Goal: Task Accomplishment & Management: Manage account settings

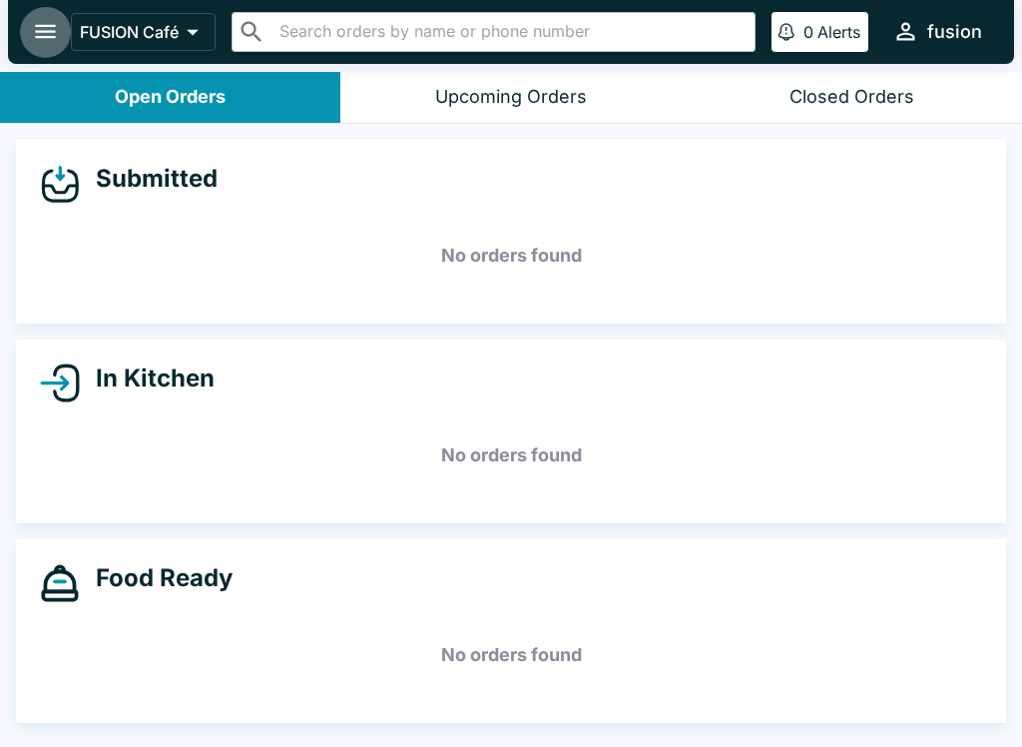
click at [42, 31] on icon "open drawer" at bounding box center [45, 32] width 21 height 14
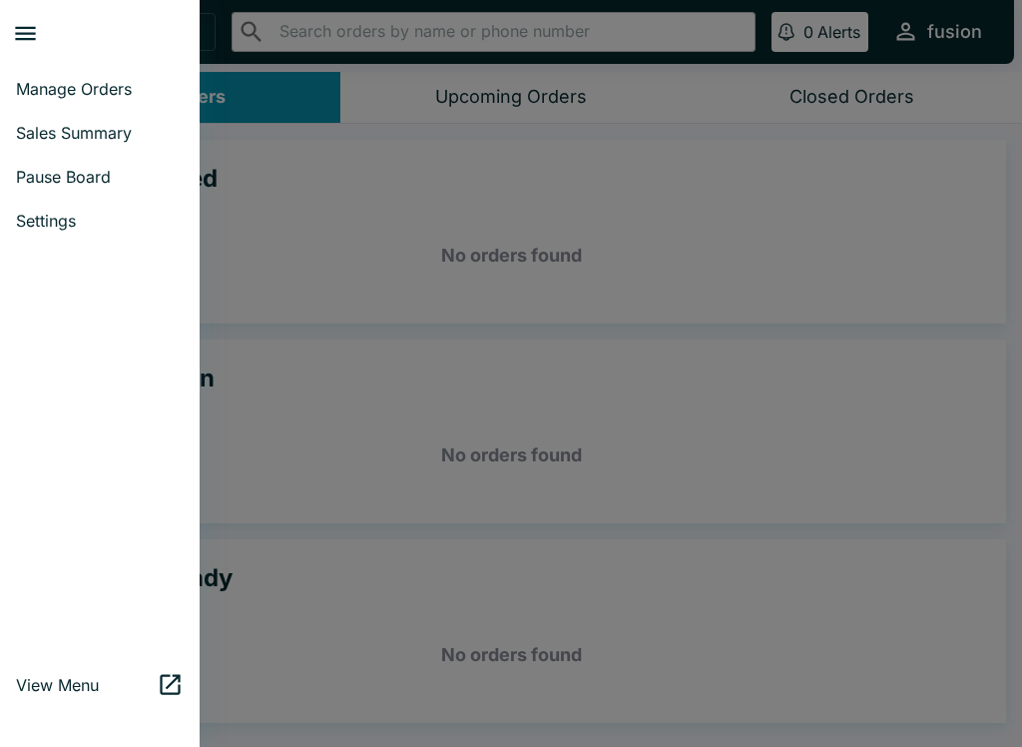
click at [126, 134] on span "Sales Summary" at bounding box center [100, 133] width 168 height 20
select select "03:00"
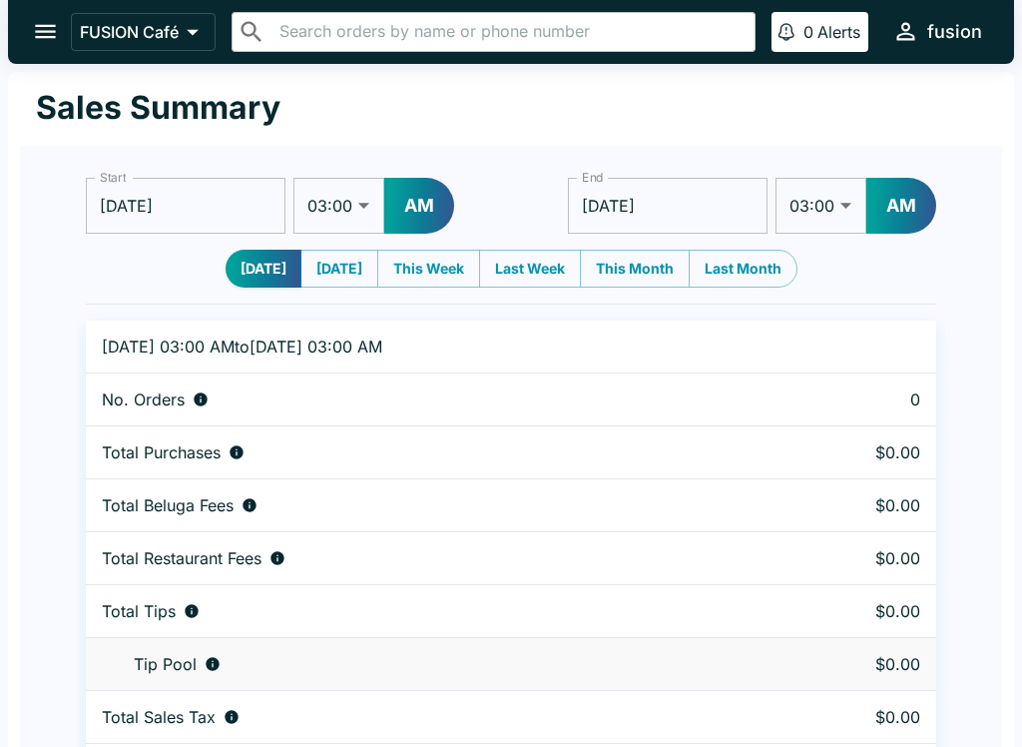
click at [158, 199] on input "[DATE]" at bounding box center [186, 206] width 200 height 56
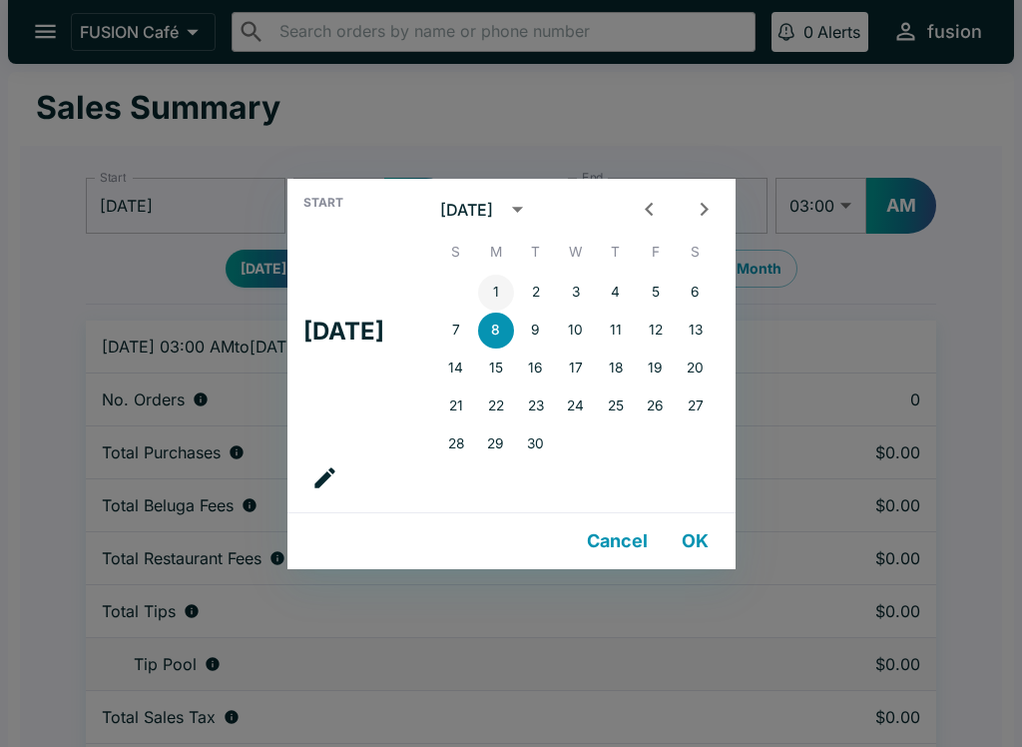
click at [502, 279] on button "1" at bounding box center [496, 293] width 36 height 36
type input "[DATE]"
click at [694, 531] on button "OK" at bounding box center [696, 541] width 64 height 40
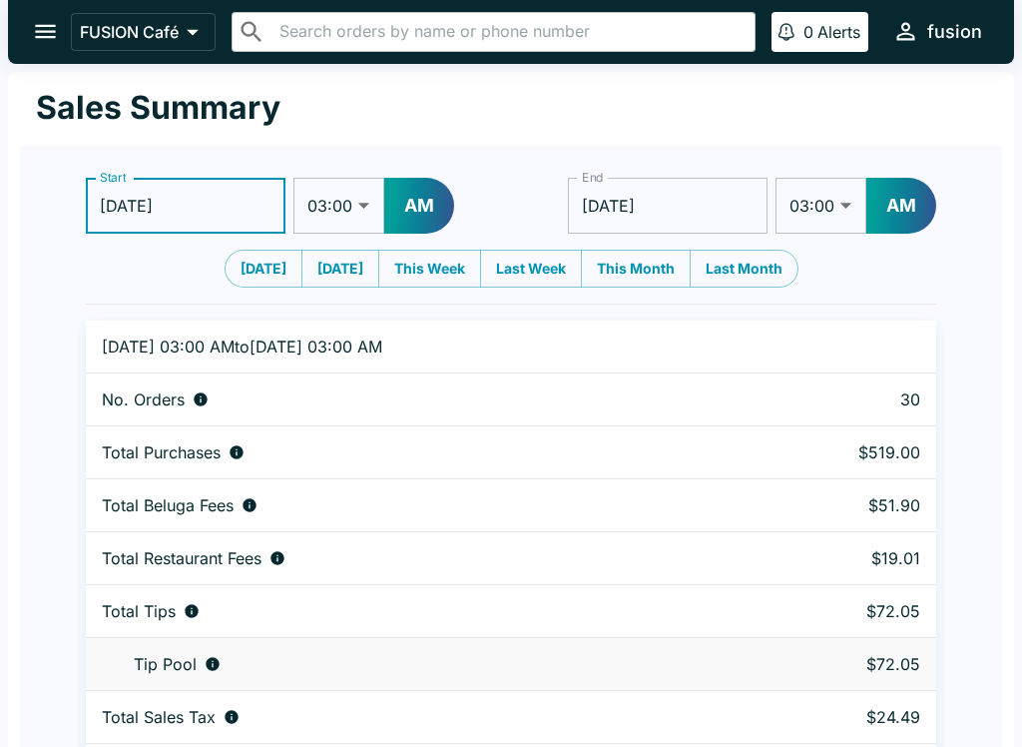
click at [52, 28] on icon "open drawer" at bounding box center [45, 31] width 27 height 27
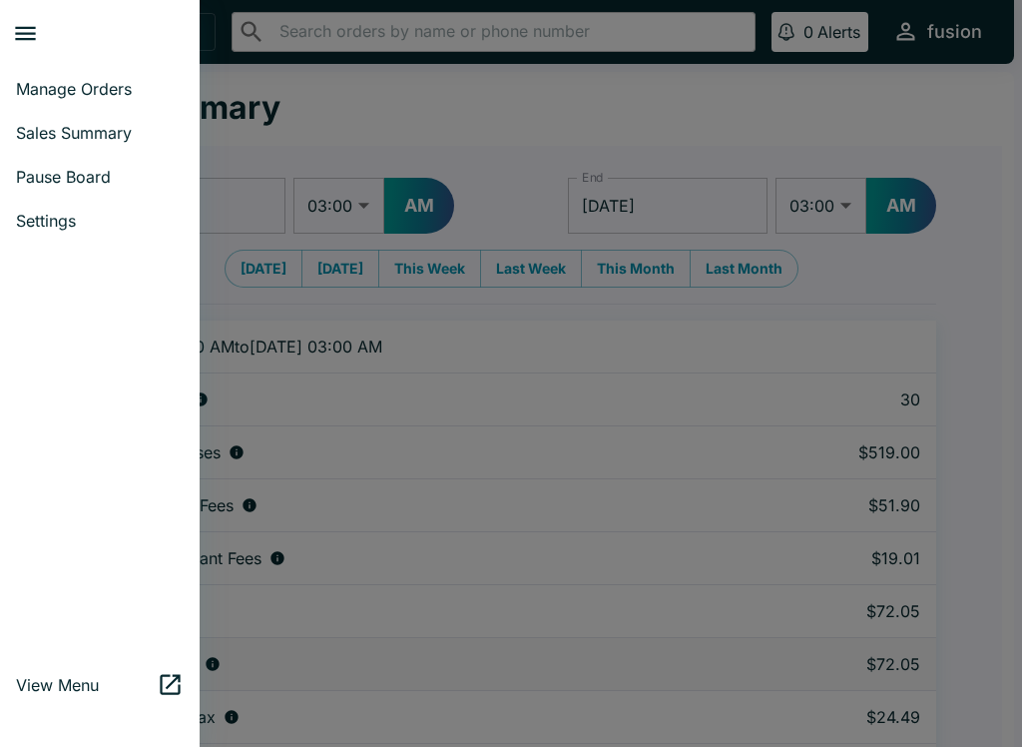
click at [16, 75] on link "Manage Orders" at bounding box center [100, 89] width 200 height 44
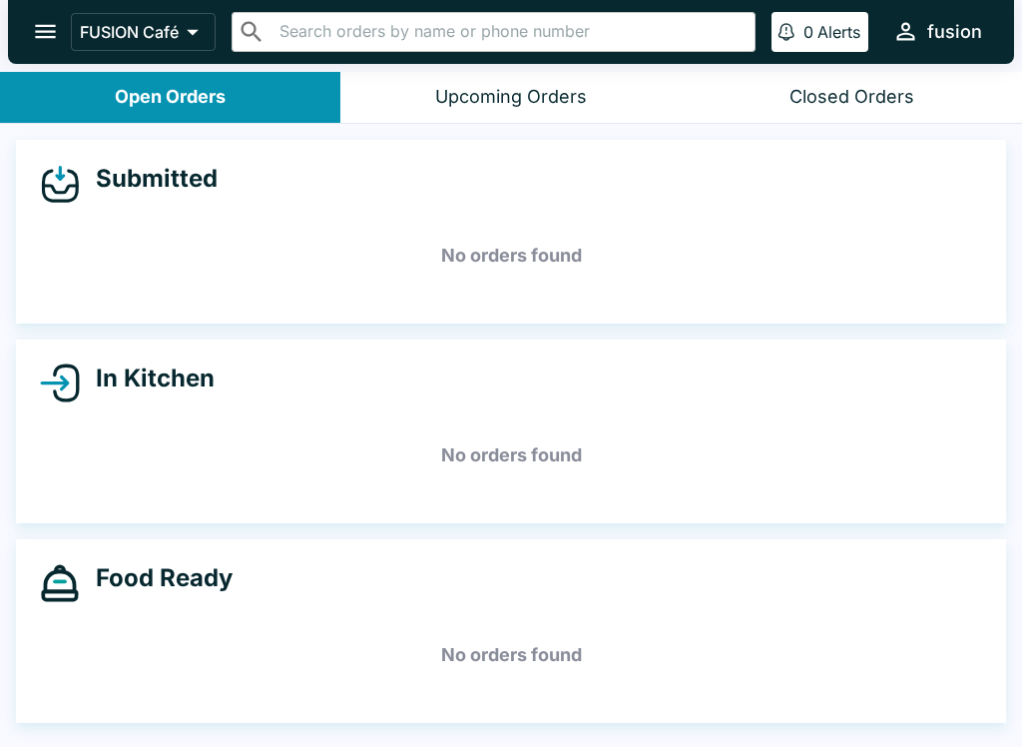
click at [859, 73] on button "Closed Orders" at bounding box center [852, 97] width 340 height 51
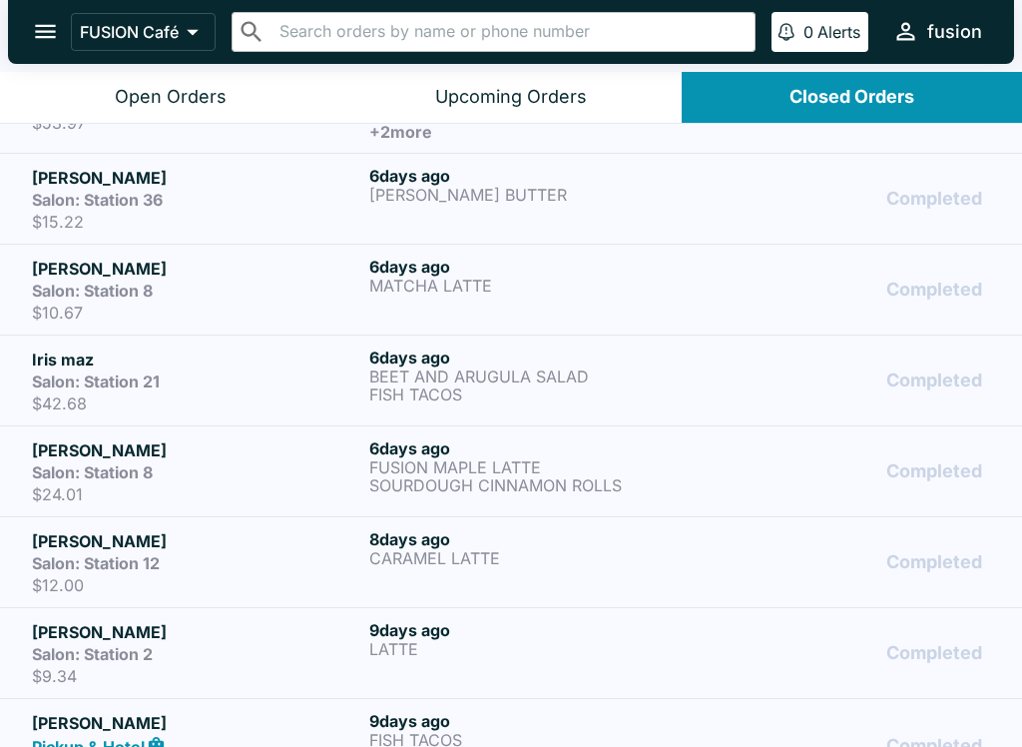
scroll to position [2346, 0]
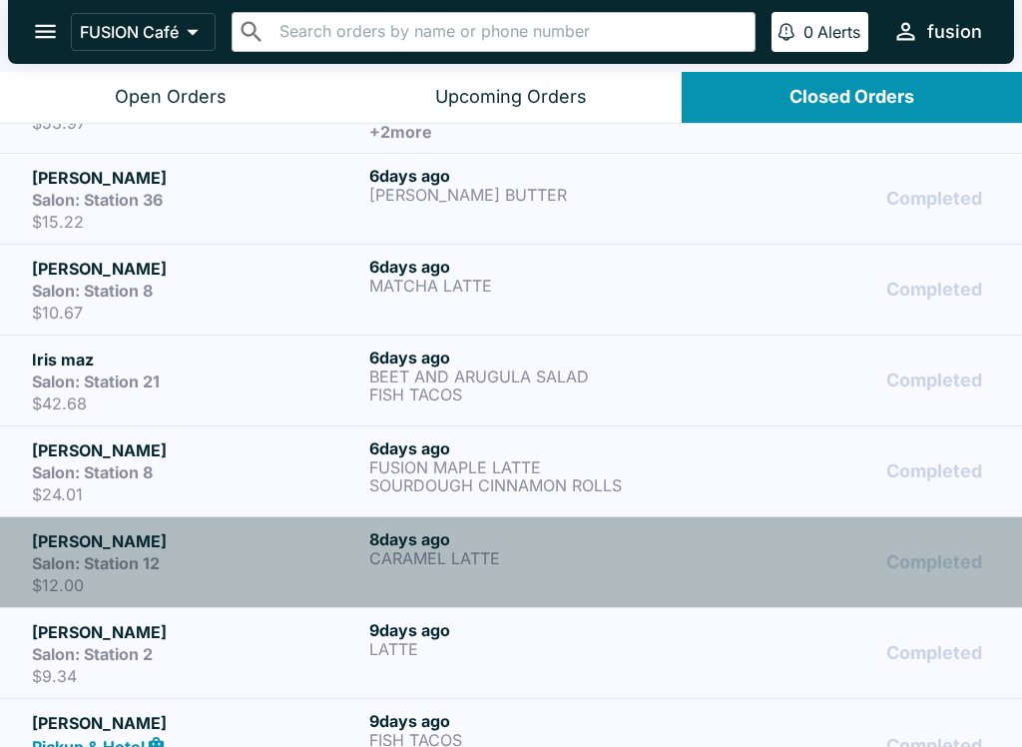
click at [277, 555] on div "Salon: Station 12" at bounding box center [196, 563] width 329 height 20
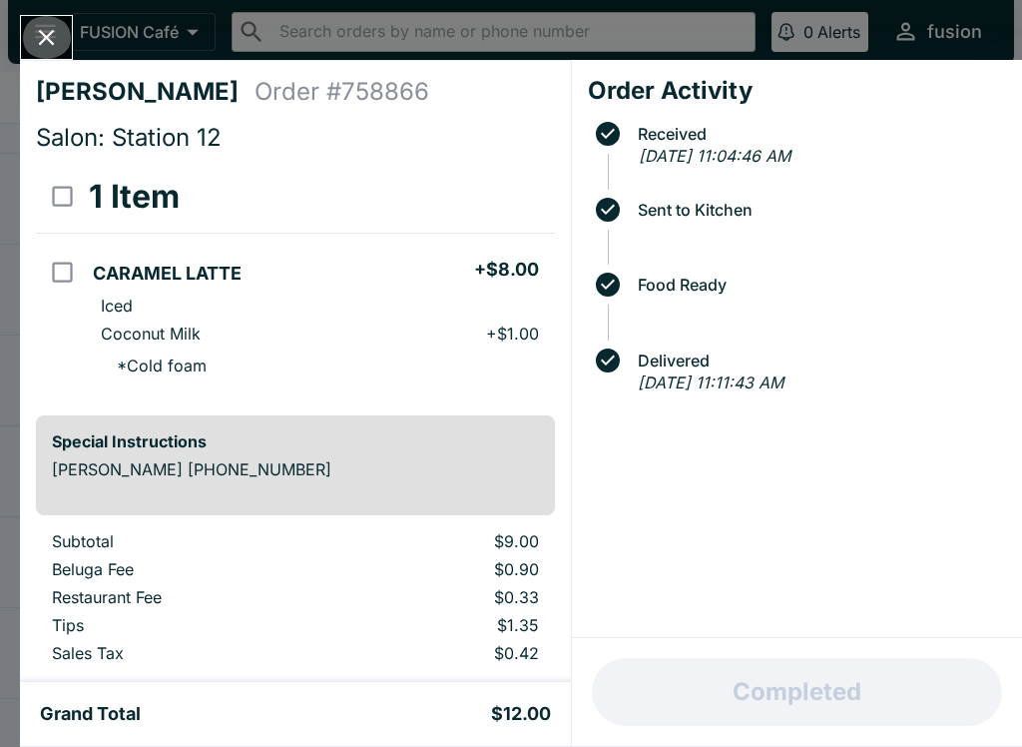
click at [60, 28] on icon "Close" at bounding box center [46, 37] width 27 height 27
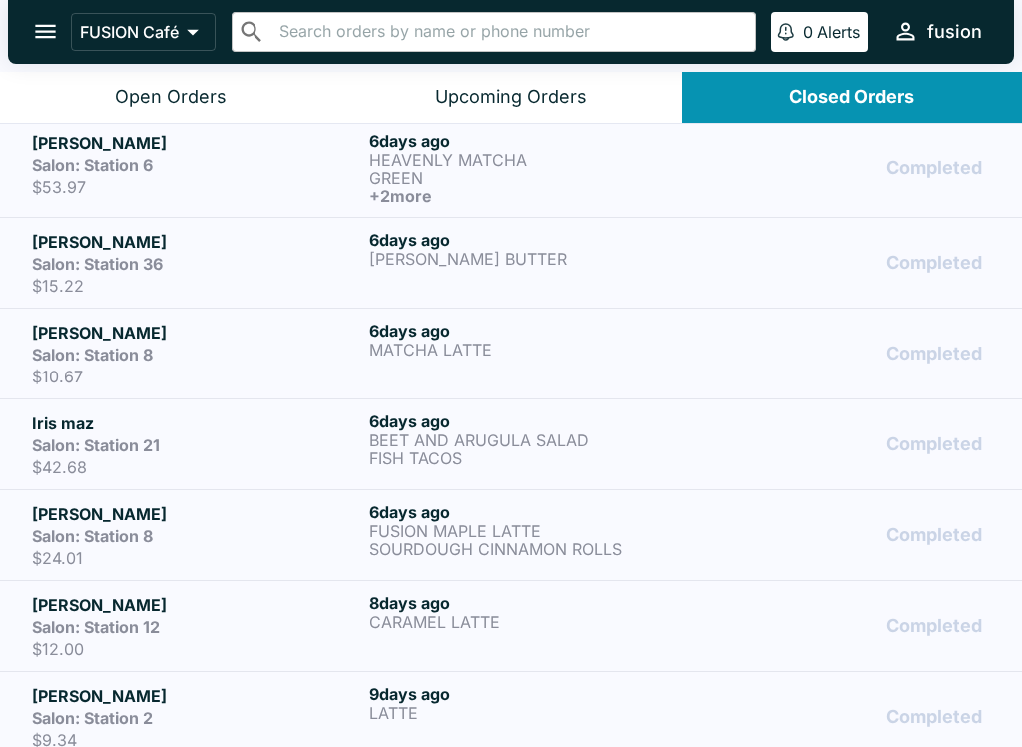
scroll to position [2281, 0]
click at [376, 533] on p "FUSION MAPLE LATTE" at bounding box center [533, 532] width 329 height 18
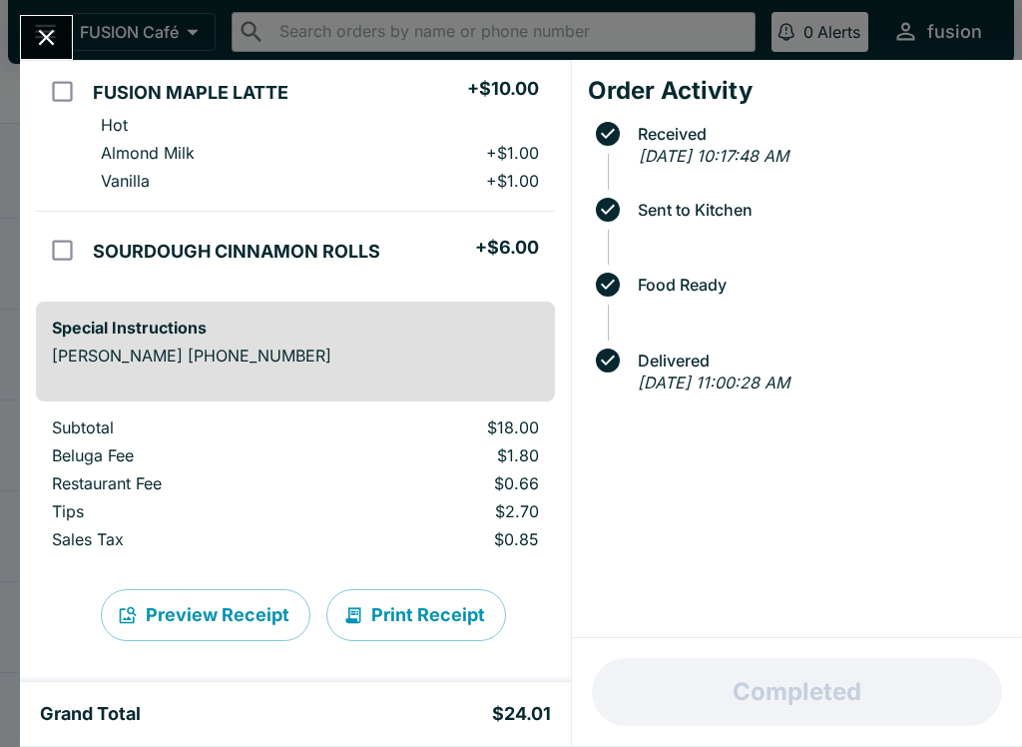
scroll to position [181, 0]
click at [403, 625] on button "Print Receipt" at bounding box center [416, 615] width 180 height 52
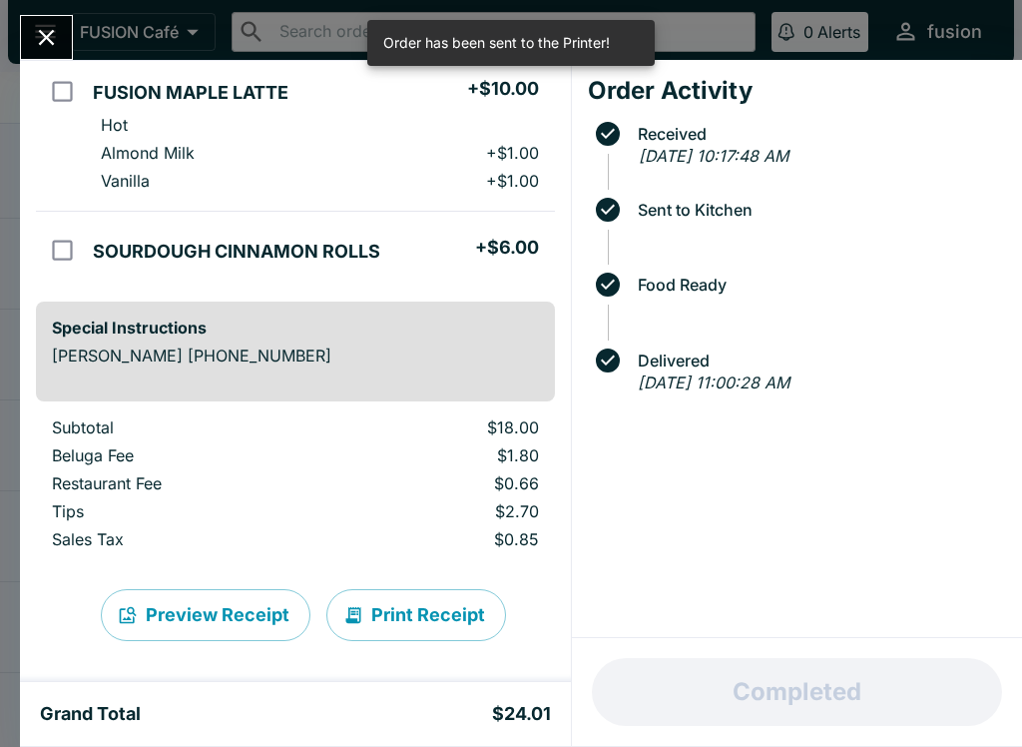
click at [55, 37] on icon "Close" at bounding box center [46, 37] width 27 height 27
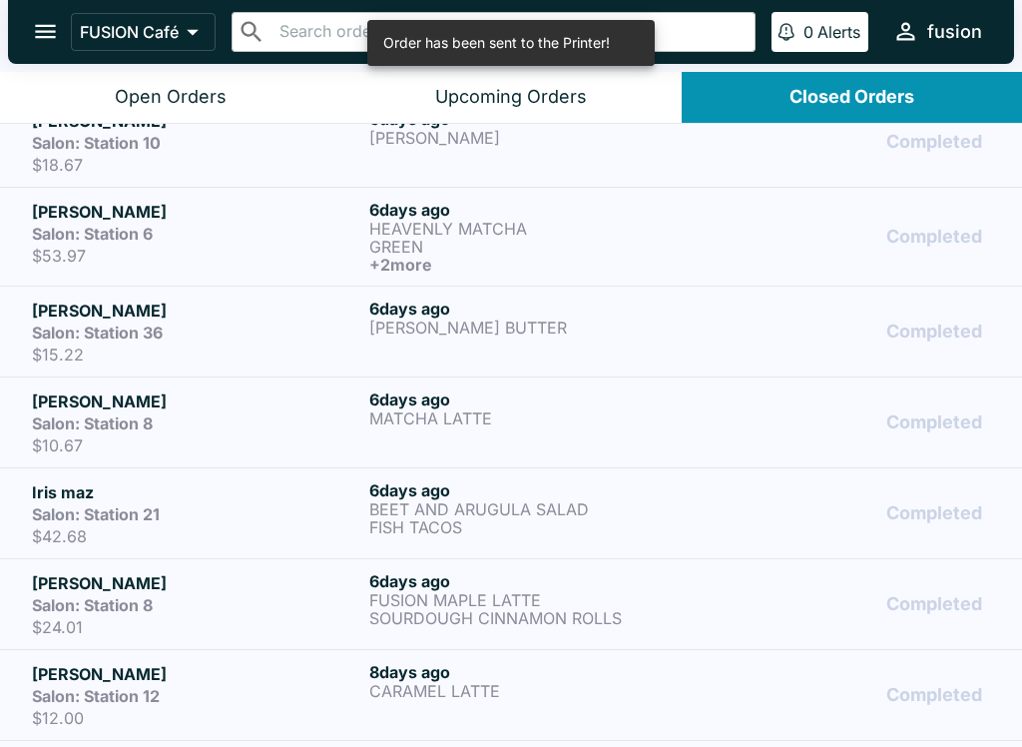
scroll to position [2204, 0]
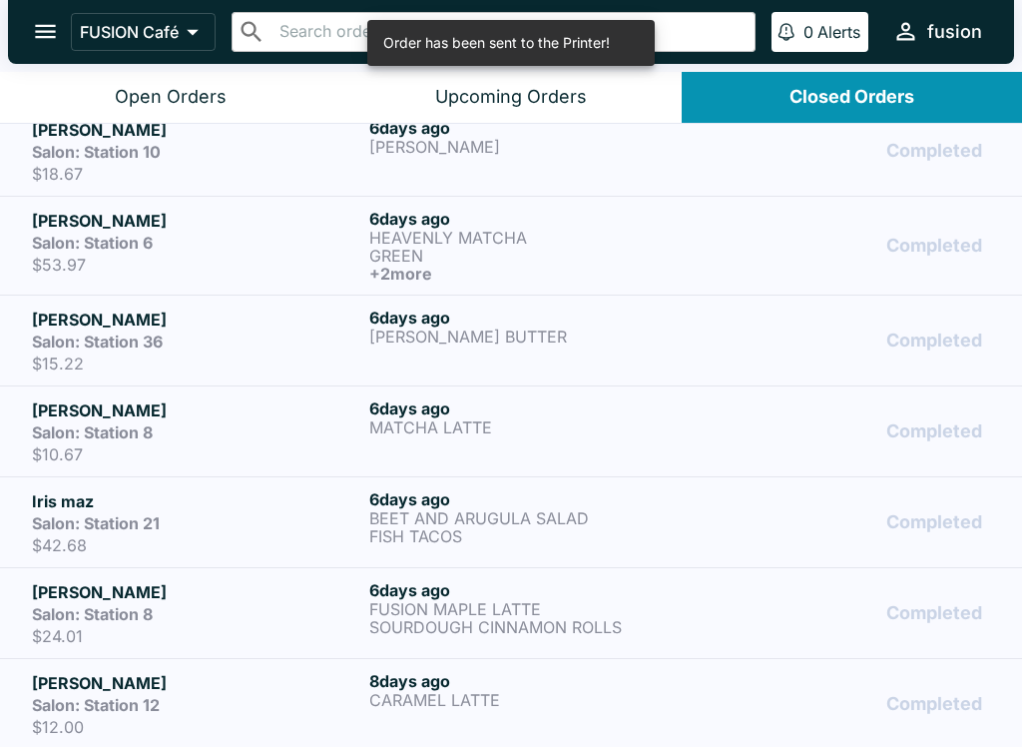
click at [529, 523] on p "BEET AND ARUGULA SALAD" at bounding box center [533, 518] width 329 height 18
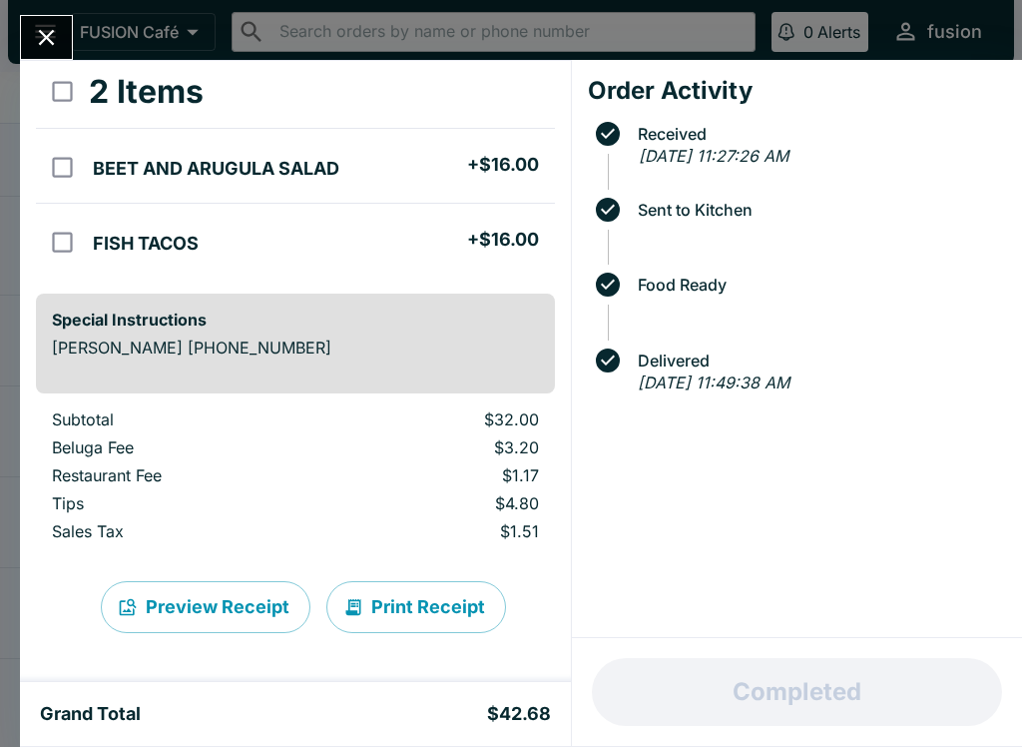
scroll to position [105, 0]
click at [426, 611] on button "Print Receipt" at bounding box center [416, 607] width 180 height 52
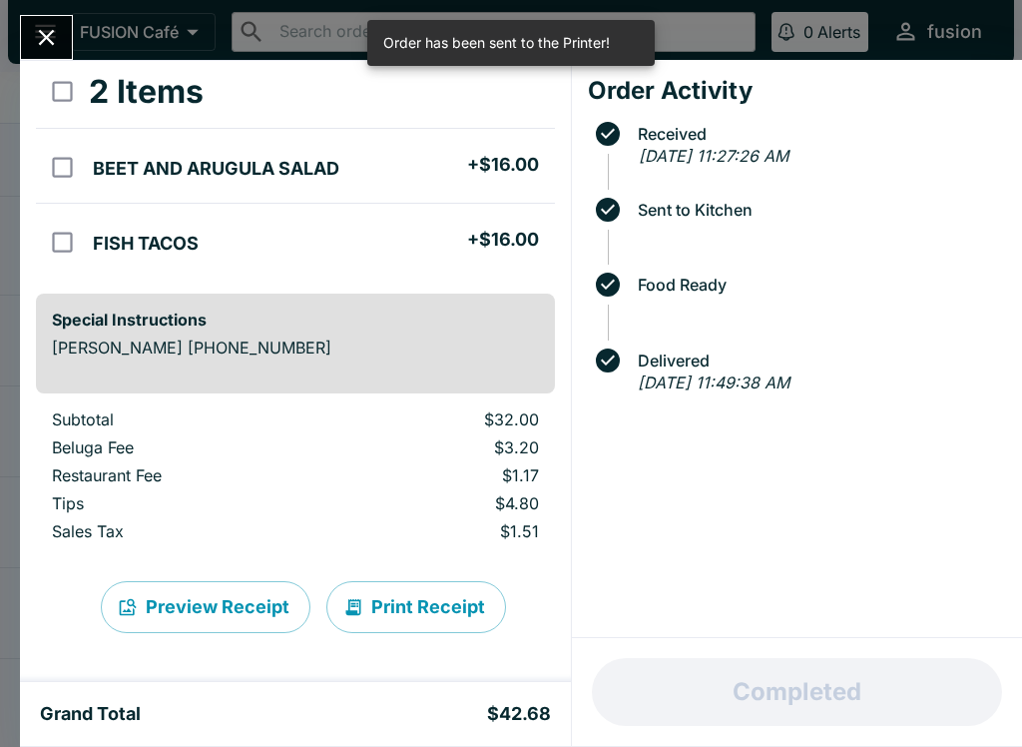
click at [49, 38] on icon "Close" at bounding box center [46, 37] width 27 height 27
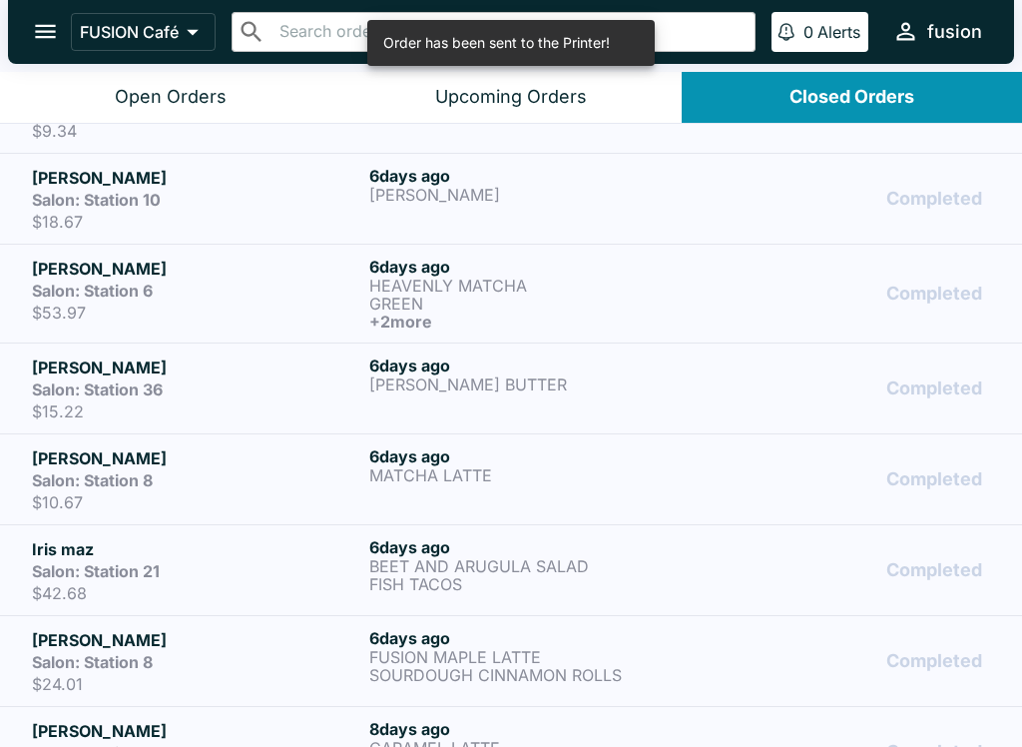
scroll to position [2151, 0]
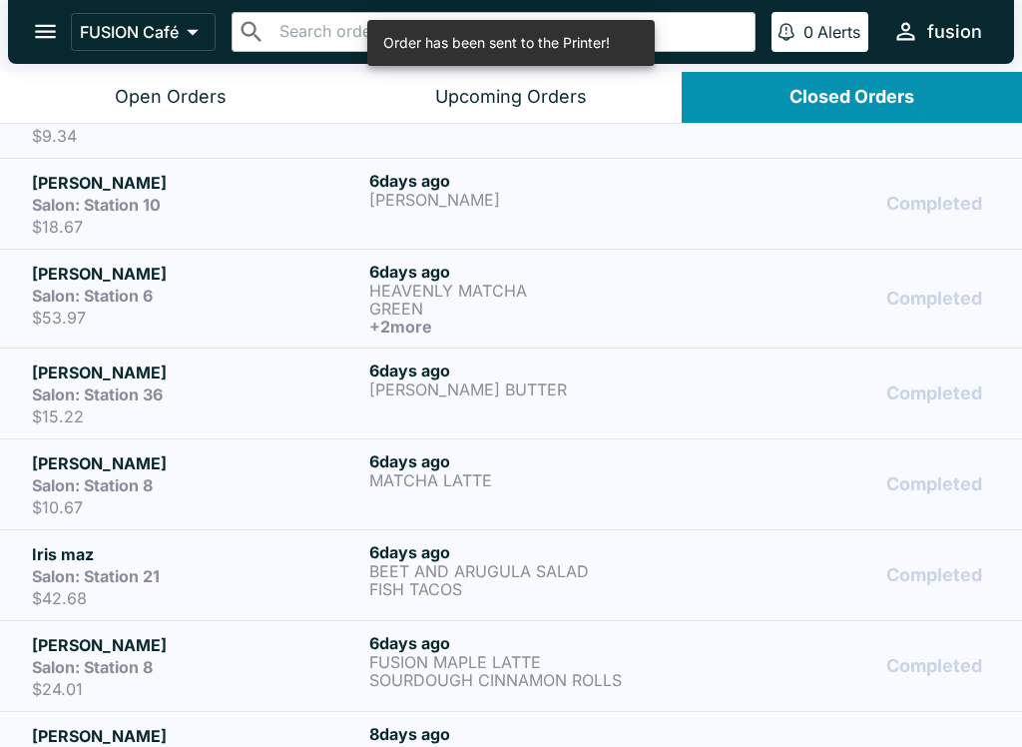
click at [553, 482] on p "MATCHA LATTE" at bounding box center [533, 480] width 329 height 18
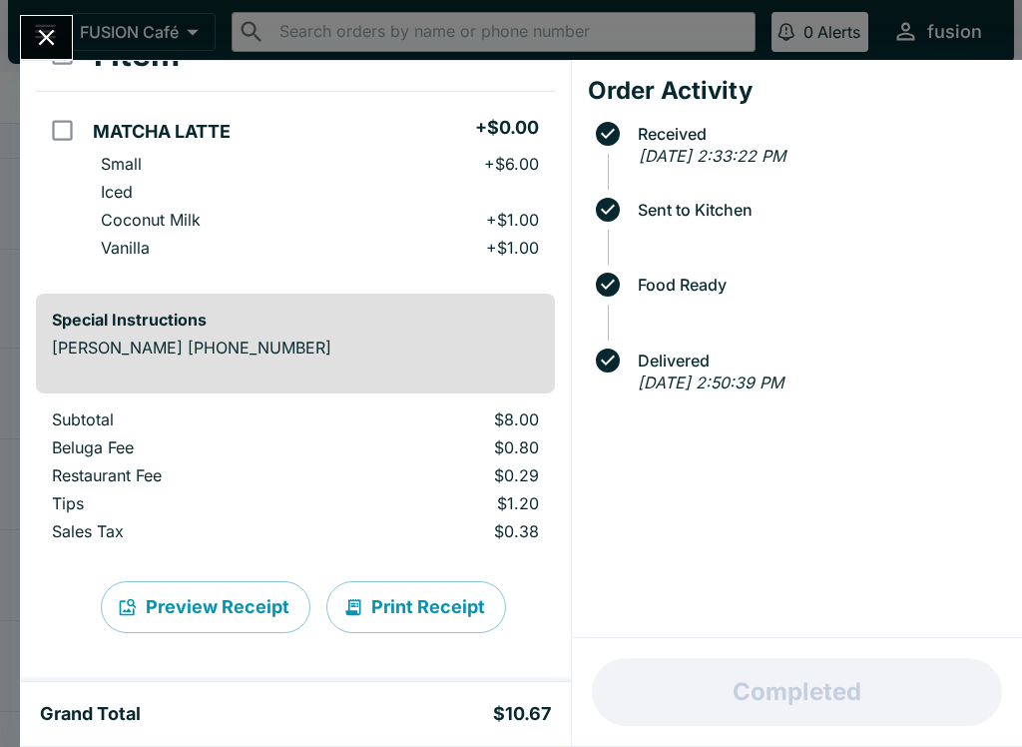
scroll to position [142, 0]
click at [421, 605] on button "Print Receipt" at bounding box center [416, 607] width 180 height 52
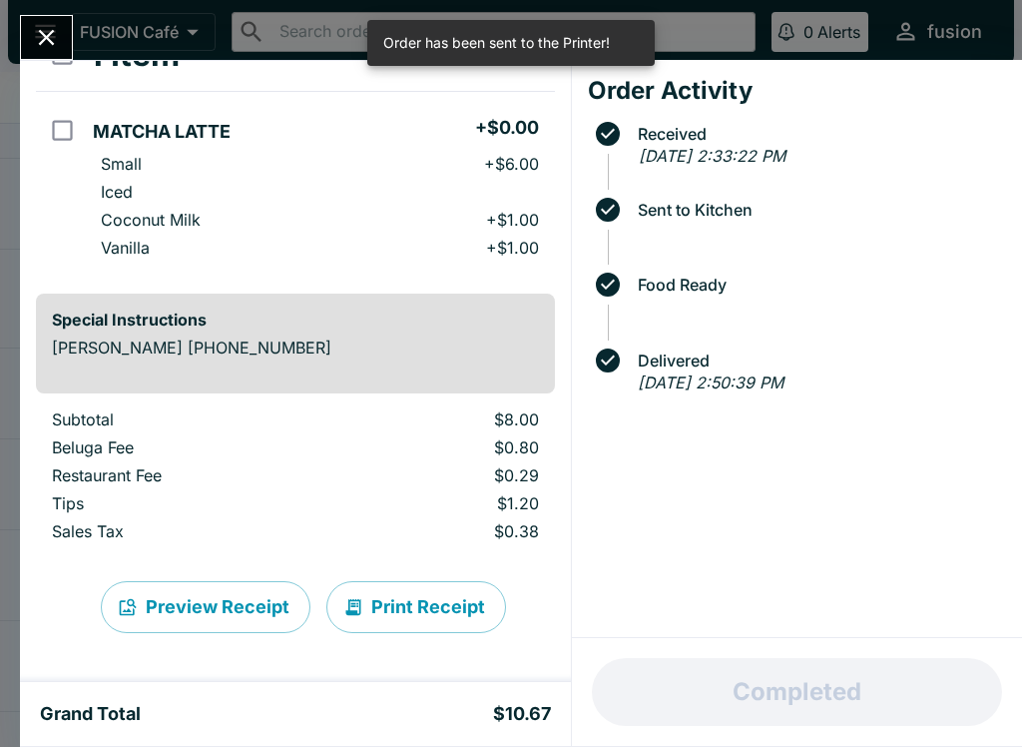
click at [36, 32] on icon "Close" at bounding box center [46, 37] width 27 height 27
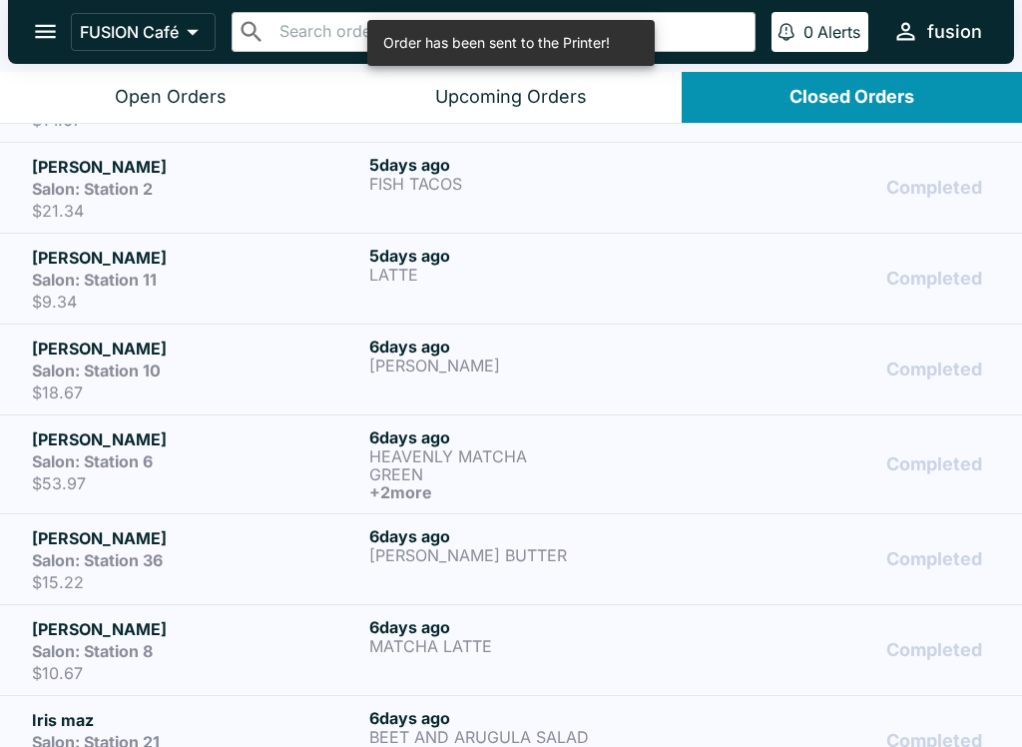
scroll to position [1978, 0]
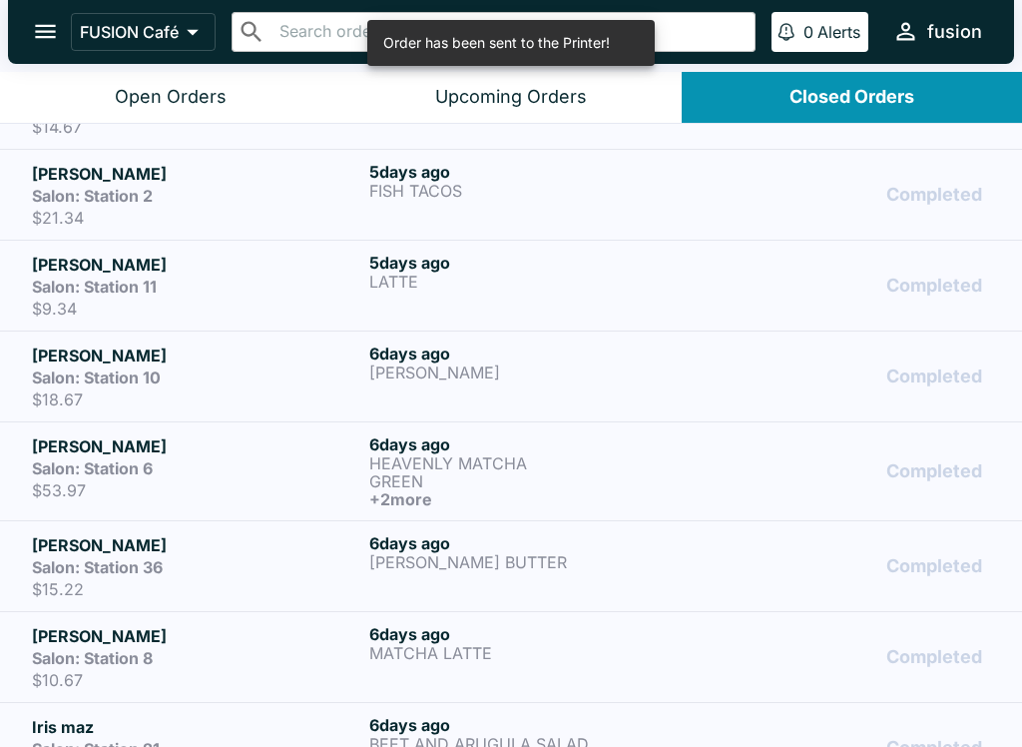
click at [526, 553] on p "[PERSON_NAME] BUTTER" at bounding box center [533, 562] width 329 height 18
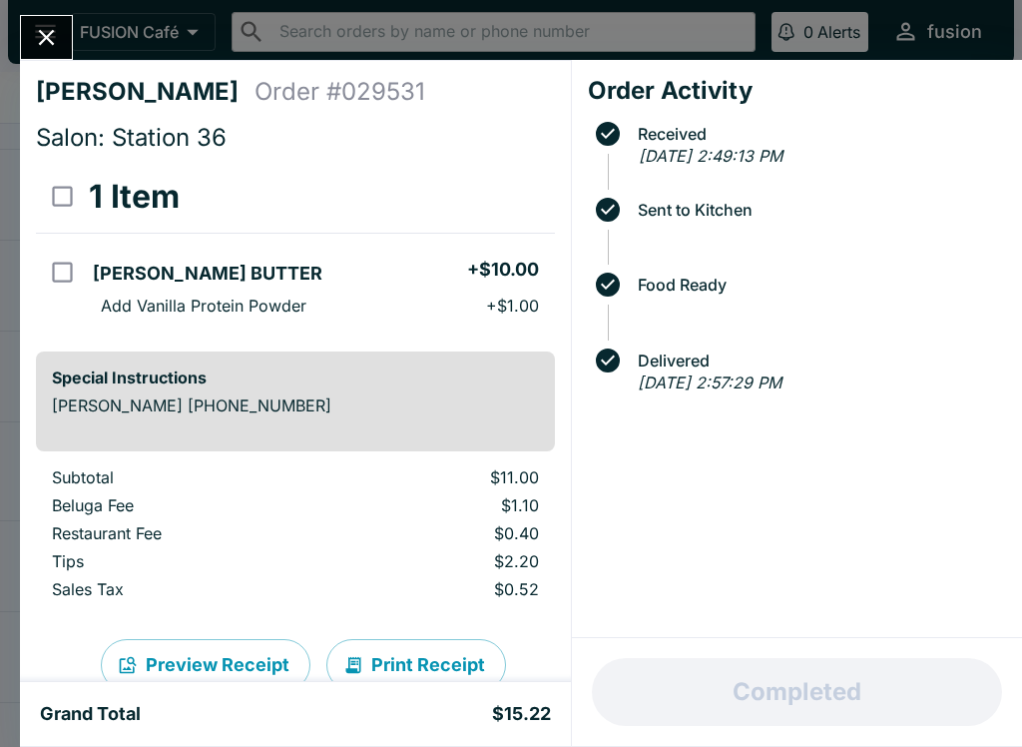
click at [382, 655] on button "Print Receipt" at bounding box center [416, 665] width 180 height 52
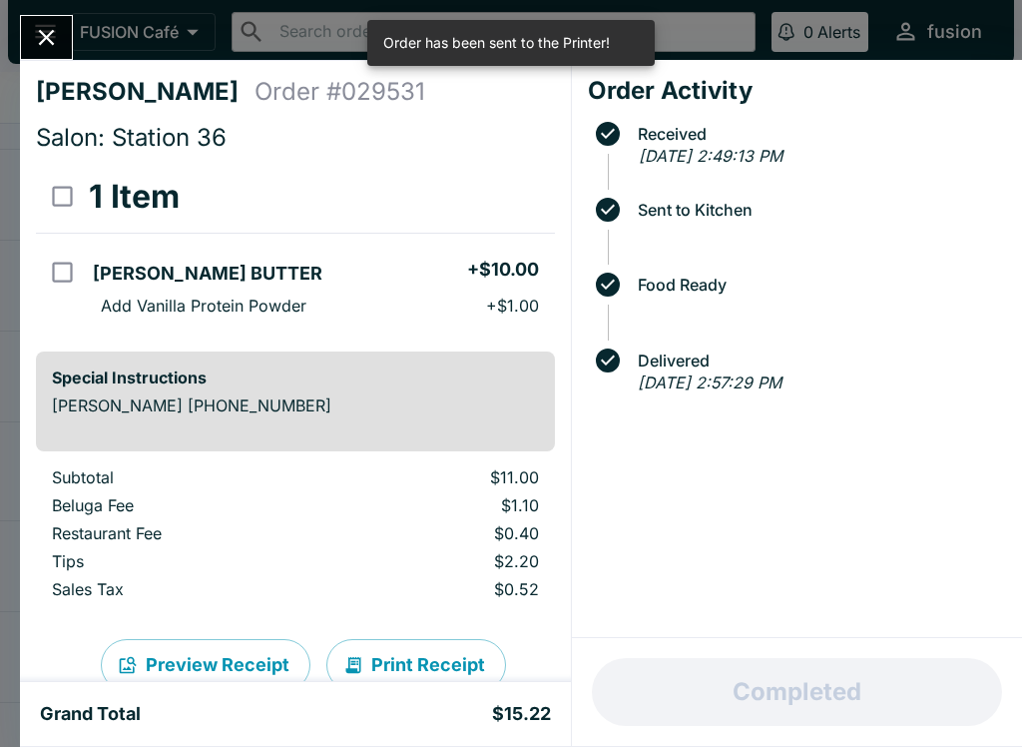
click at [44, 24] on icon "Close" at bounding box center [46, 37] width 27 height 27
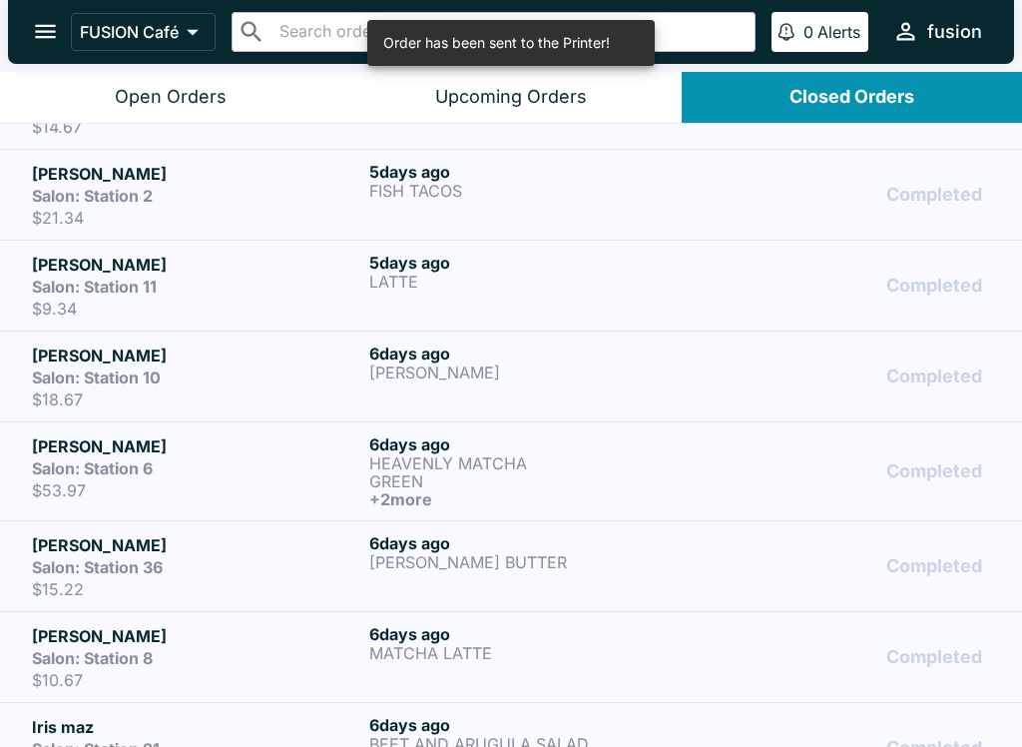
click at [619, 467] on p "HEAVENLY MATCHA" at bounding box center [533, 463] width 329 height 18
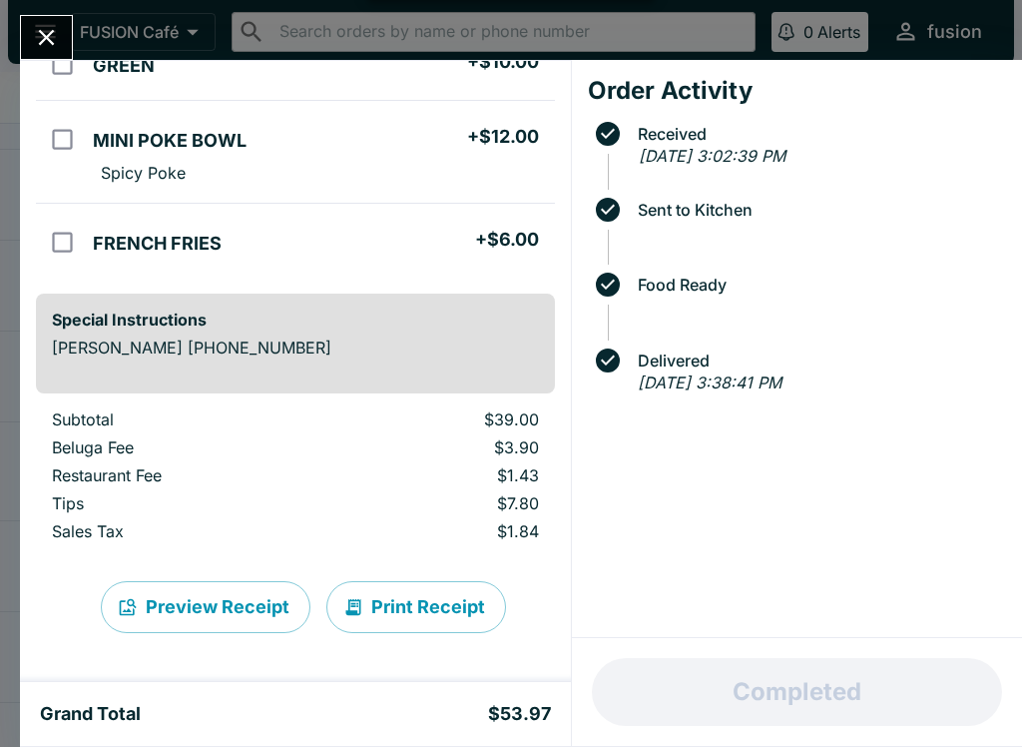
scroll to position [338, 0]
click at [436, 610] on button "Print Receipt" at bounding box center [416, 607] width 180 height 52
click at [38, 28] on icon "Close" at bounding box center [46, 37] width 27 height 27
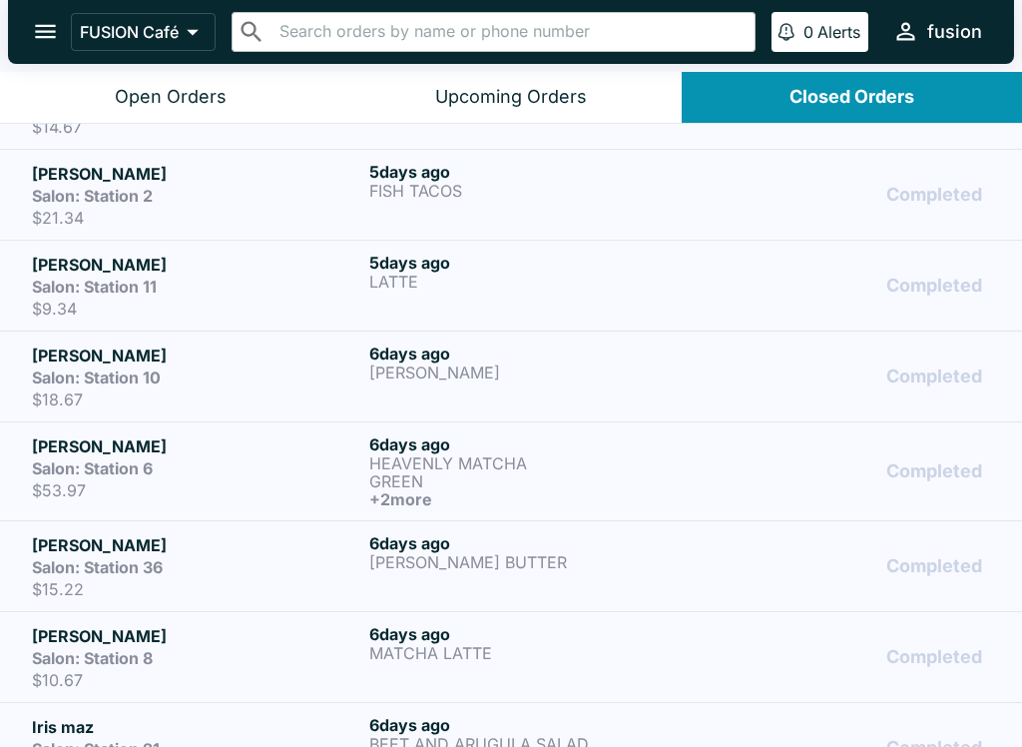
click at [190, 380] on div "Salon: Station 10" at bounding box center [196, 377] width 329 height 20
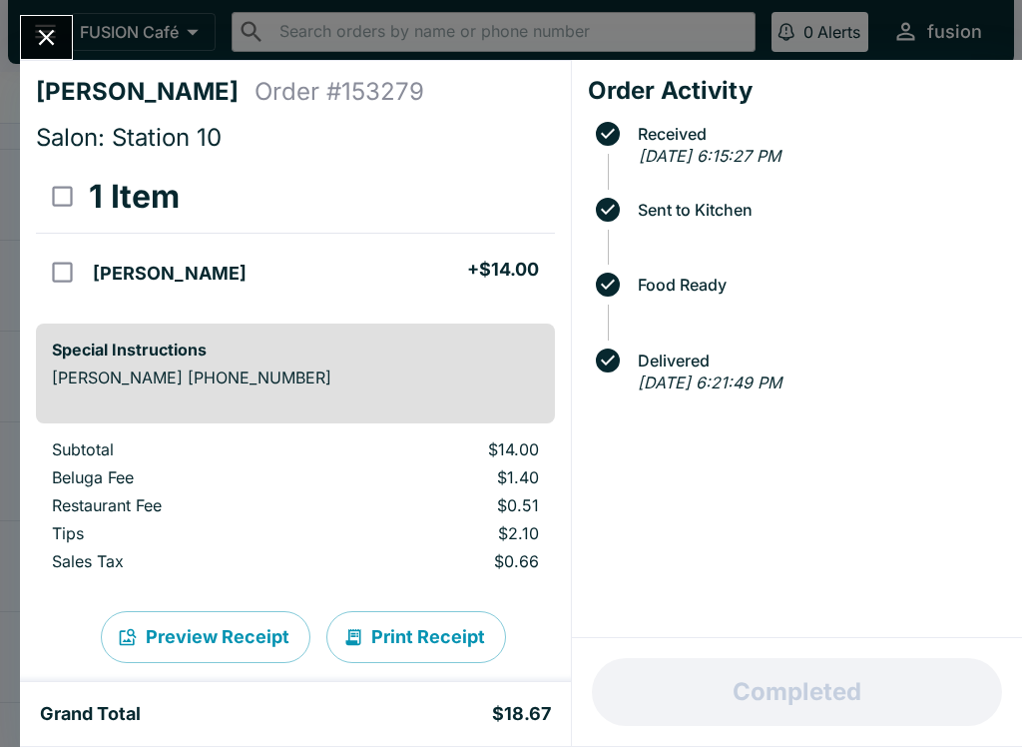
click at [434, 600] on div "Preview Receipt Print Receipt" at bounding box center [295, 637] width 519 height 116
click at [37, 7] on div "[PERSON_NAME] Devsi Order # 153279 Salon: Station 10 1 Item Lilikoi [PERSON_NAM…" at bounding box center [511, 373] width 1022 height 747
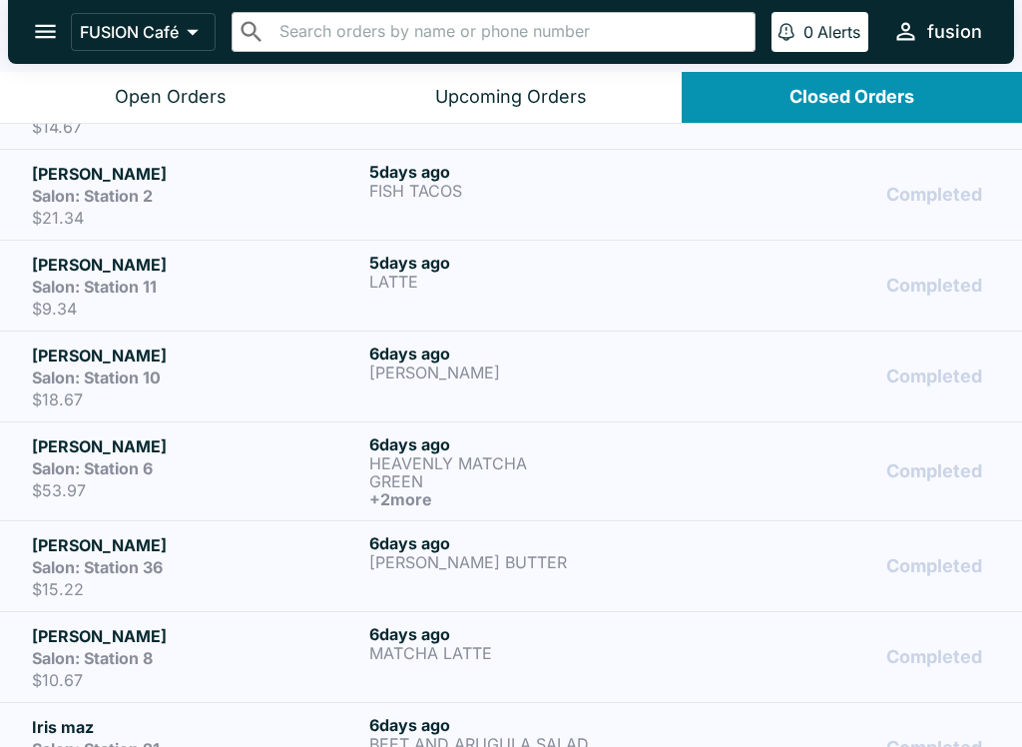
click at [522, 383] on div "[DATE] [PERSON_NAME]" at bounding box center [533, 376] width 329 height 66
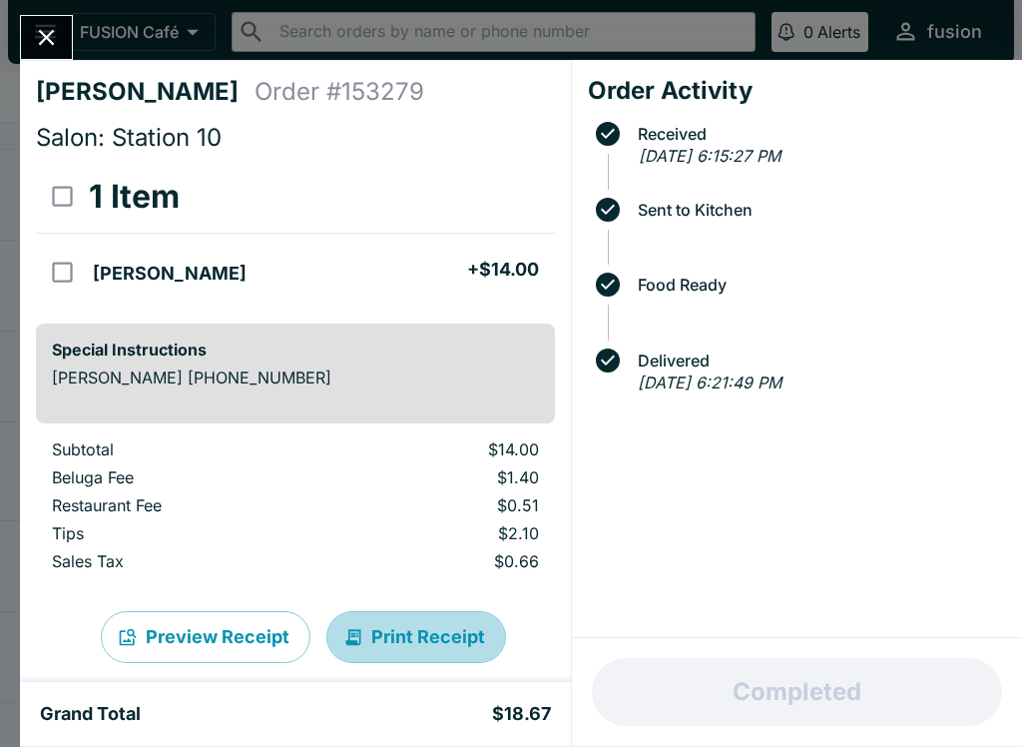
click at [441, 639] on button "Print Receipt" at bounding box center [416, 637] width 180 height 52
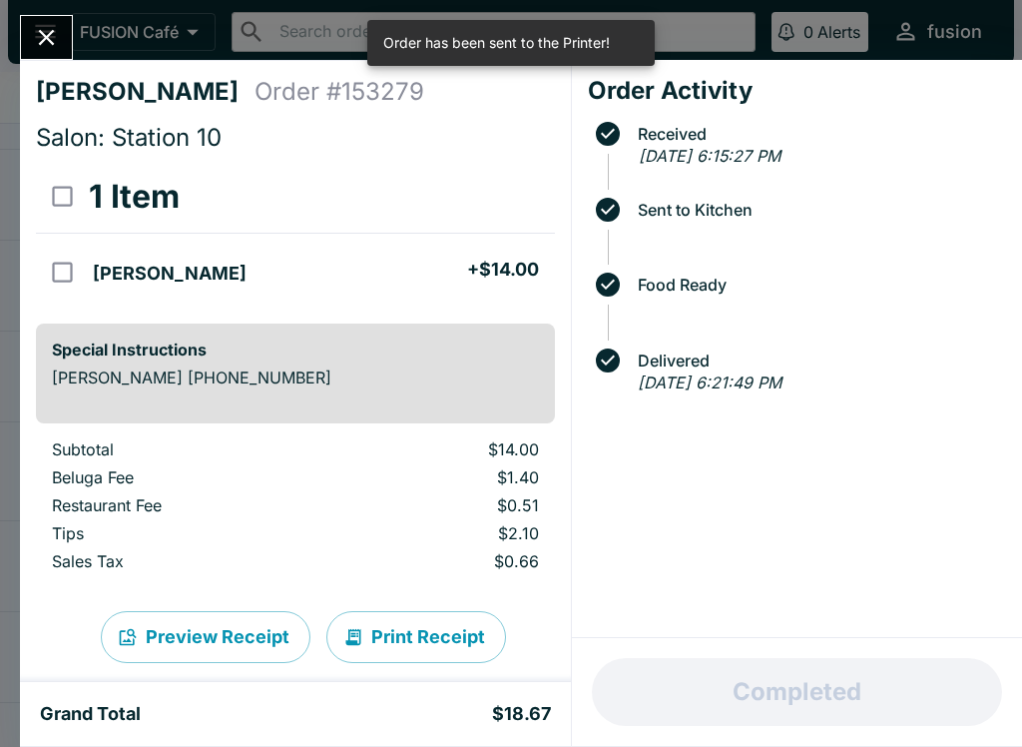
click at [46, 38] on icon "Close" at bounding box center [47, 38] width 16 height 16
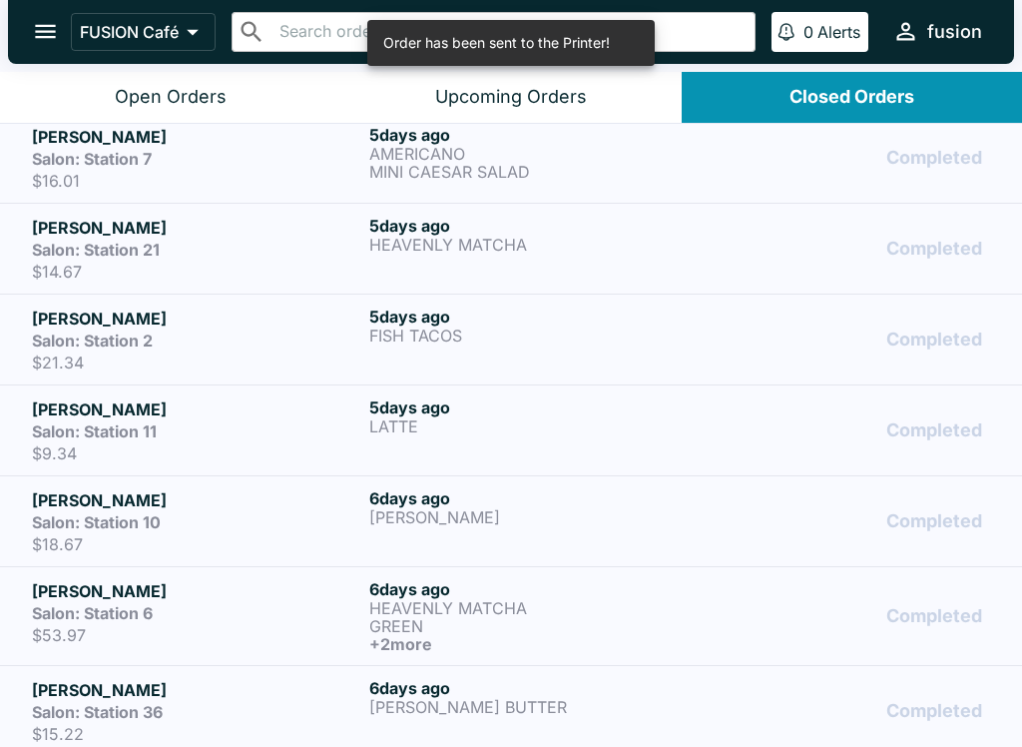
scroll to position [1834, 0]
click at [505, 422] on p "LATTE" at bounding box center [533, 426] width 329 height 18
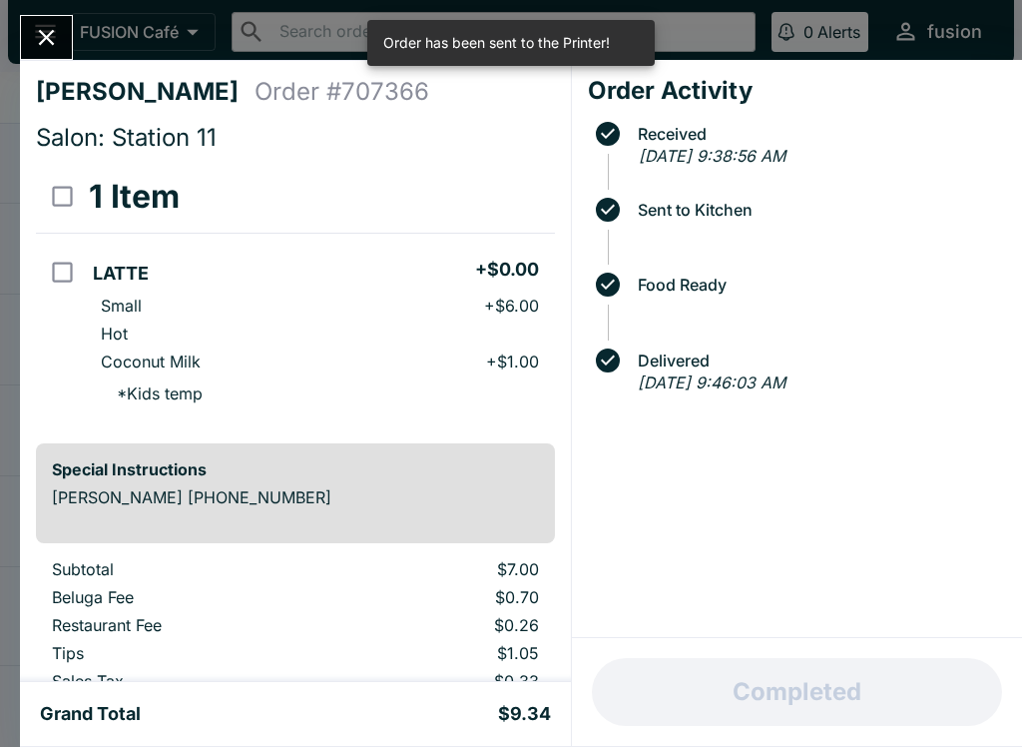
click at [425, 633] on p "$0.26" at bounding box center [448, 625] width 181 height 20
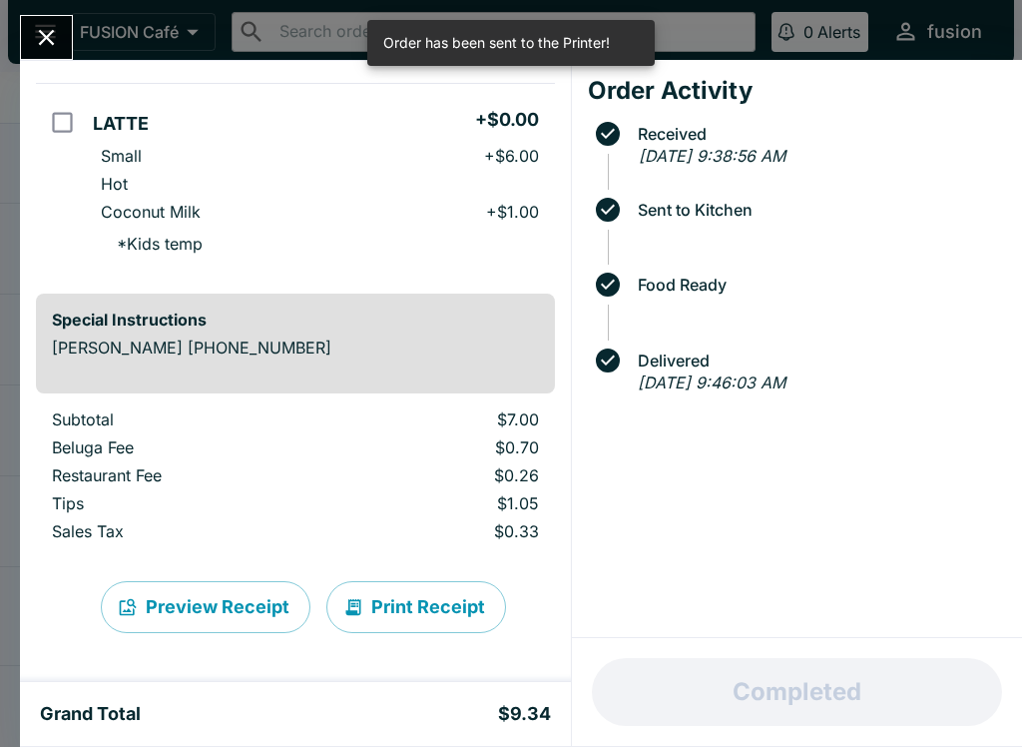
scroll to position [150, 0]
click at [443, 604] on button "Print Receipt" at bounding box center [416, 607] width 180 height 52
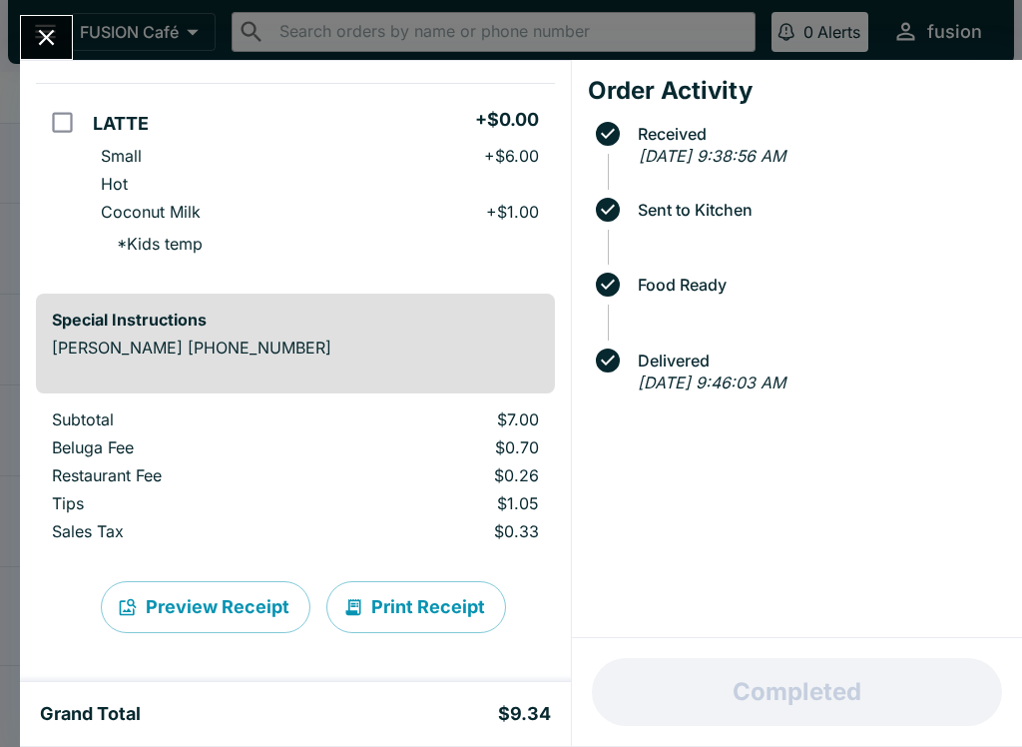
click at [25, 26] on button "Close" at bounding box center [46, 37] width 51 height 43
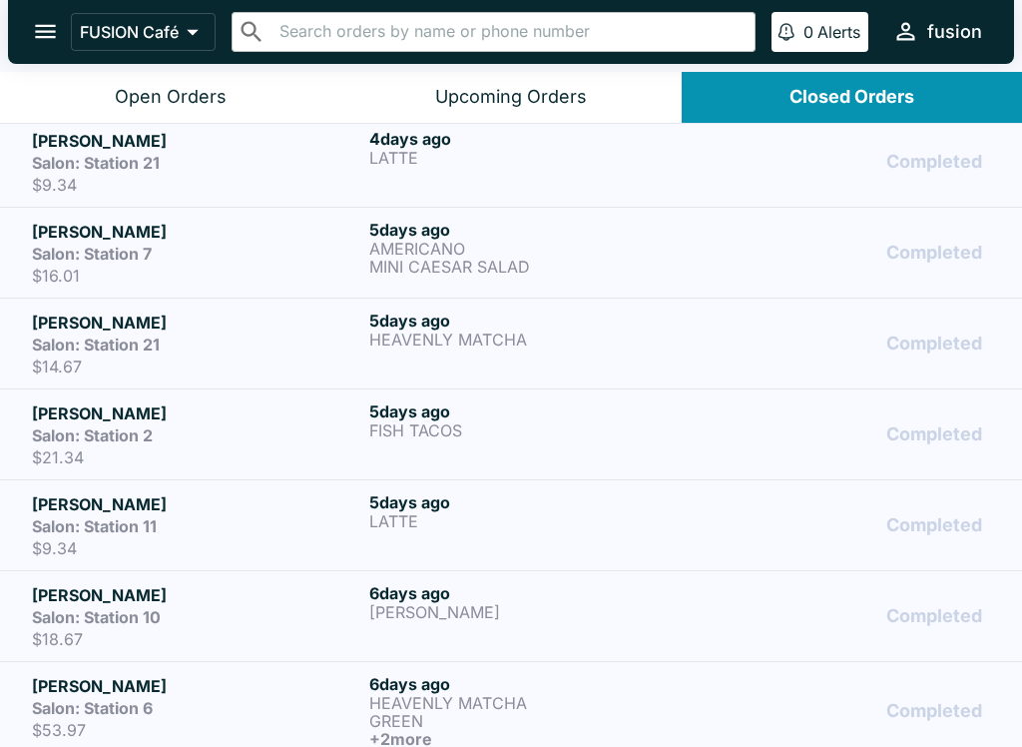
scroll to position [1734, 0]
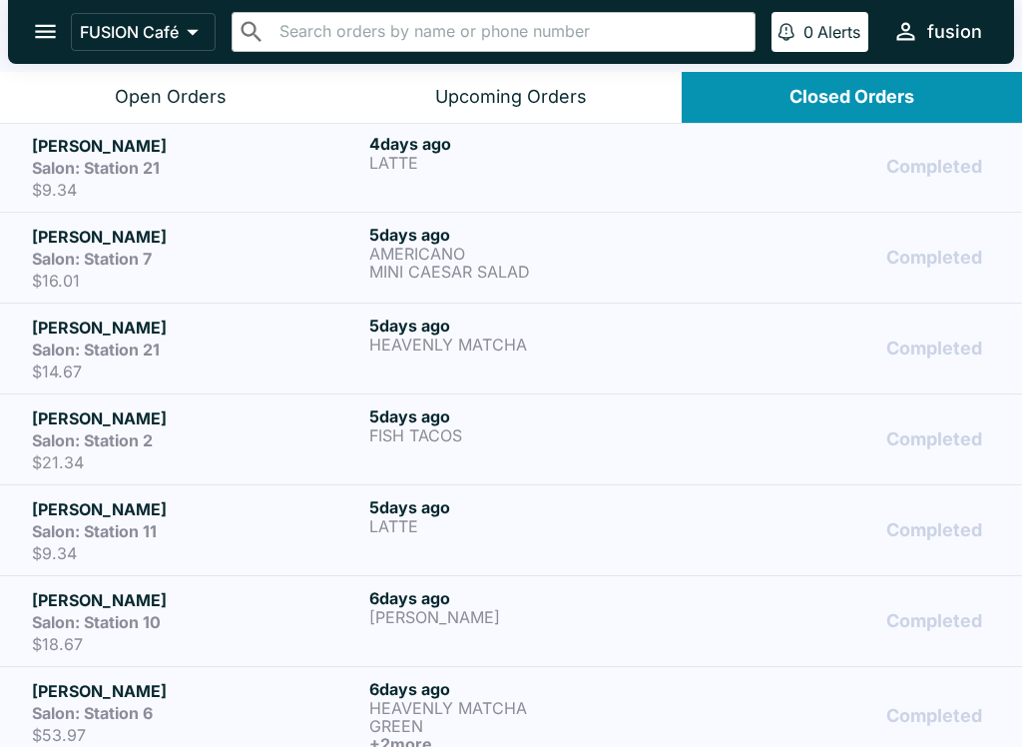
click at [568, 438] on p "FISH TACOS" at bounding box center [533, 435] width 329 height 18
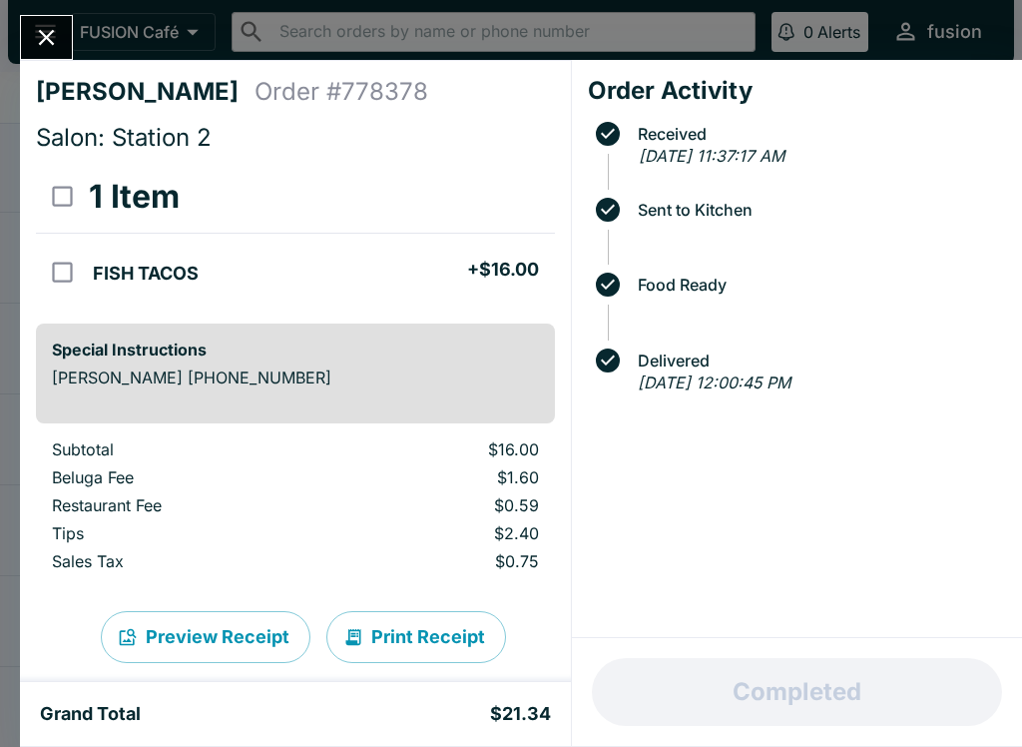
click at [416, 630] on button "Print Receipt" at bounding box center [416, 637] width 180 height 52
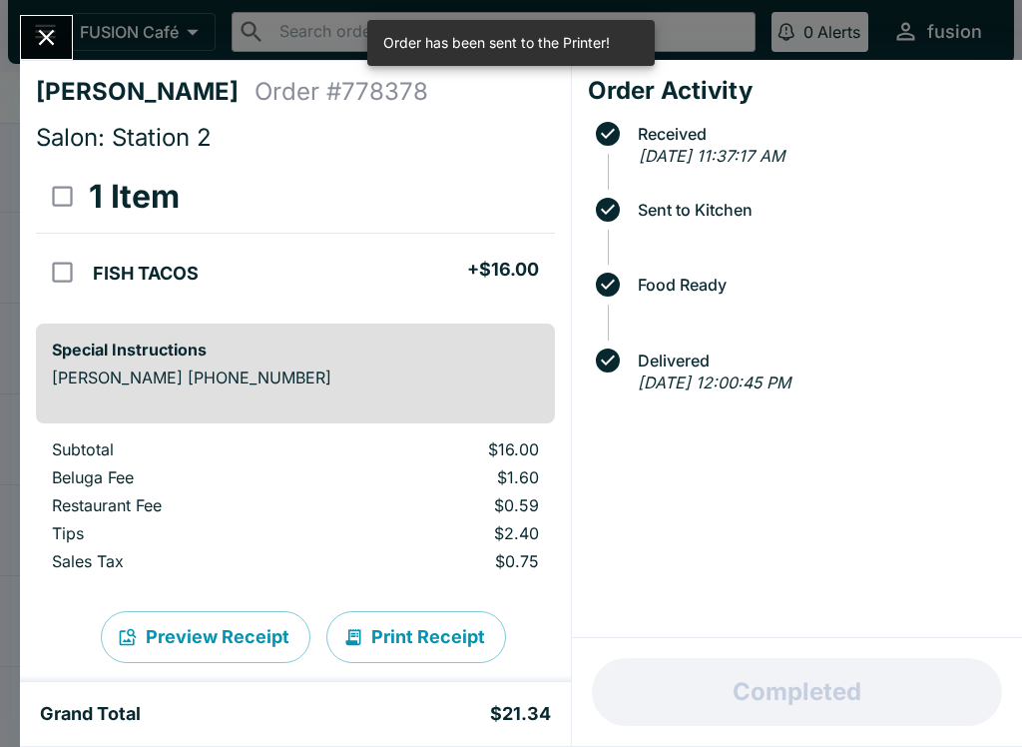
click at [42, 26] on icon "Close" at bounding box center [46, 37] width 27 height 27
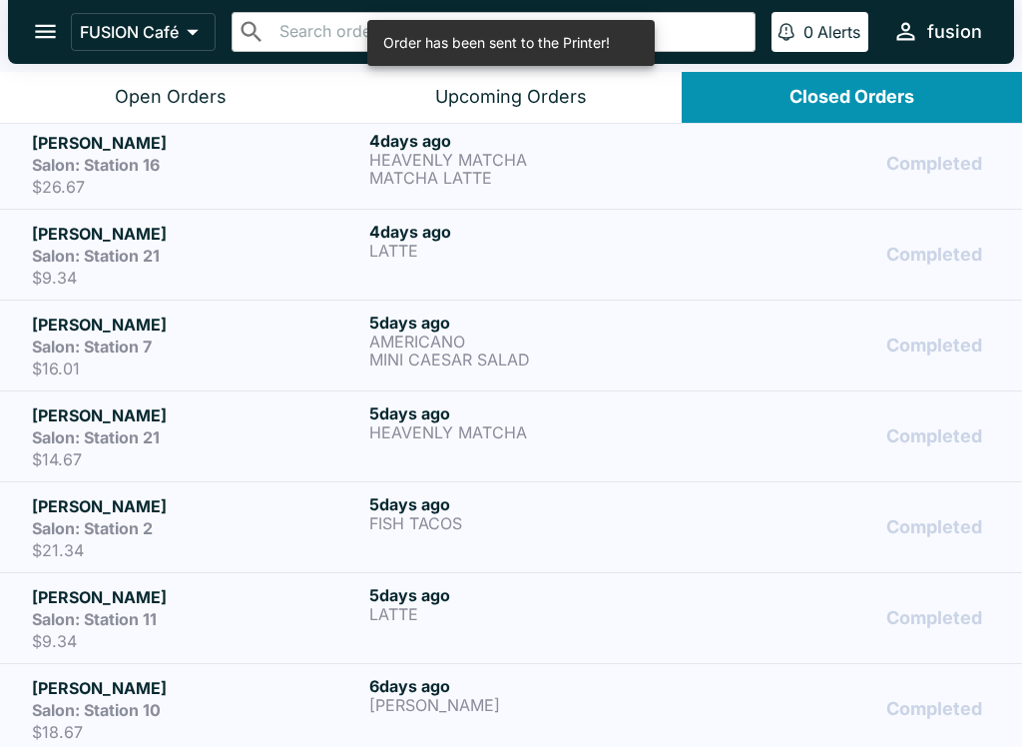
scroll to position [1637, 0]
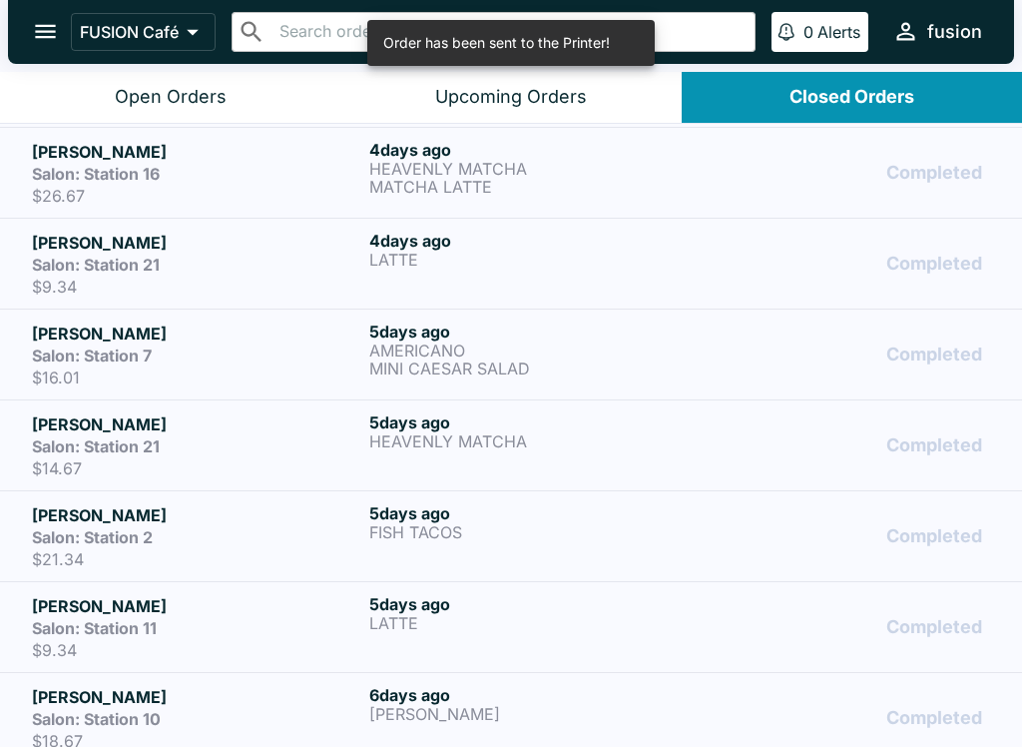
click at [581, 452] on div "[DATE] HEAVENLY MATCHA" at bounding box center [533, 445] width 329 height 66
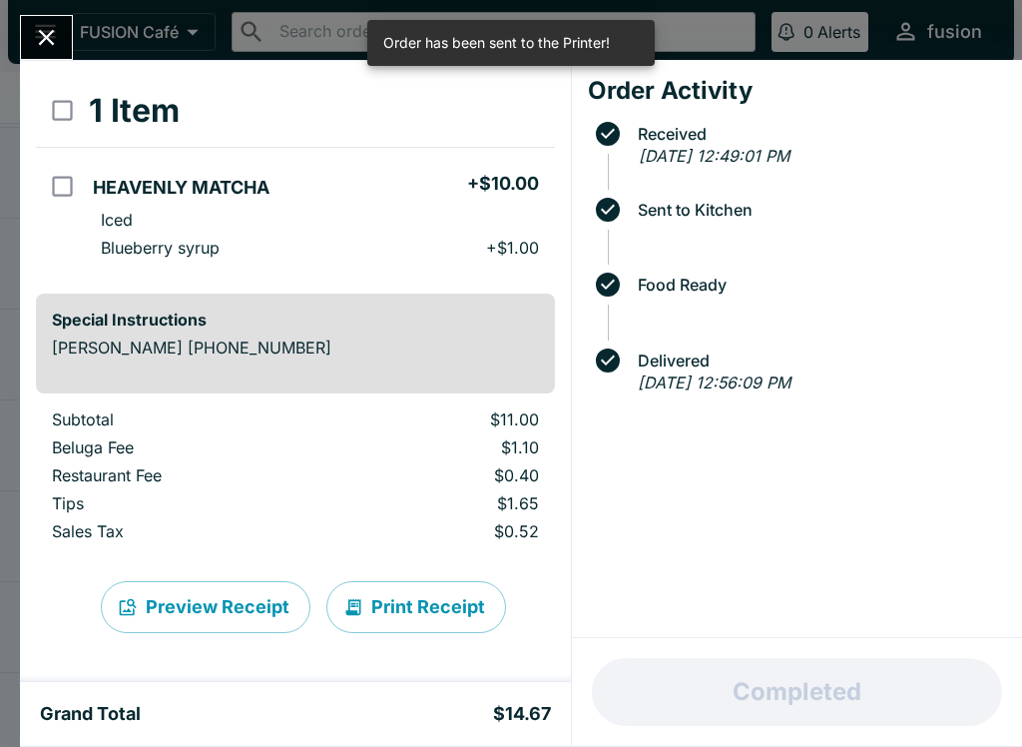
scroll to position [86, 0]
click at [432, 610] on button "Print Receipt" at bounding box center [416, 607] width 180 height 52
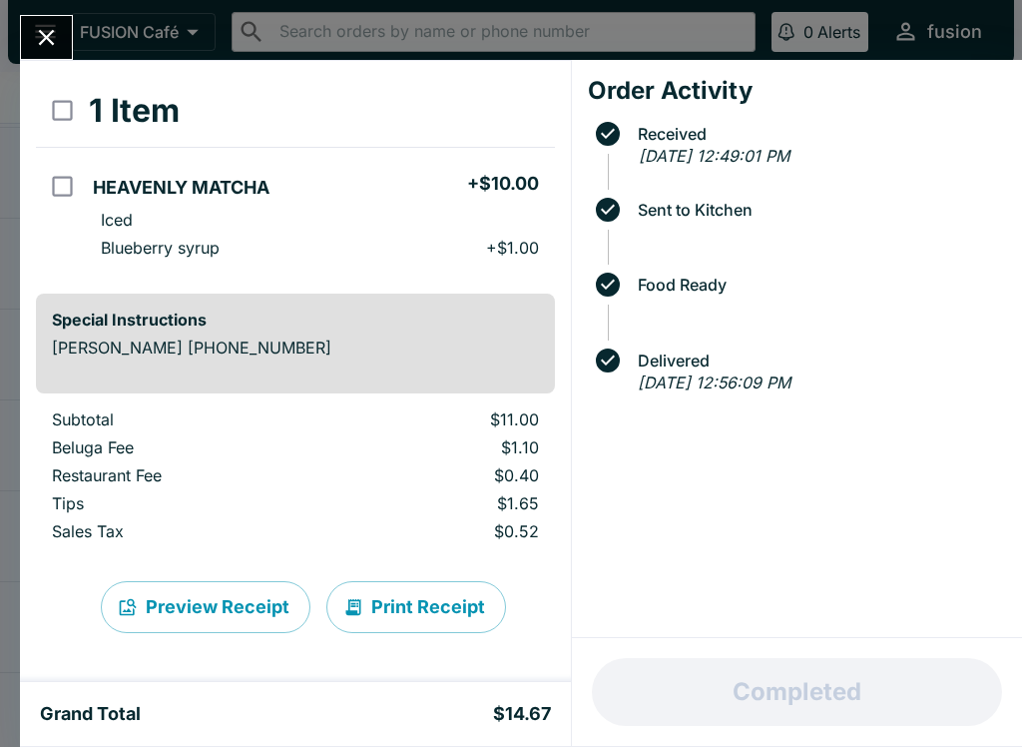
click at [48, 43] on icon "Close" at bounding box center [46, 37] width 27 height 27
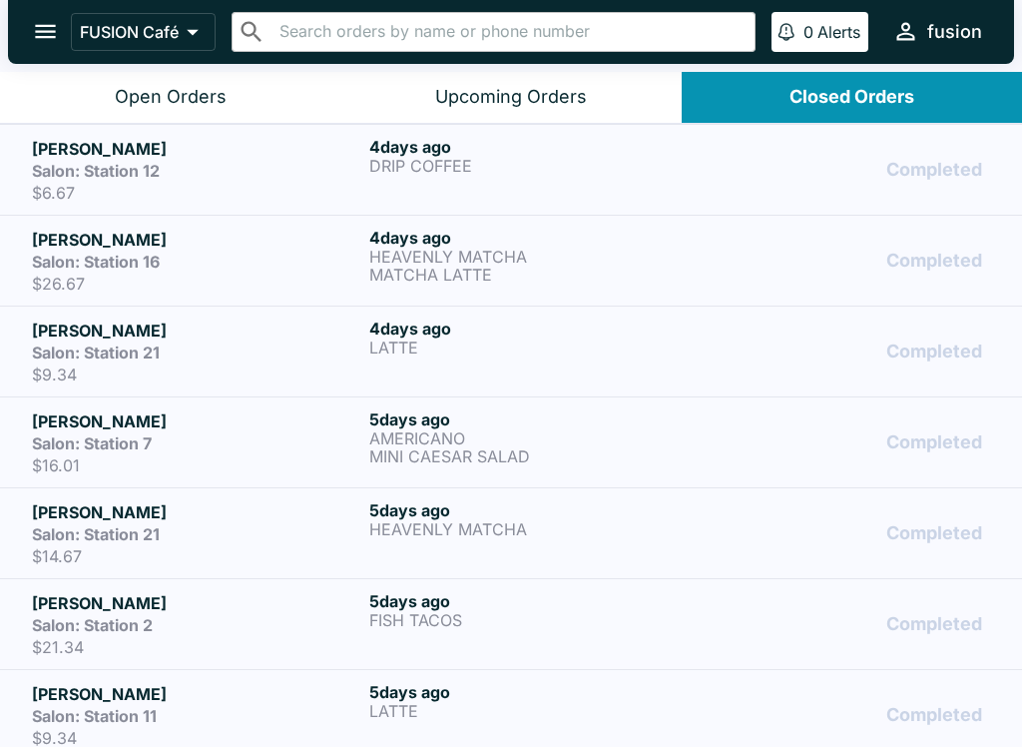
scroll to position [1554, 0]
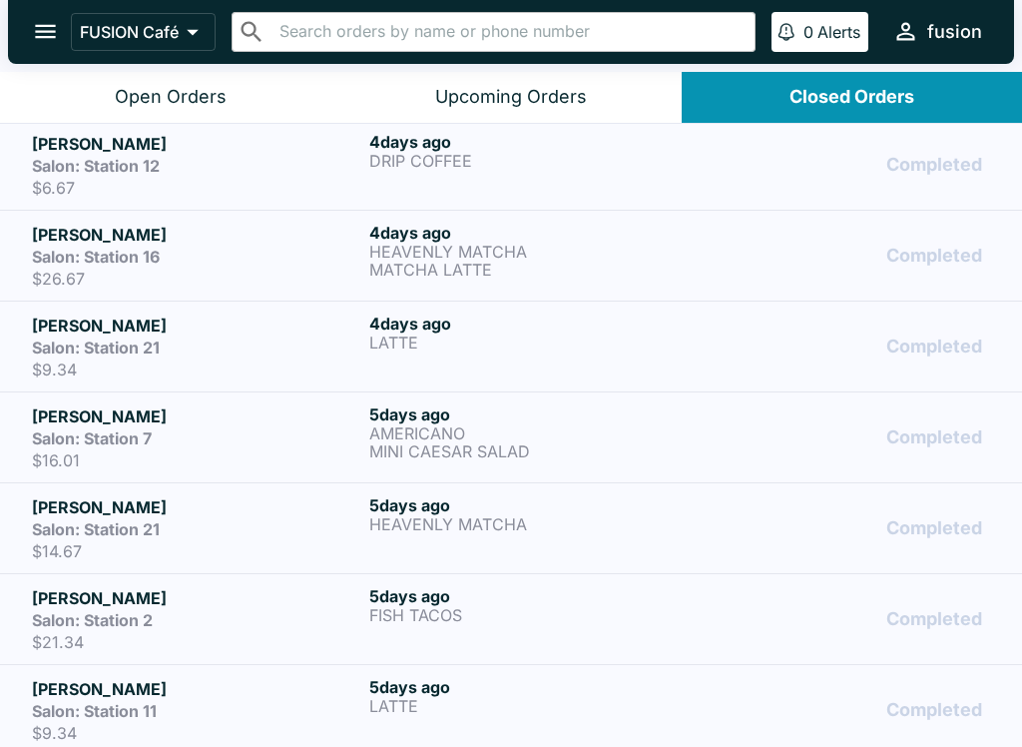
click at [499, 418] on h6 "[DATE]" at bounding box center [533, 414] width 329 height 20
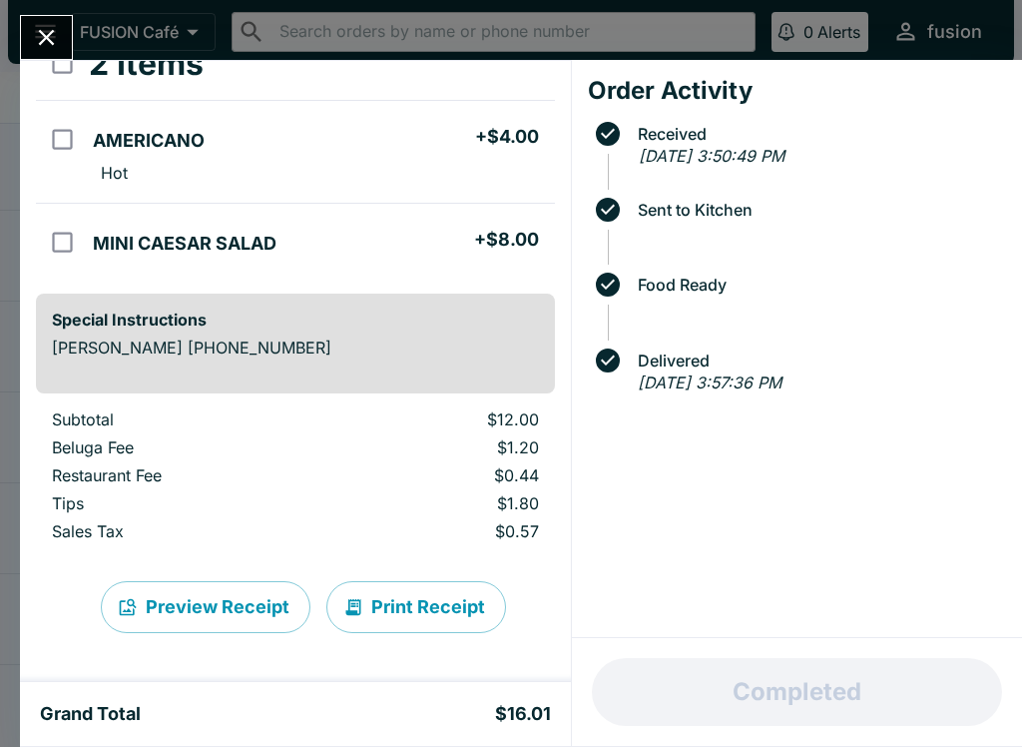
scroll to position [133, 0]
click at [439, 608] on button "Print Receipt" at bounding box center [416, 607] width 180 height 52
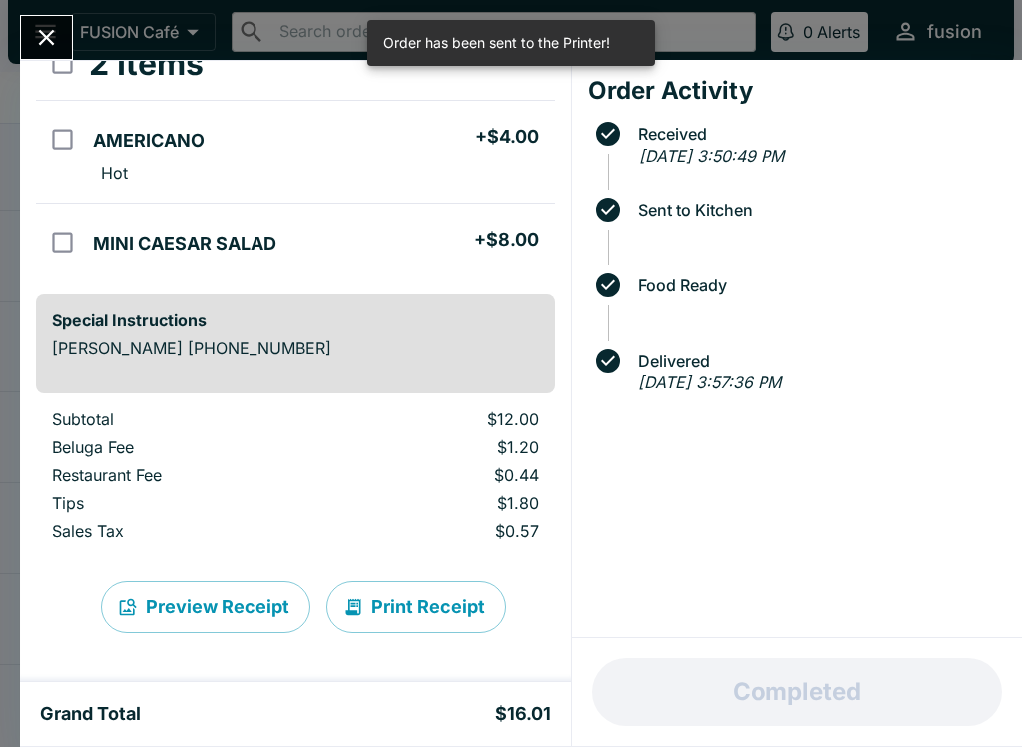
click at [49, 26] on icon "Close" at bounding box center [46, 37] width 27 height 27
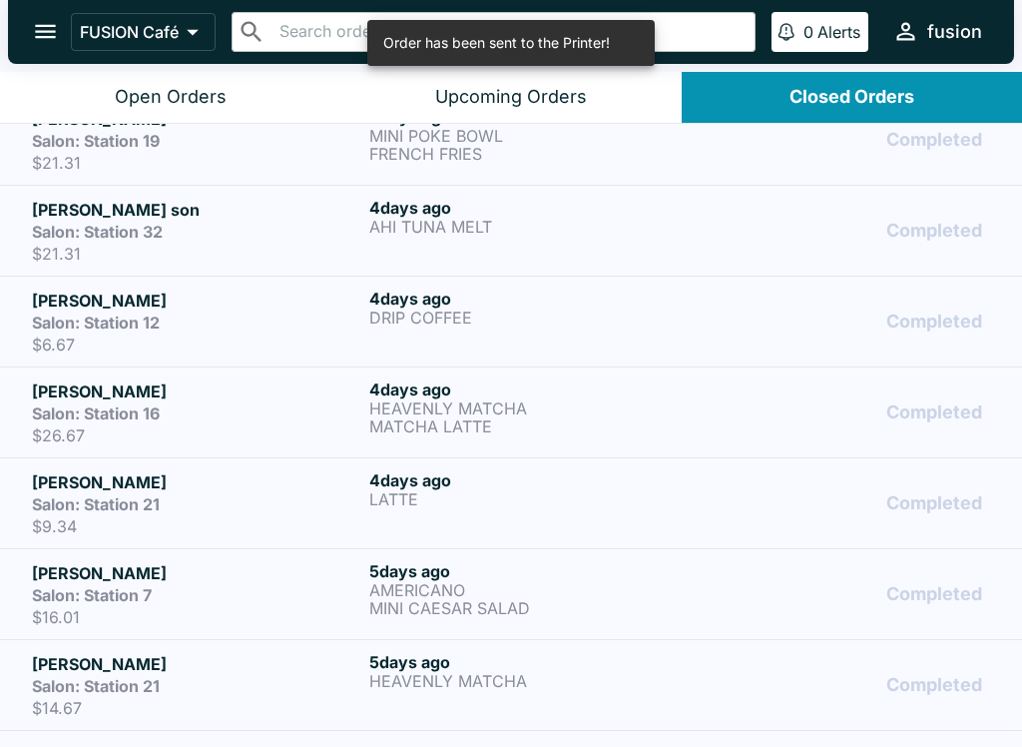
scroll to position [1387, 0]
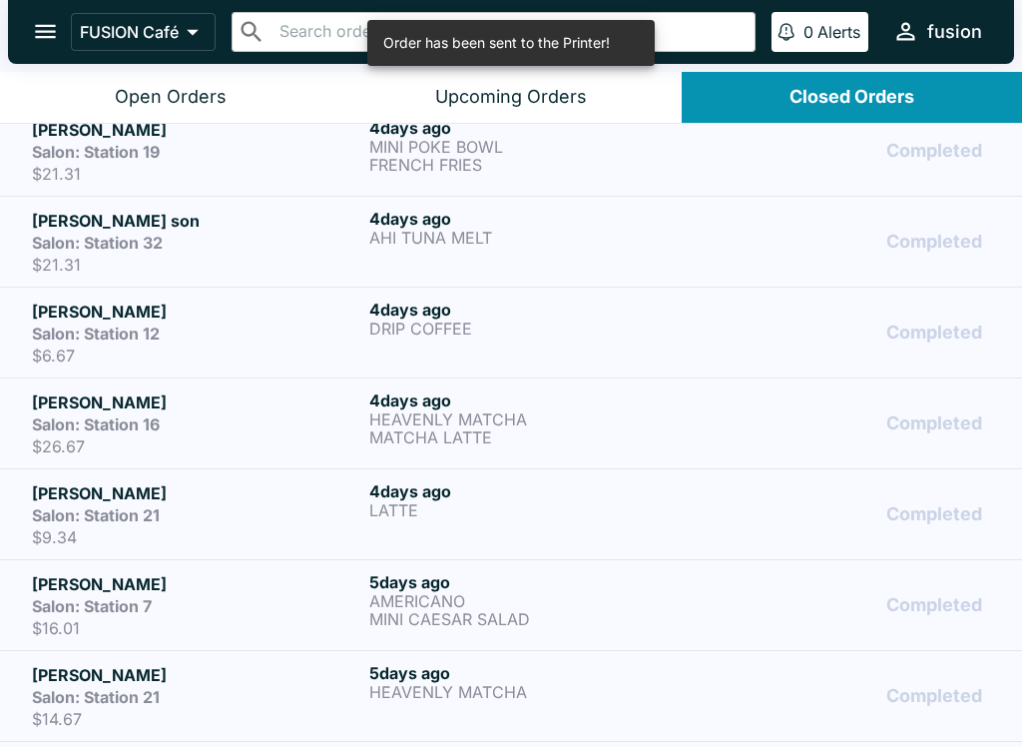
click at [514, 508] on p "LATTE" at bounding box center [533, 510] width 329 height 18
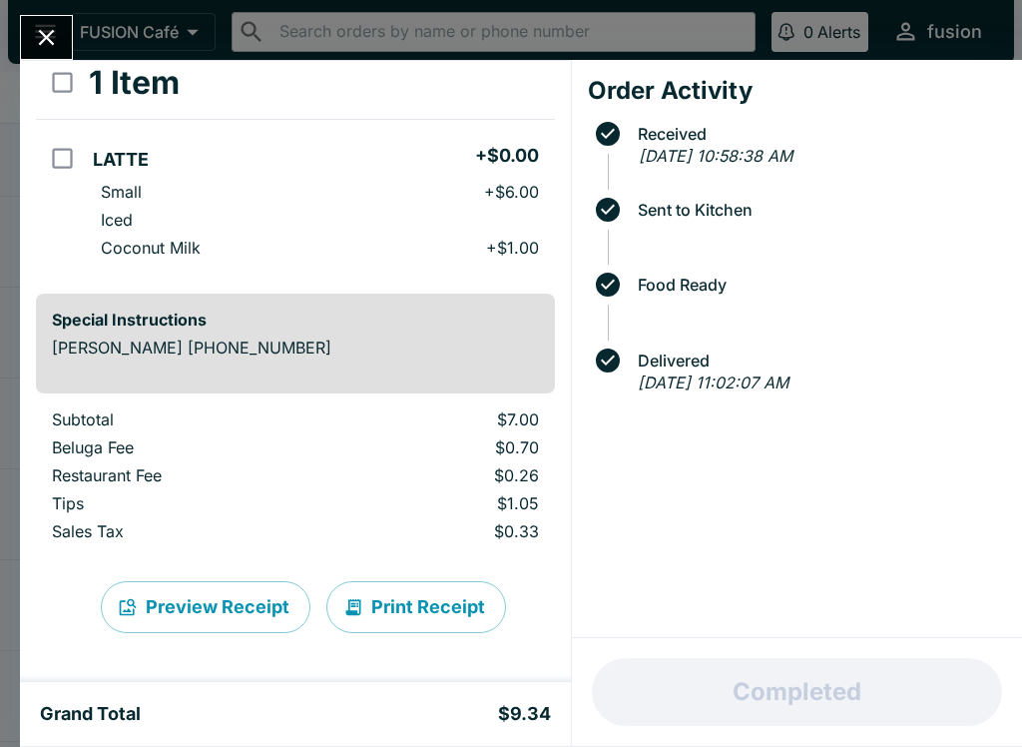
scroll to position [114, 0]
click at [413, 604] on button "Print Receipt" at bounding box center [416, 607] width 180 height 52
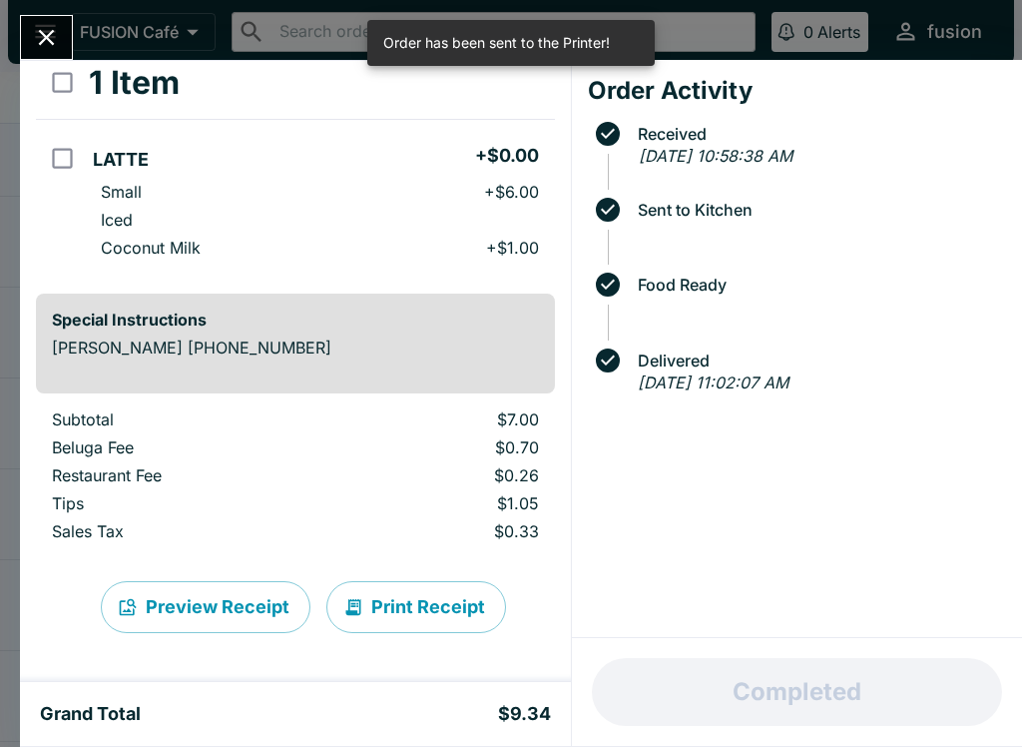
click at [38, 29] on icon "Close" at bounding box center [46, 37] width 27 height 27
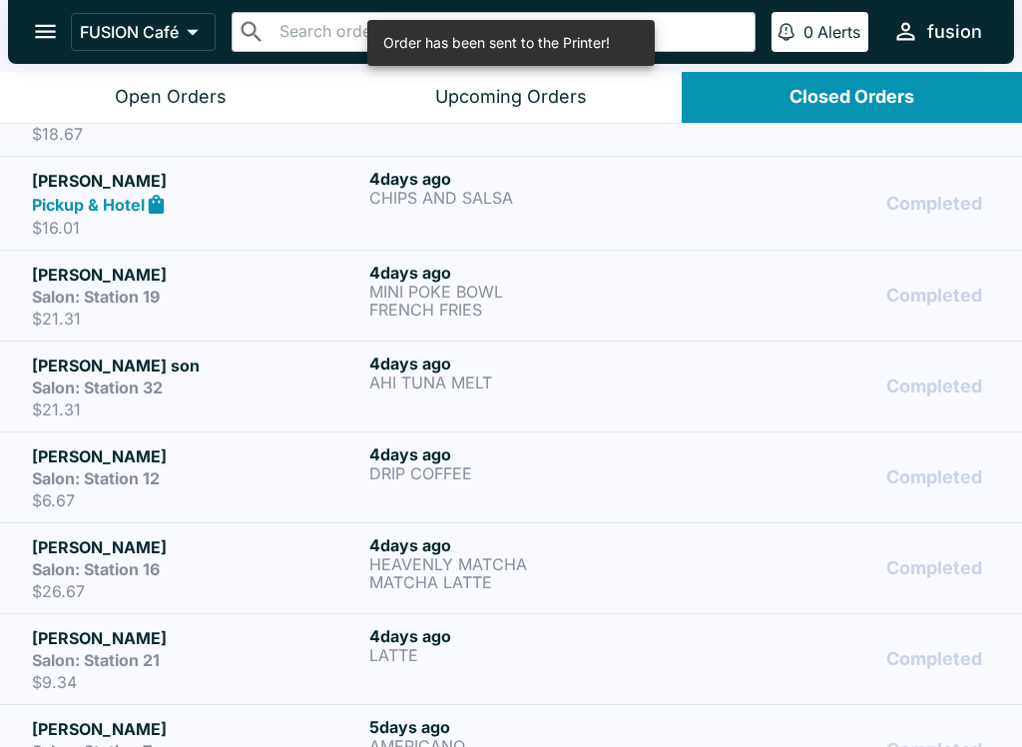
scroll to position [1245, 0]
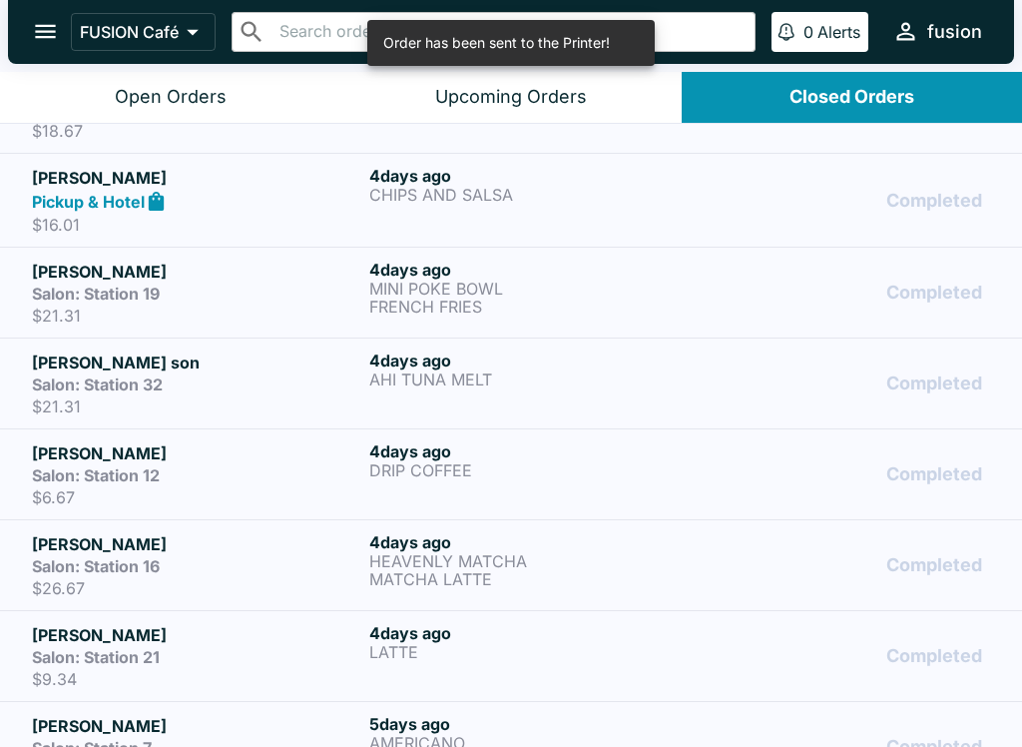
click at [550, 560] on p "HEAVENLY MATCHA" at bounding box center [533, 561] width 329 height 18
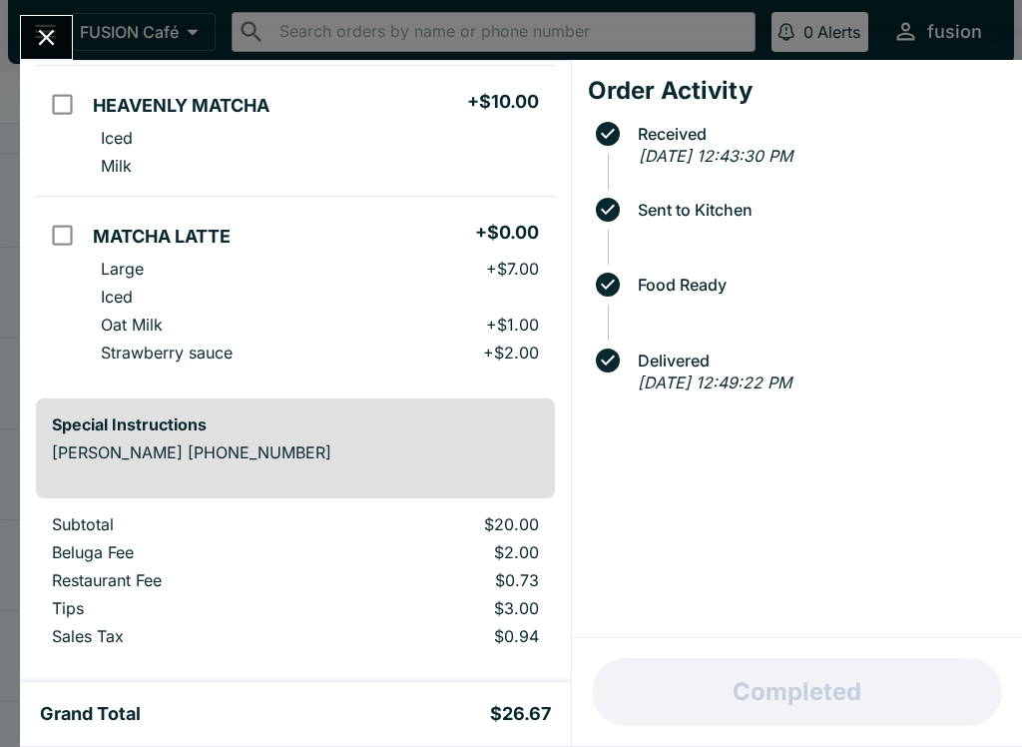
scroll to position [263, 0]
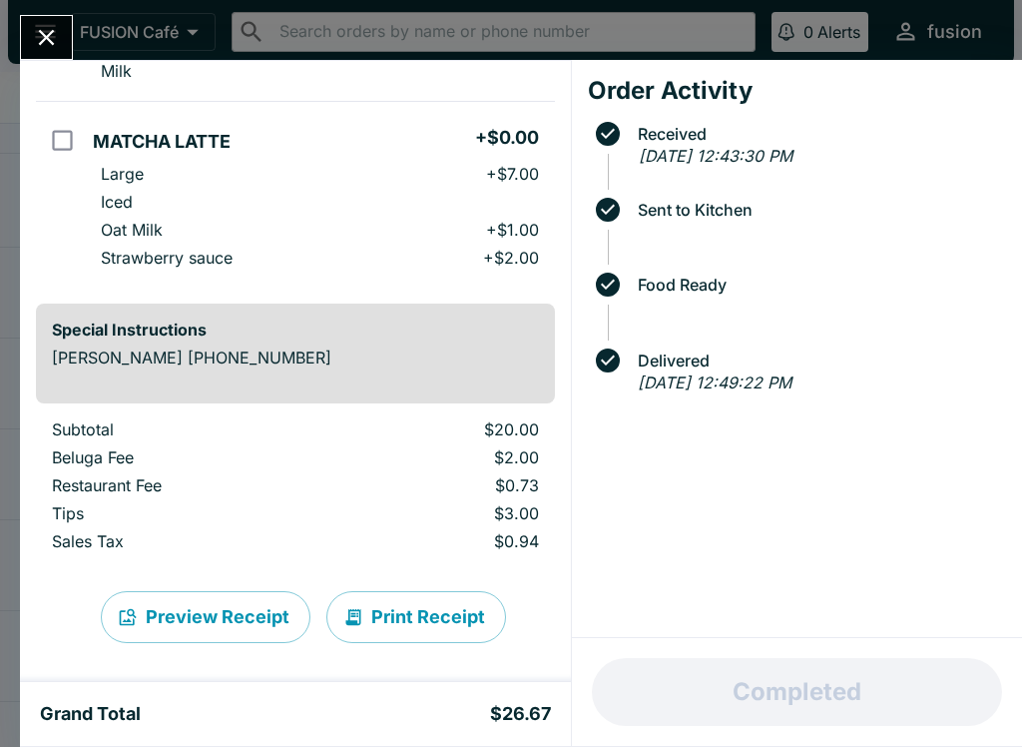
click at [417, 625] on button "Print Receipt" at bounding box center [416, 617] width 180 height 52
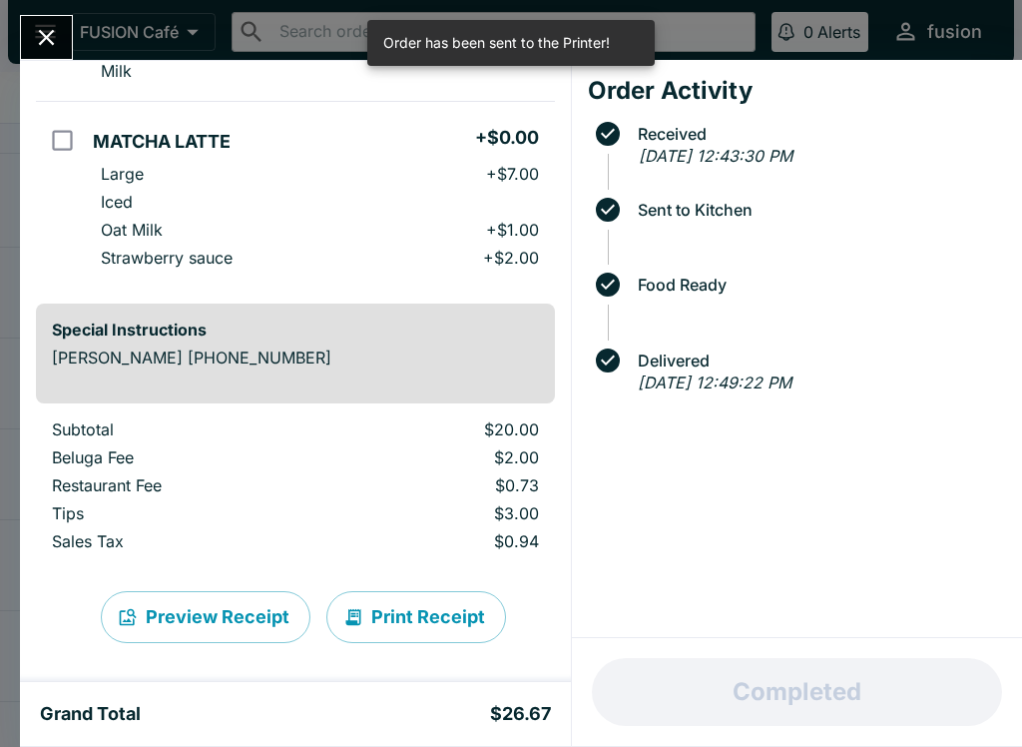
click at [57, 37] on icon "Close" at bounding box center [46, 37] width 27 height 27
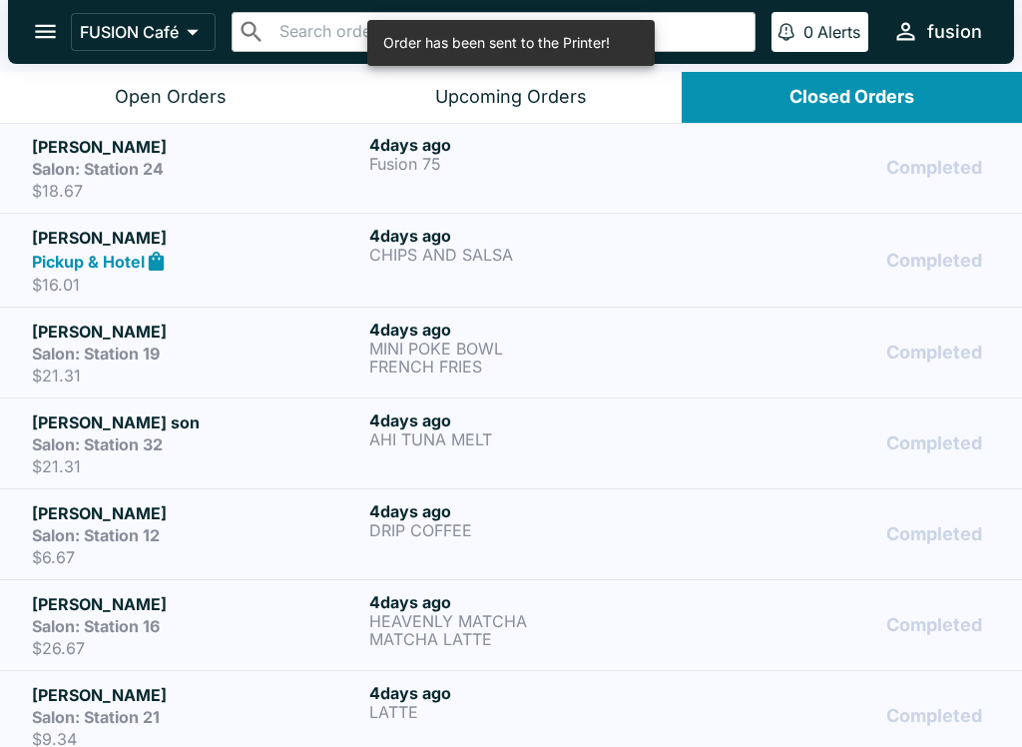
scroll to position [1176, 0]
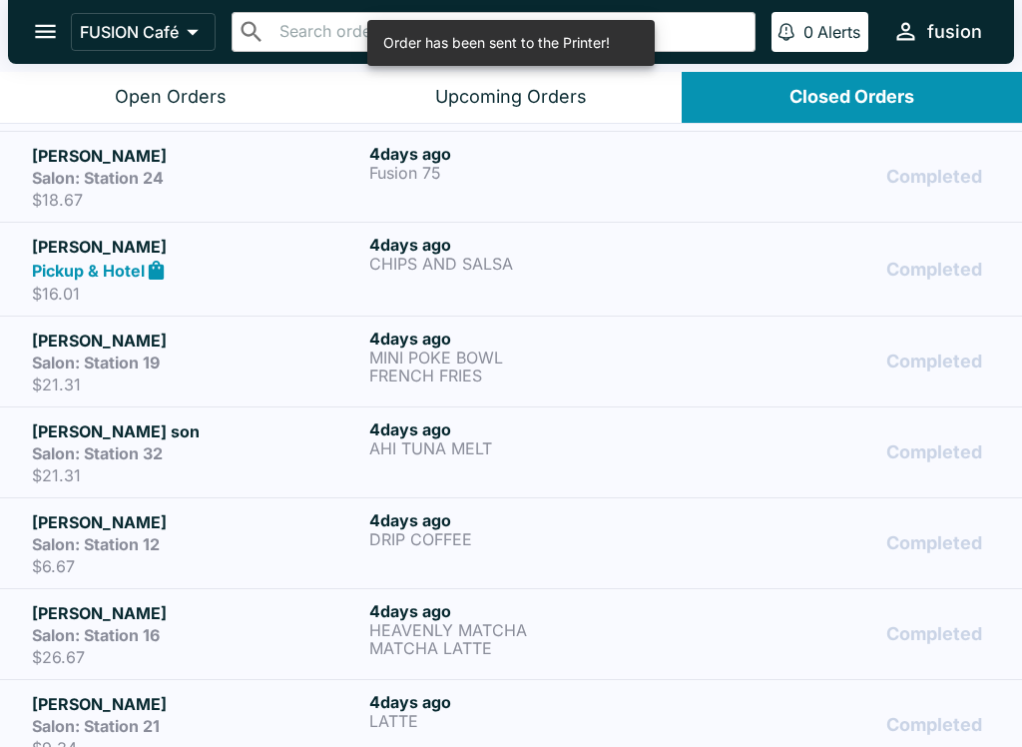
click at [481, 542] on p "DRIP COFFEE" at bounding box center [533, 539] width 329 height 18
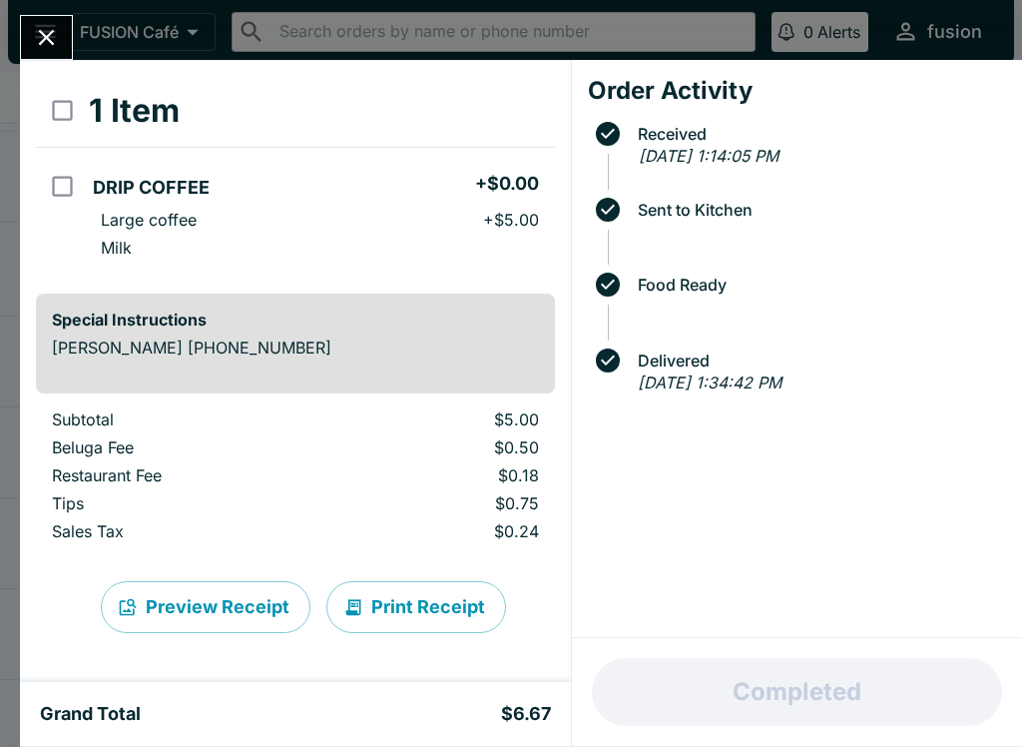
scroll to position [86, 0]
click at [429, 606] on button "Print Receipt" at bounding box center [416, 607] width 180 height 52
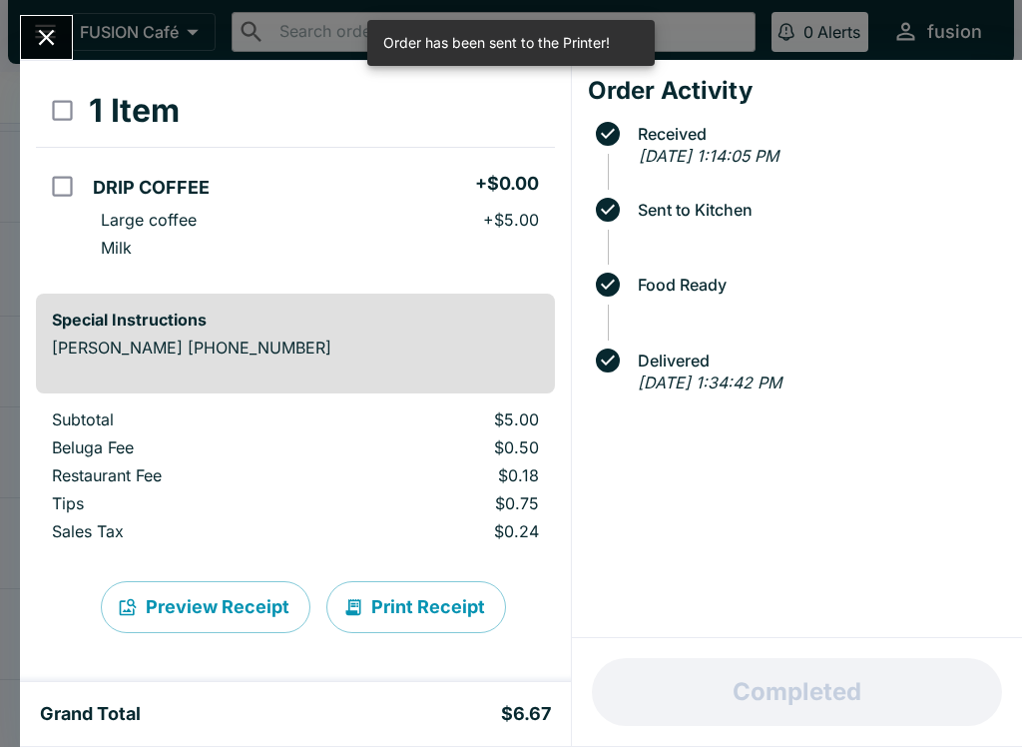
click at [25, 29] on button "Close" at bounding box center [46, 37] width 51 height 43
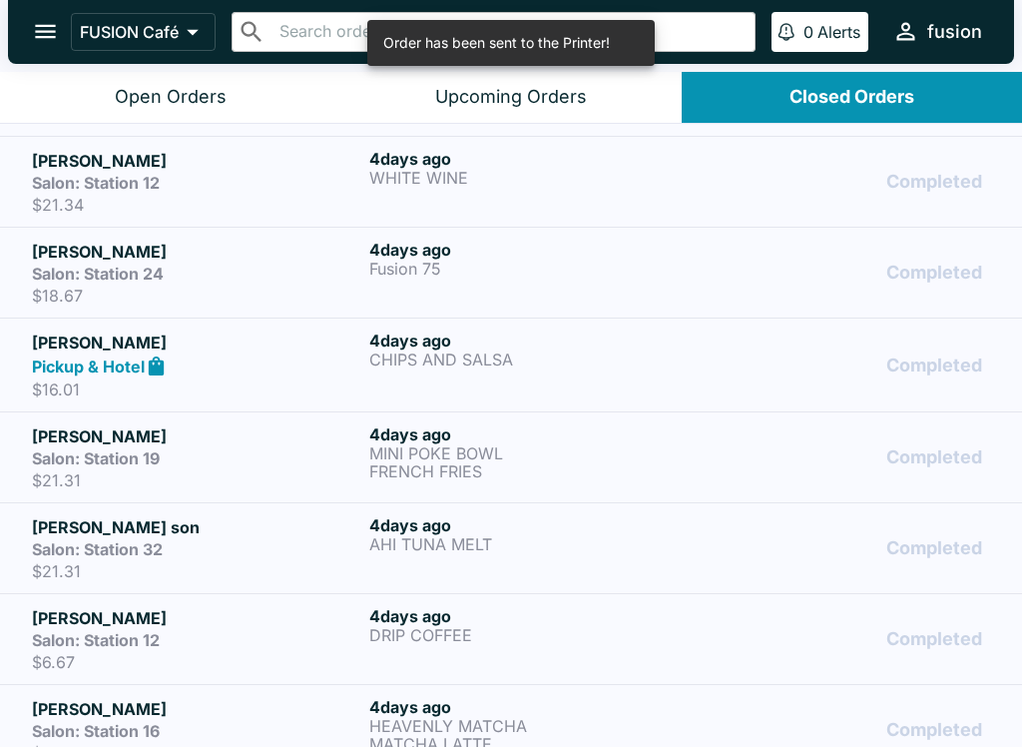
scroll to position [1075, 0]
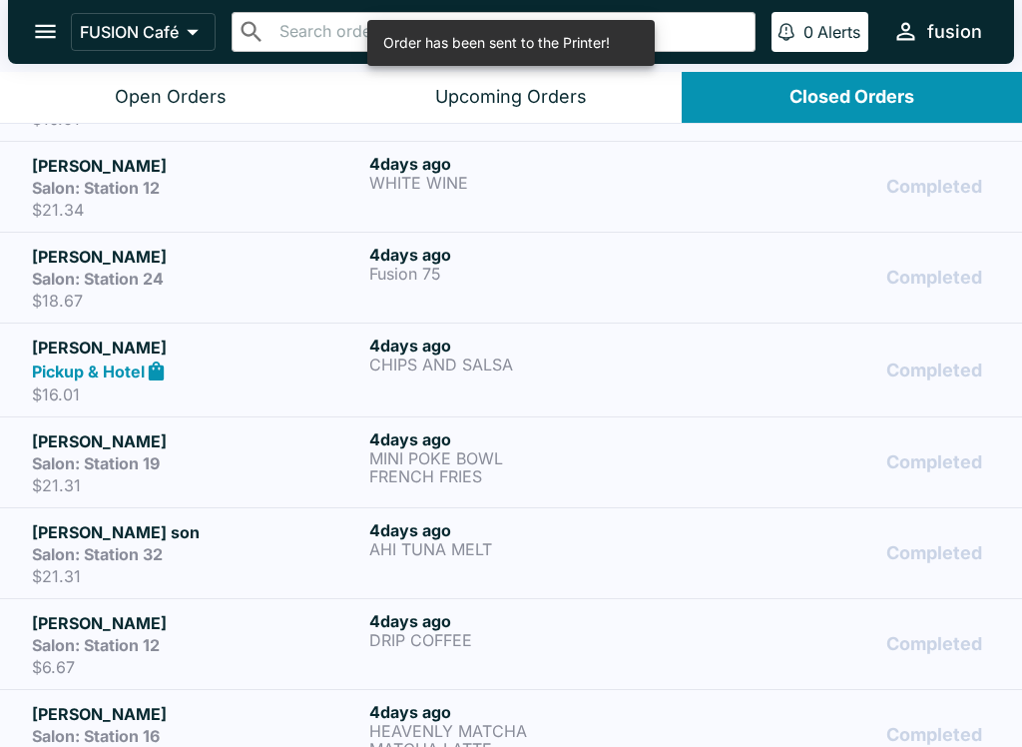
click at [543, 546] on p "AHI TUNA MELT" at bounding box center [533, 549] width 329 height 18
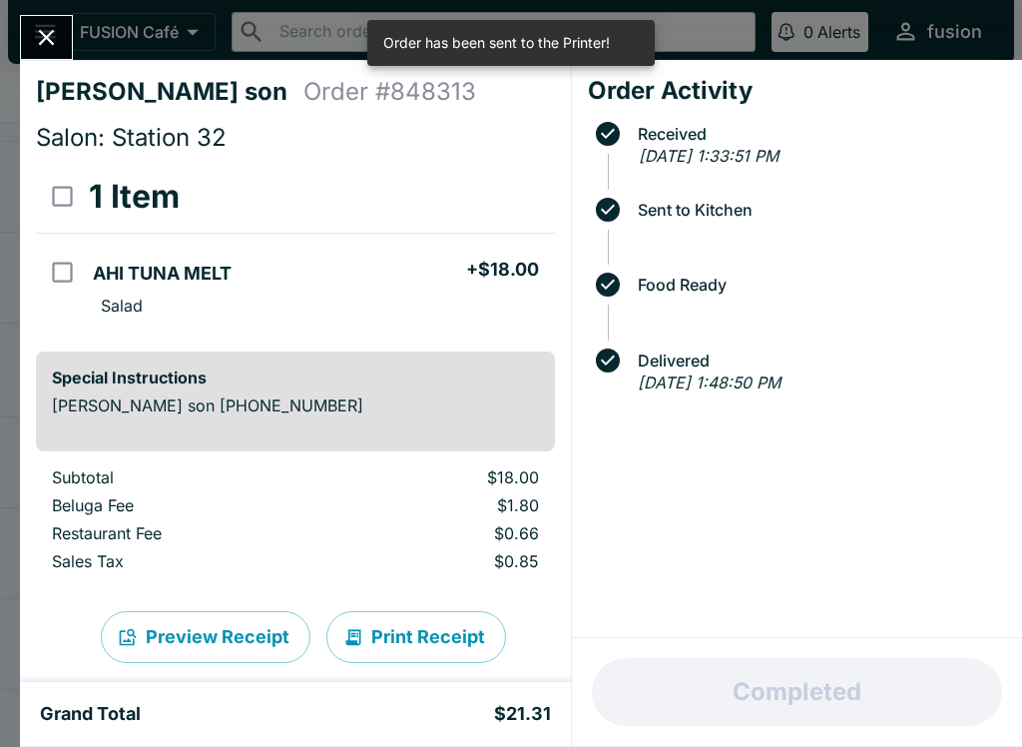
click at [410, 621] on button "Print Receipt" at bounding box center [416, 637] width 180 height 52
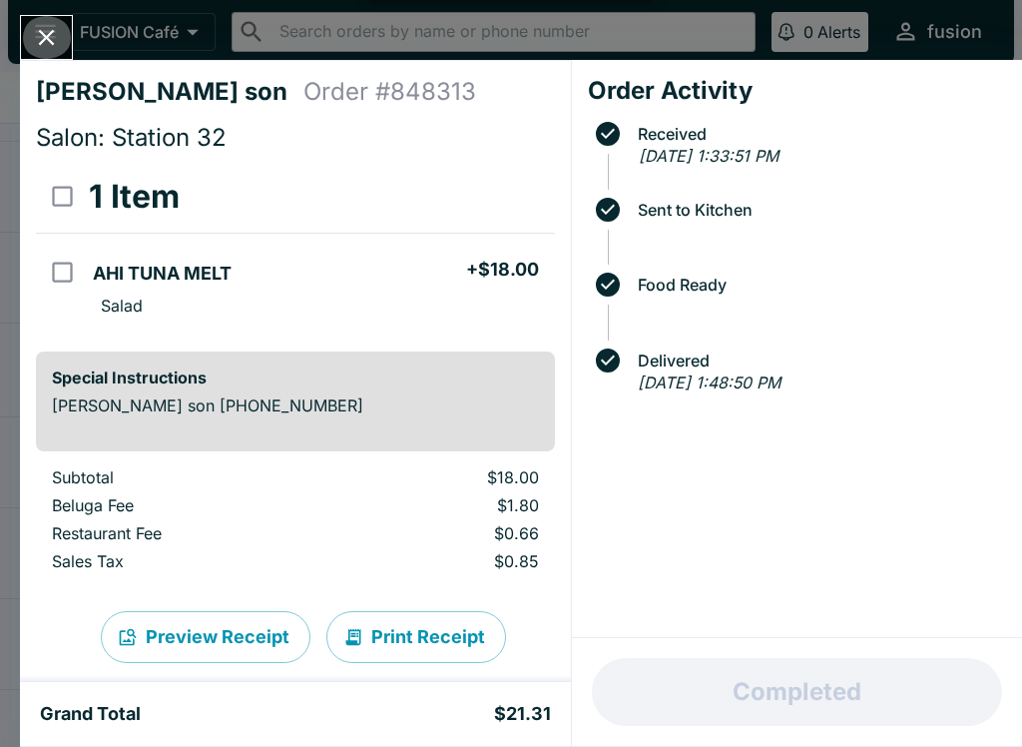
click at [34, 31] on icon "Close" at bounding box center [46, 37] width 27 height 27
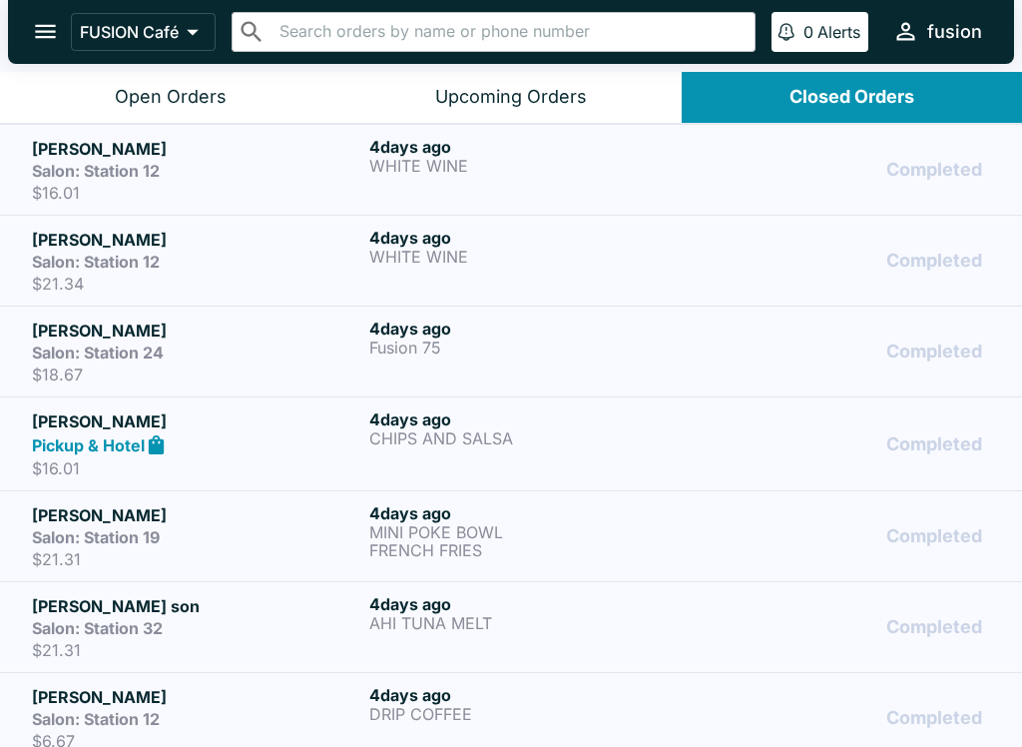
scroll to position [1000, 0]
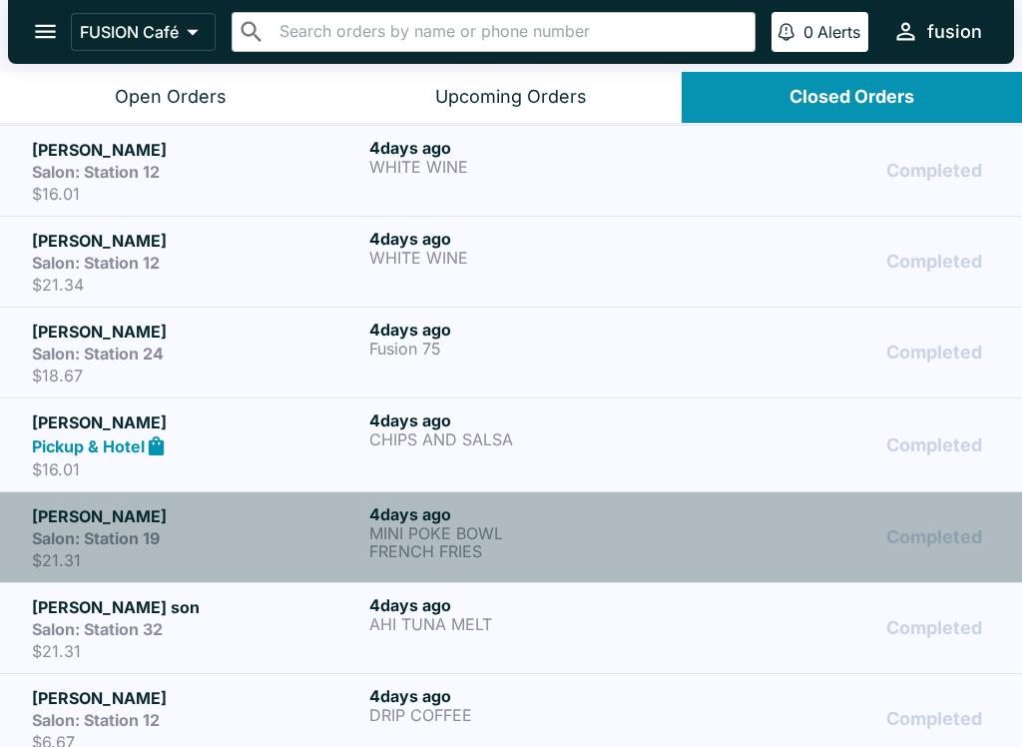
click at [562, 533] on p "MINI POKE BOWL" at bounding box center [533, 533] width 329 height 18
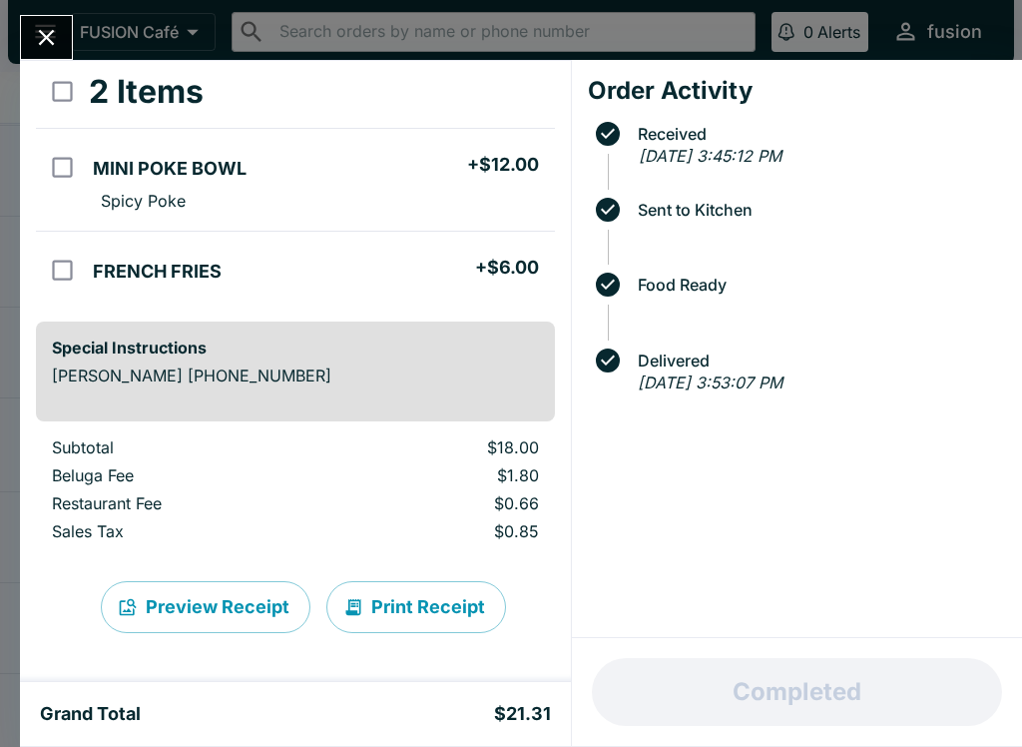
scroll to position [105, 0]
click at [434, 599] on button "Print Receipt" at bounding box center [416, 607] width 180 height 52
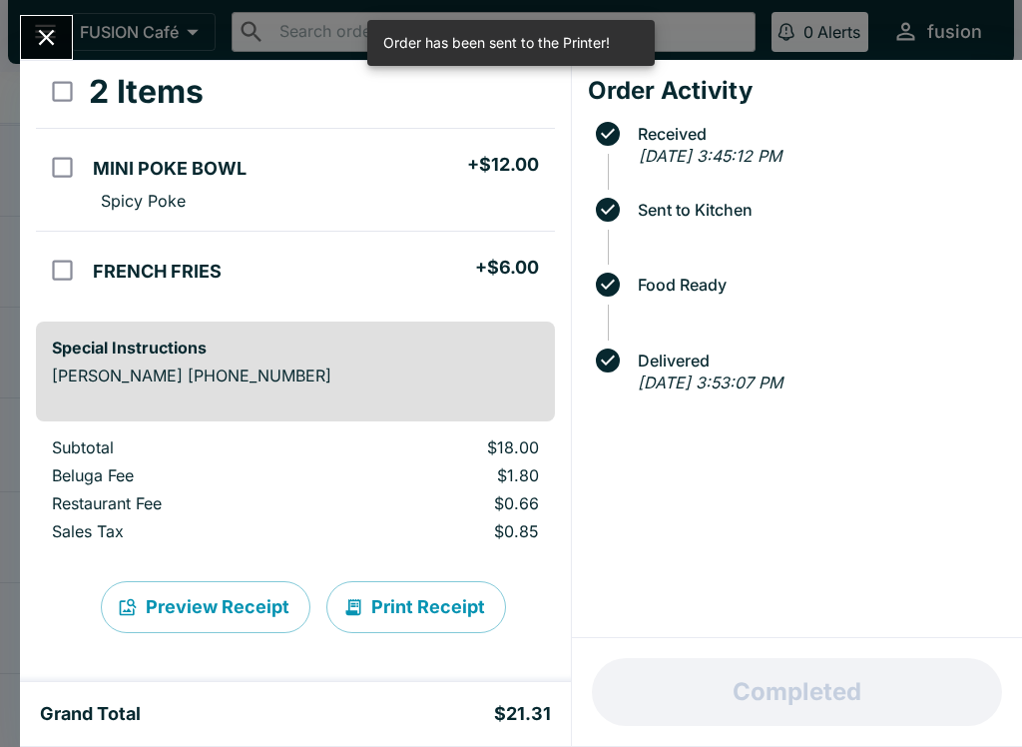
click at [47, 24] on icon "Close" at bounding box center [46, 37] width 27 height 27
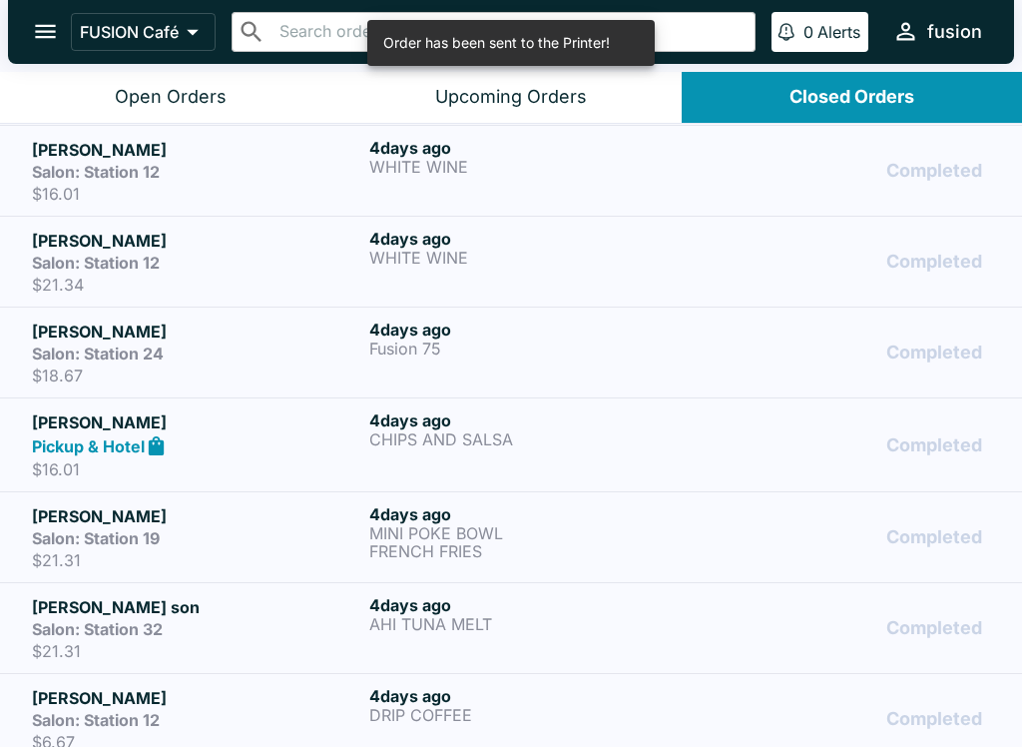
click at [485, 453] on div "[DATE] CHIPS AND SALSA" at bounding box center [533, 444] width 329 height 69
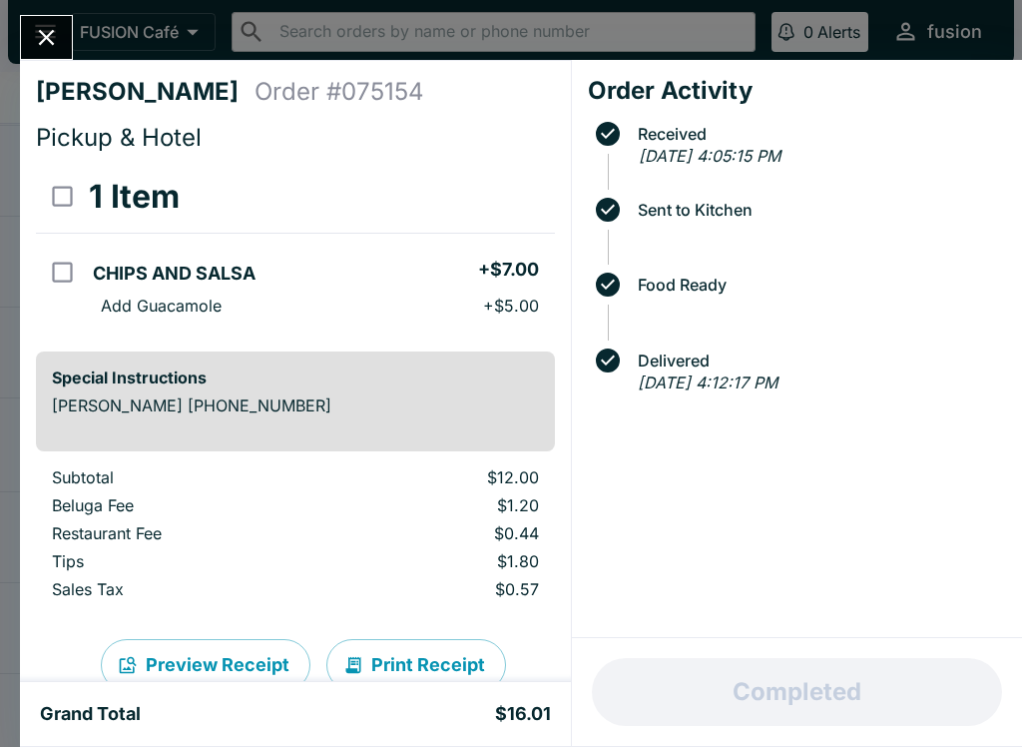
click at [394, 656] on button "Print Receipt" at bounding box center [416, 665] width 180 height 52
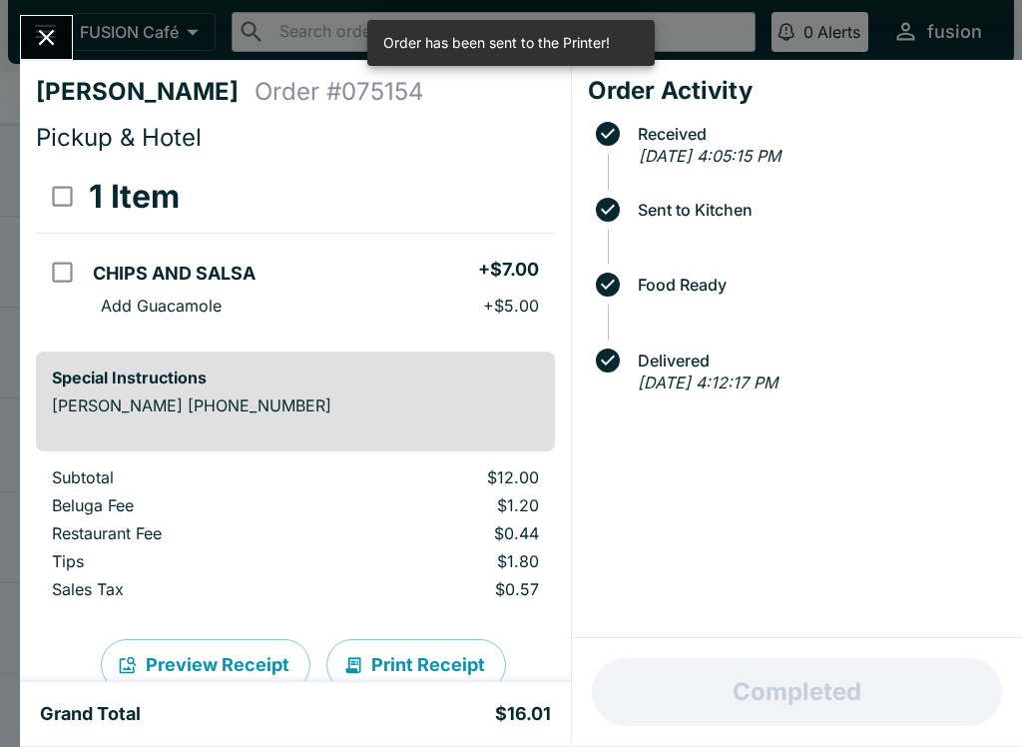
click at [41, 24] on icon "Close" at bounding box center [46, 37] width 27 height 27
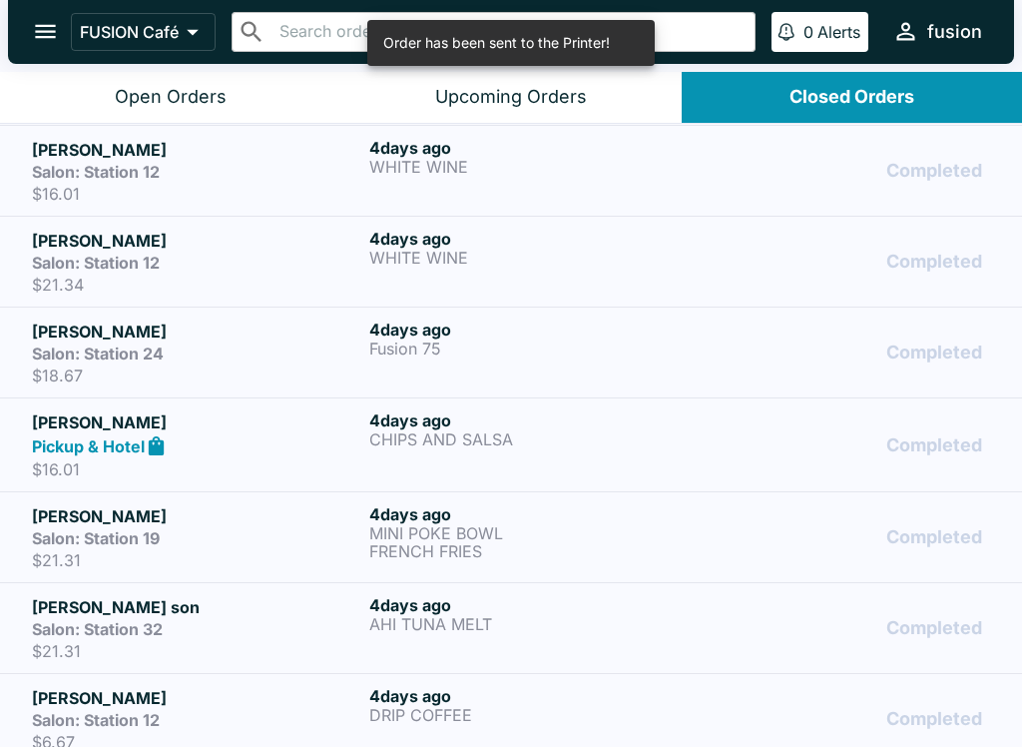
click at [512, 346] on p "Fusion 75" at bounding box center [533, 348] width 329 height 18
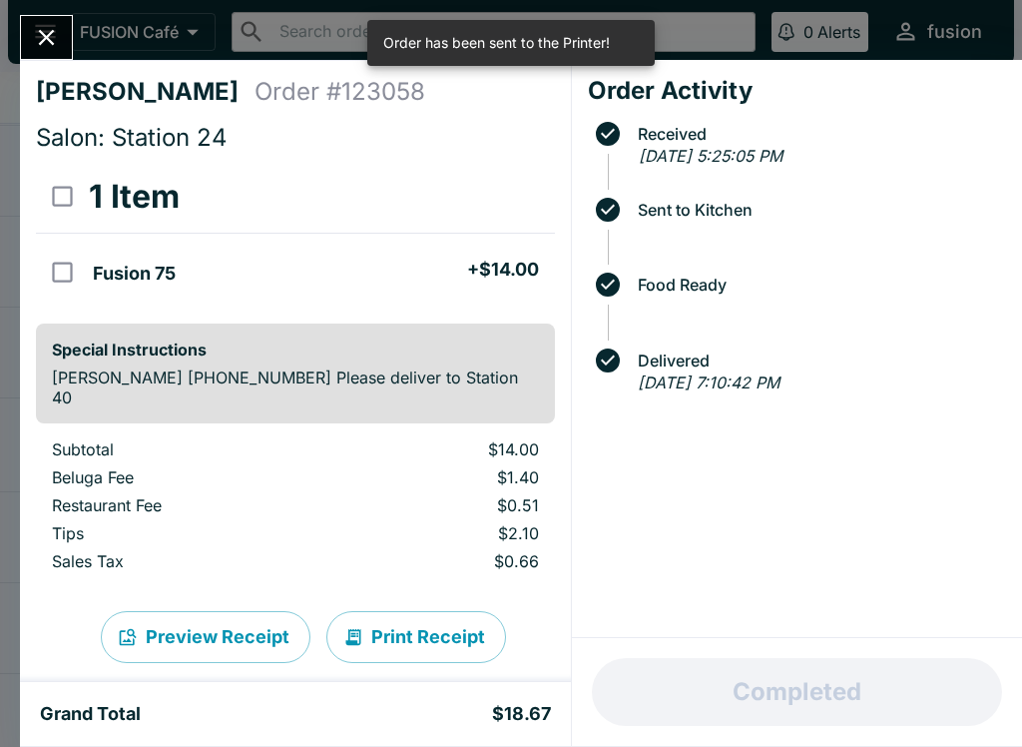
click at [428, 630] on button "Print Receipt" at bounding box center [416, 637] width 180 height 52
click at [36, 36] on icon "Close" at bounding box center [46, 37] width 27 height 27
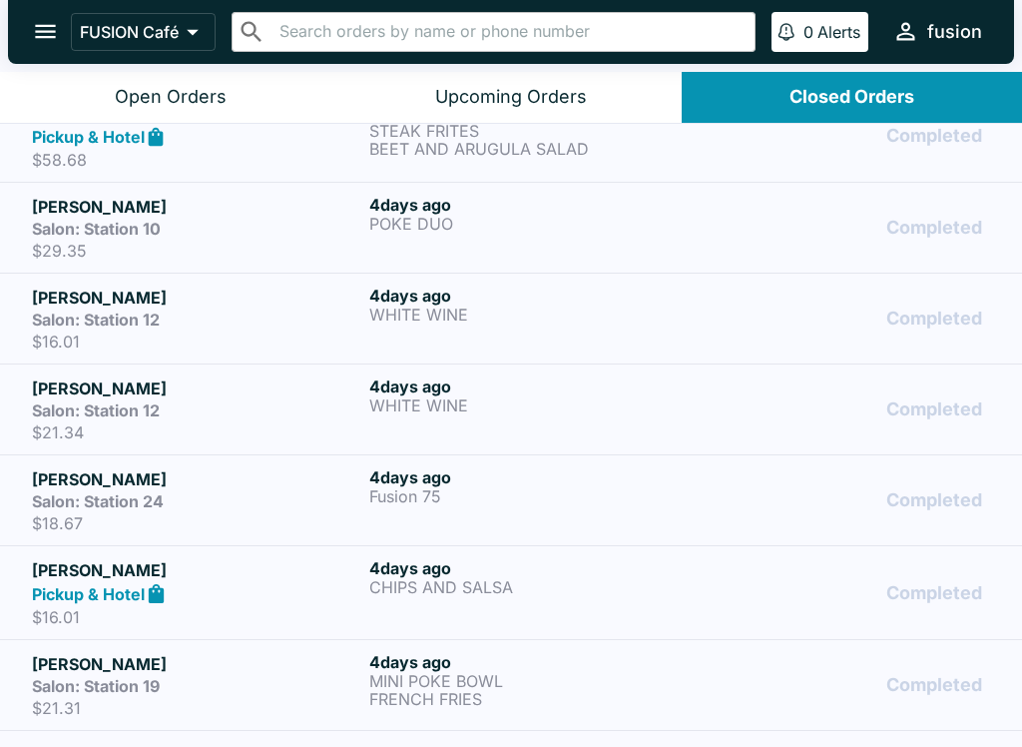
scroll to position [837, 0]
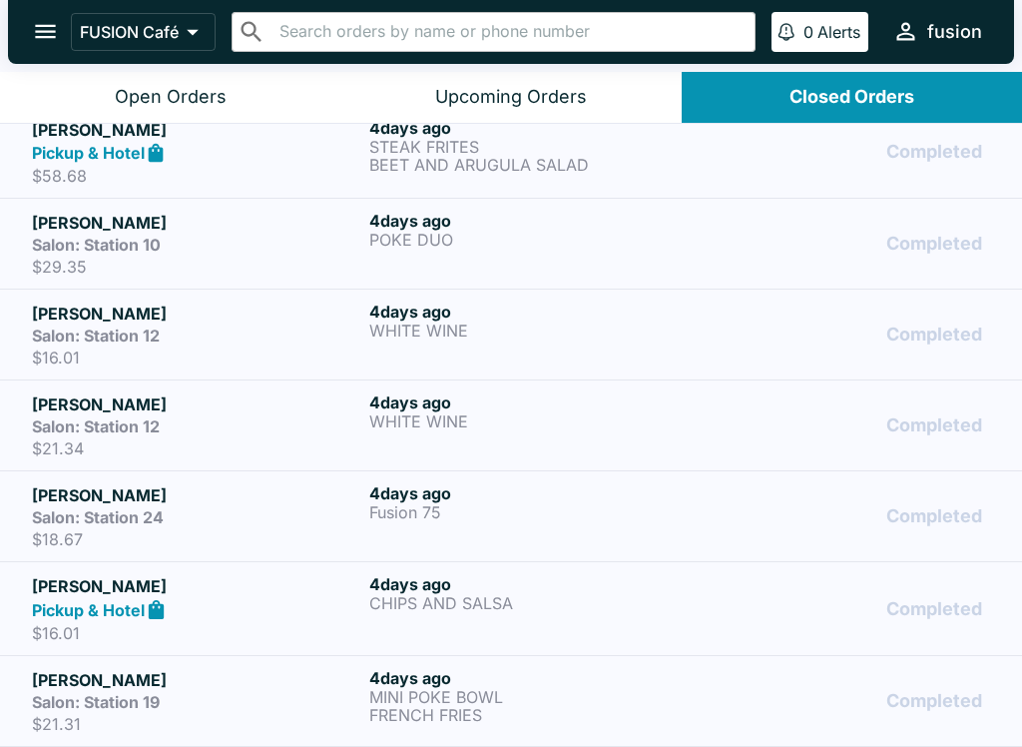
click at [509, 431] on div "[DATE] WHITE WINE" at bounding box center [533, 425] width 329 height 66
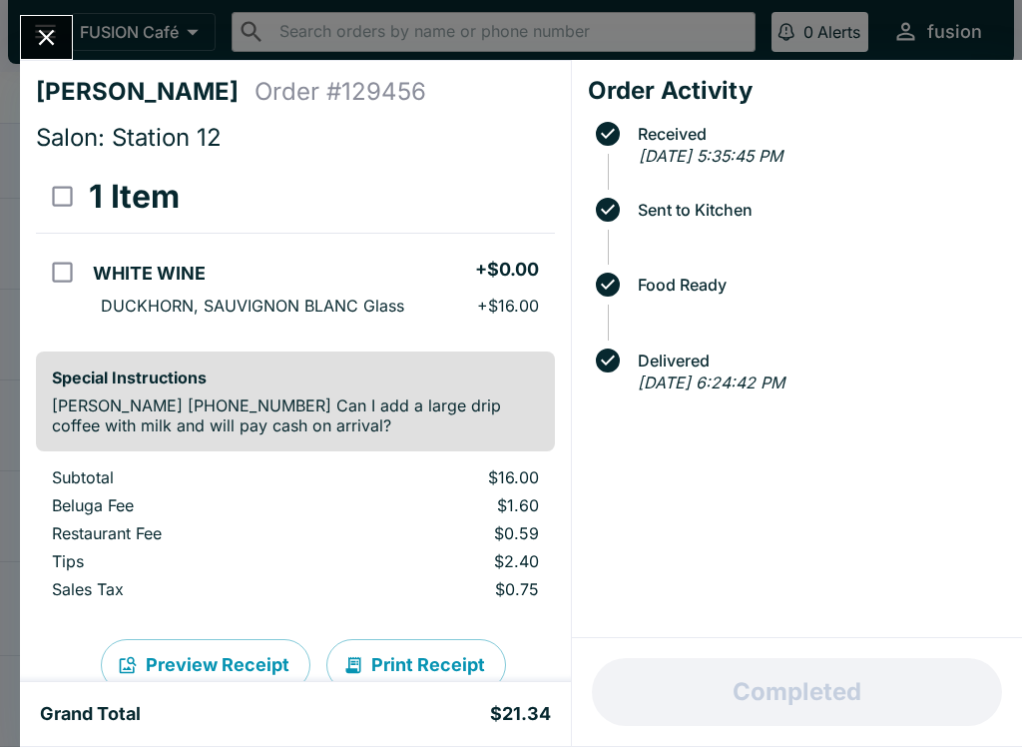
click at [416, 653] on button "Print Receipt" at bounding box center [416, 665] width 180 height 52
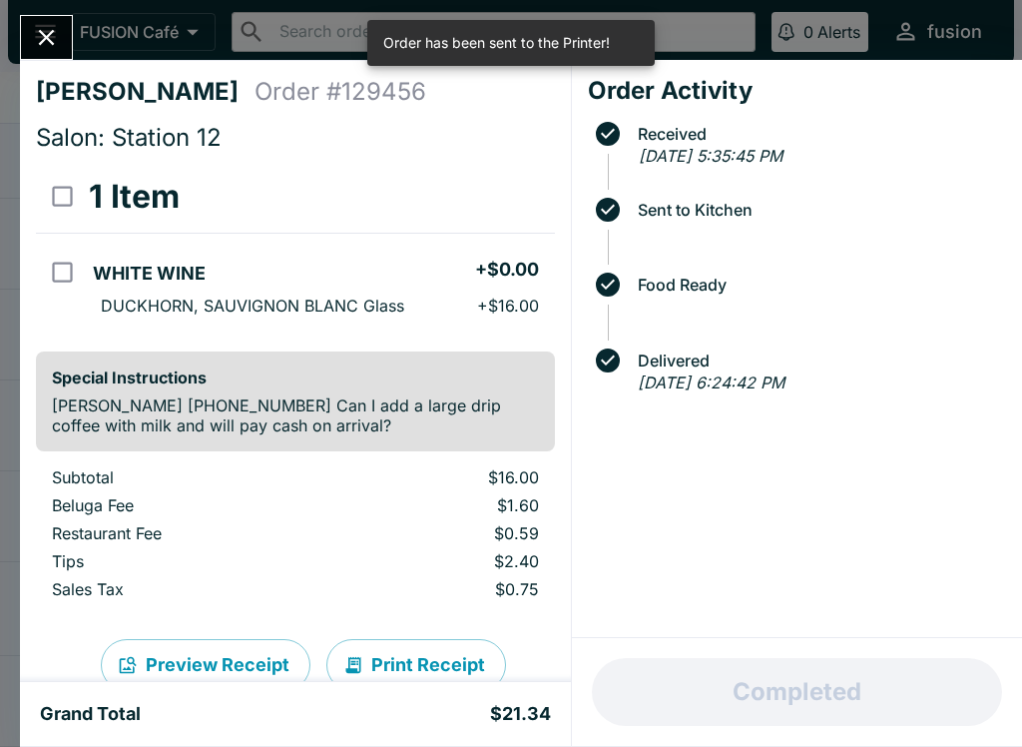
click at [49, 30] on icon "Close" at bounding box center [46, 37] width 27 height 27
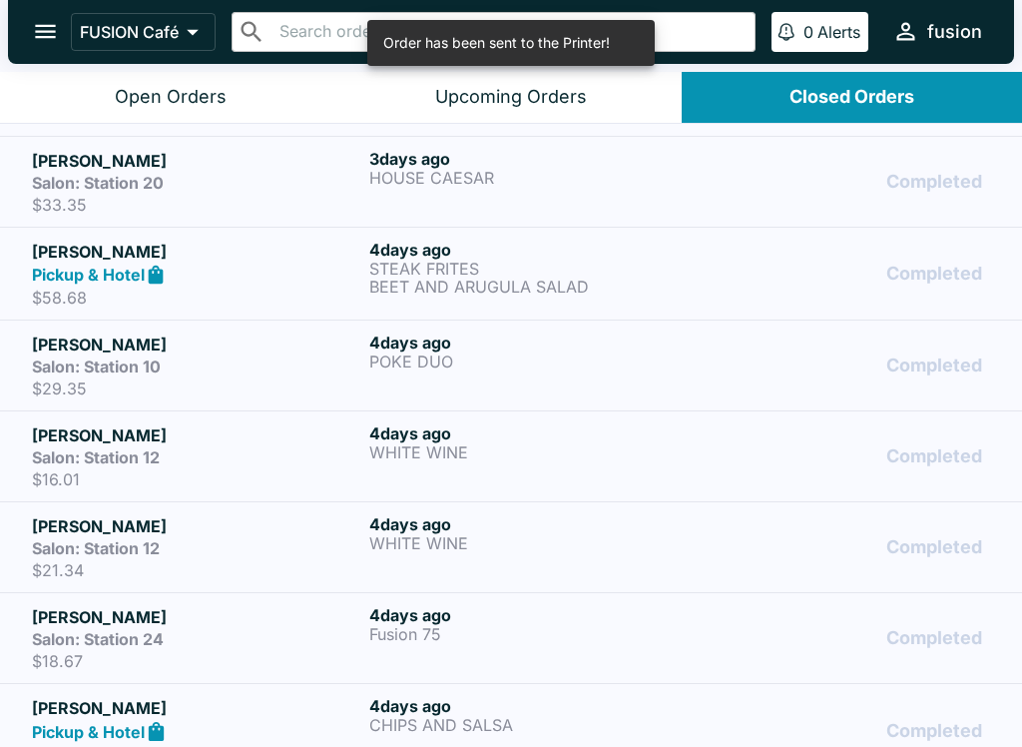
scroll to position [705, 0]
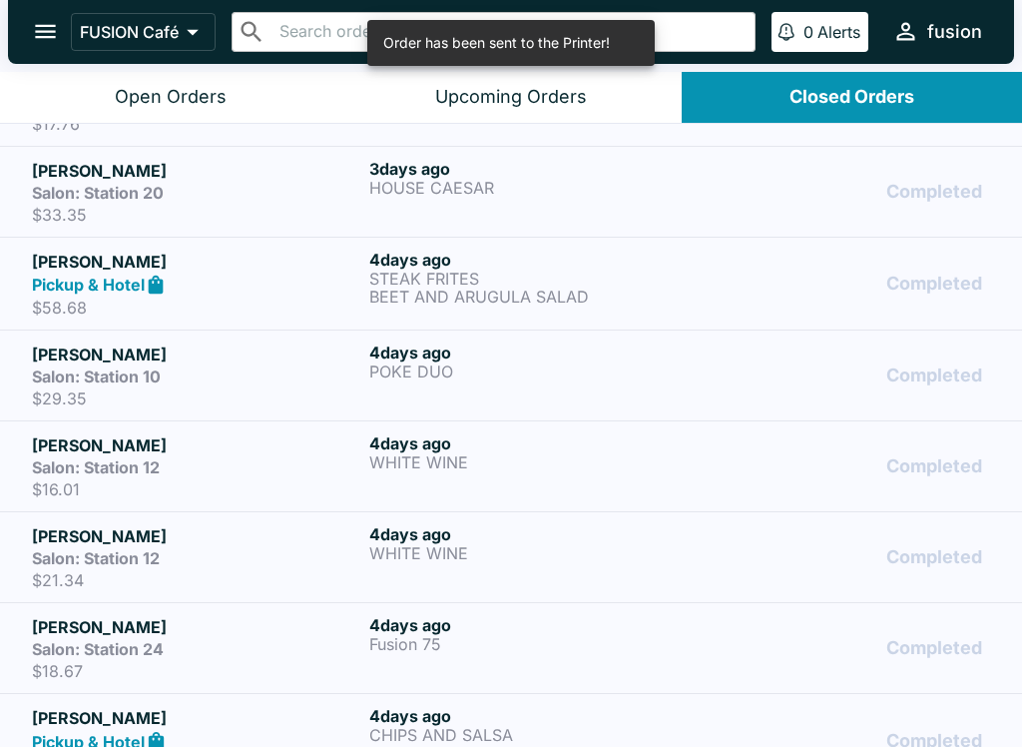
click at [418, 470] on p "WHITE WINE" at bounding box center [533, 462] width 329 height 18
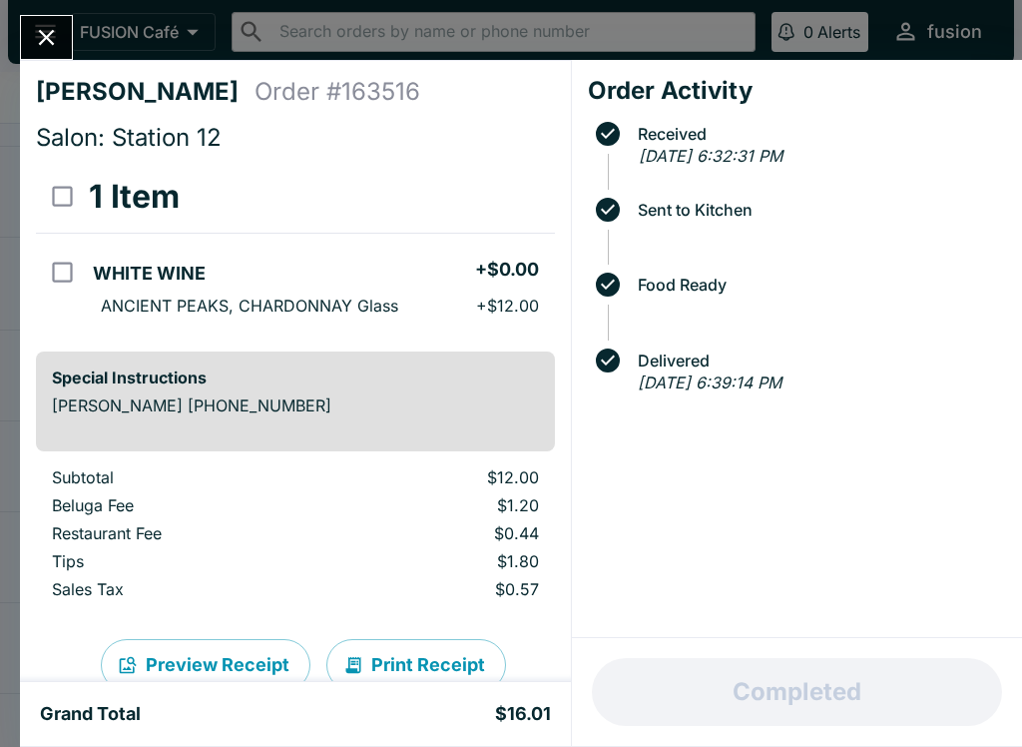
click at [413, 654] on button "Print Receipt" at bounding box center [416, 665] width 180 height 52
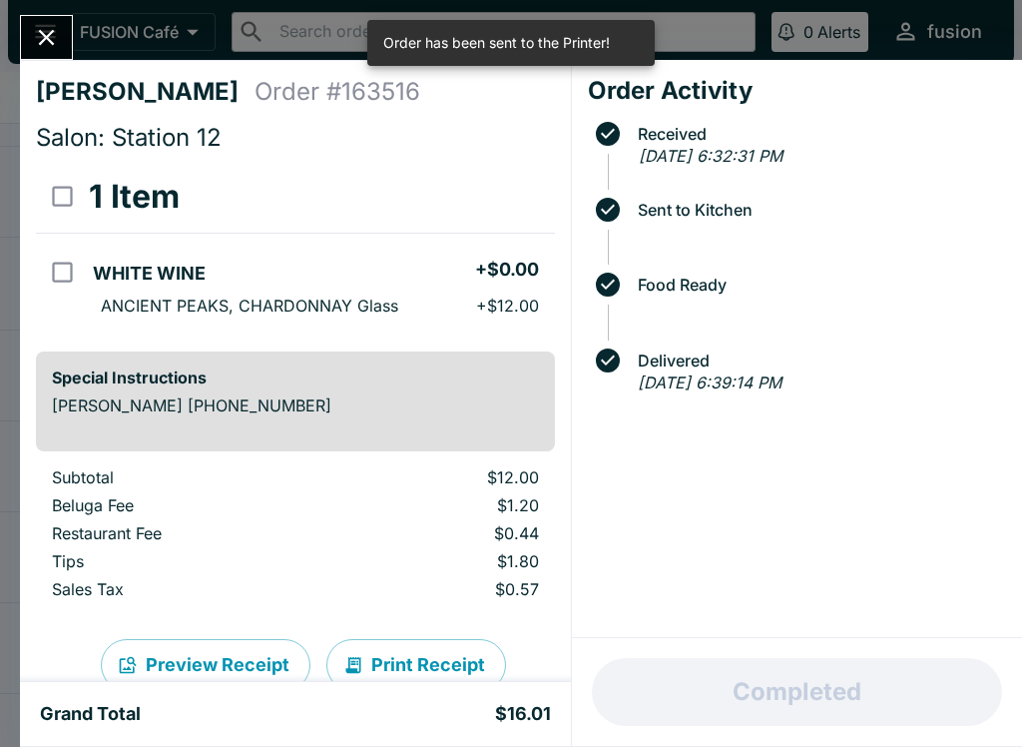
click at [51, 18] on button "Close" at bounding box center [46, 37] width 51 height 43
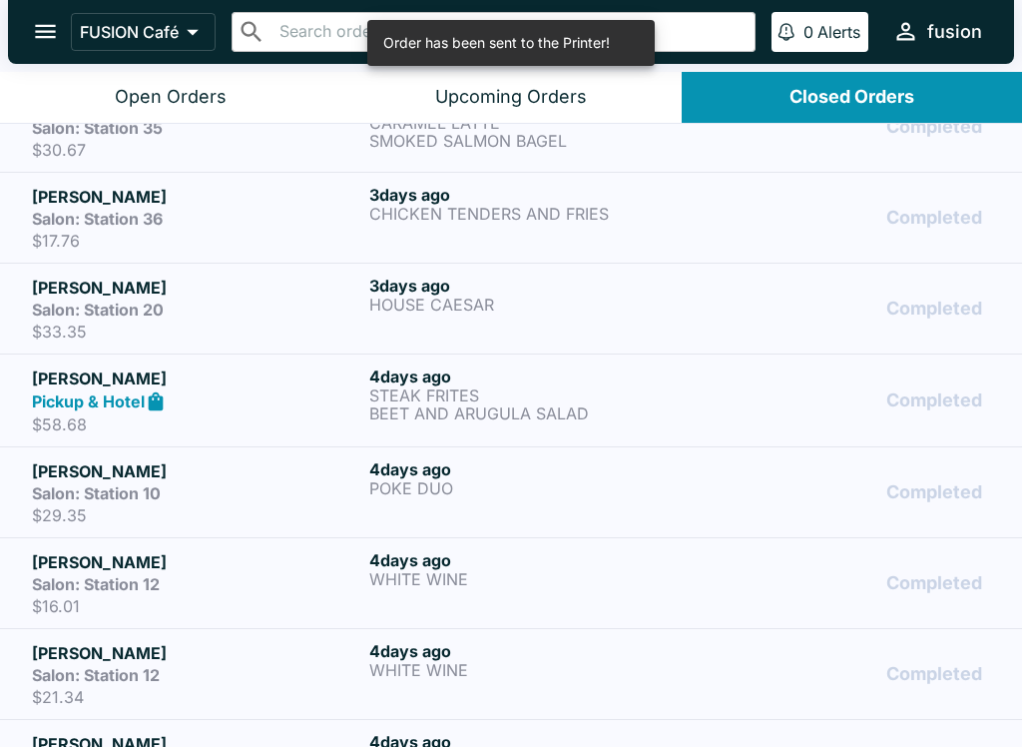
scroll to position [588, 0]
click at [397, 489] on p "POKE DUO" at bounding box center [533, 488] width 329 height 18
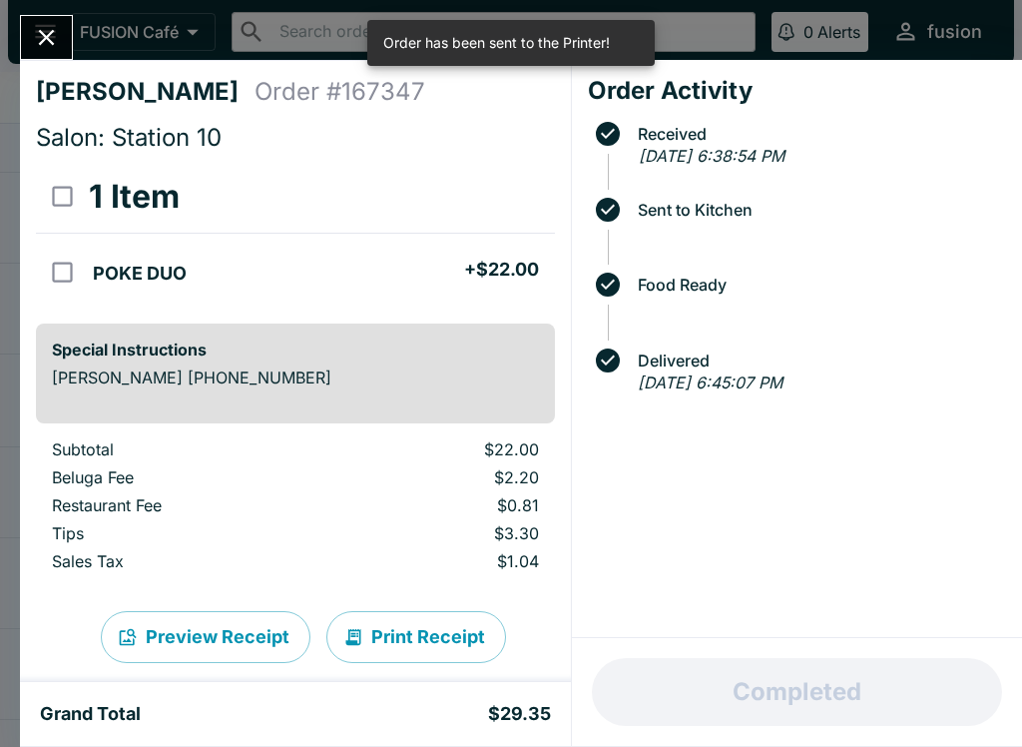
click at [417, 625] on button "Print Receipt" at bounding box center [416, 637] width 180 height 52
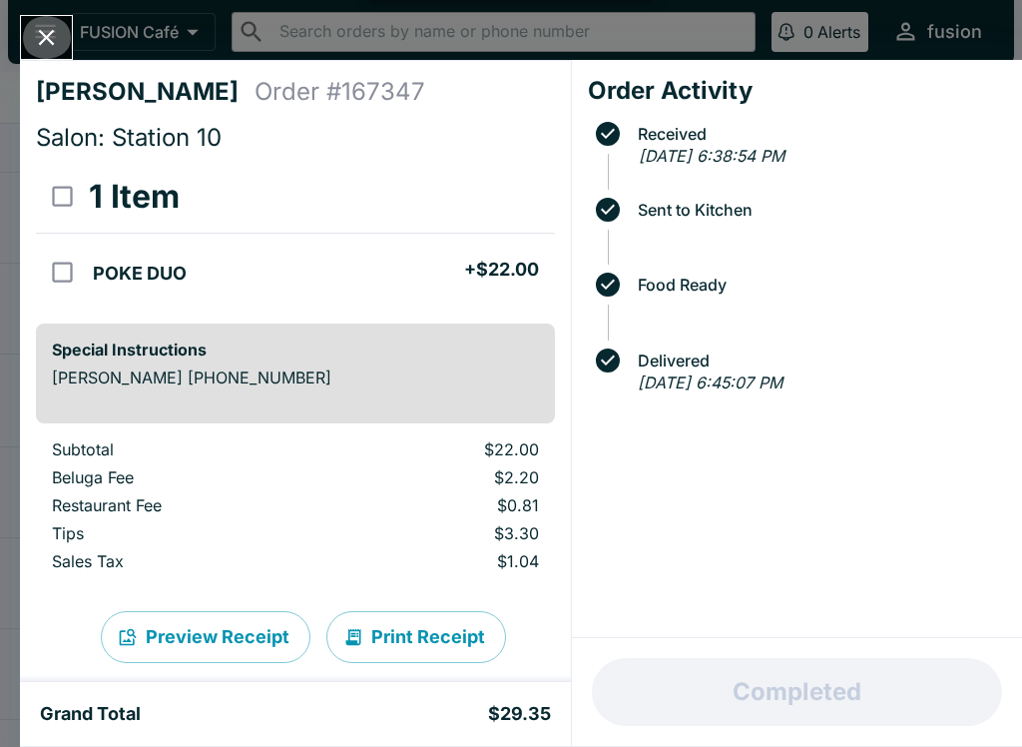
click at [48, 29] on icon "Close" at bounding box center [46, 37] width 27 height 27
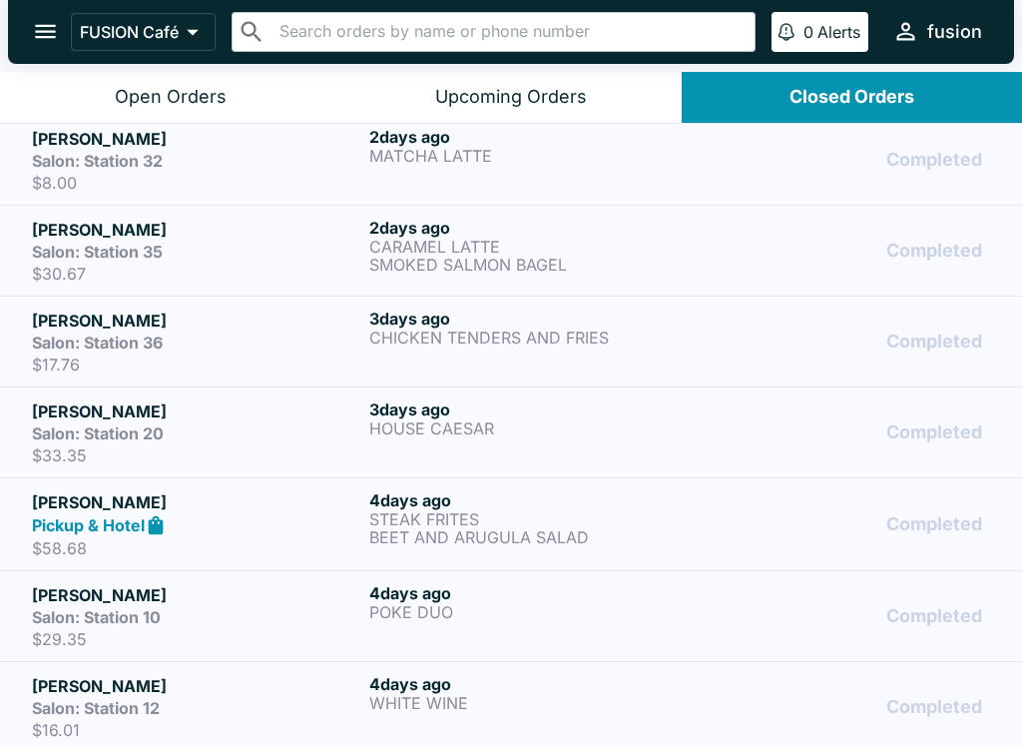
scroll to position [464, 0]
click at [512, 528] on p "BEET AND ARUGULA SALAD" at bounding box center [533, 537] width 329 height 18
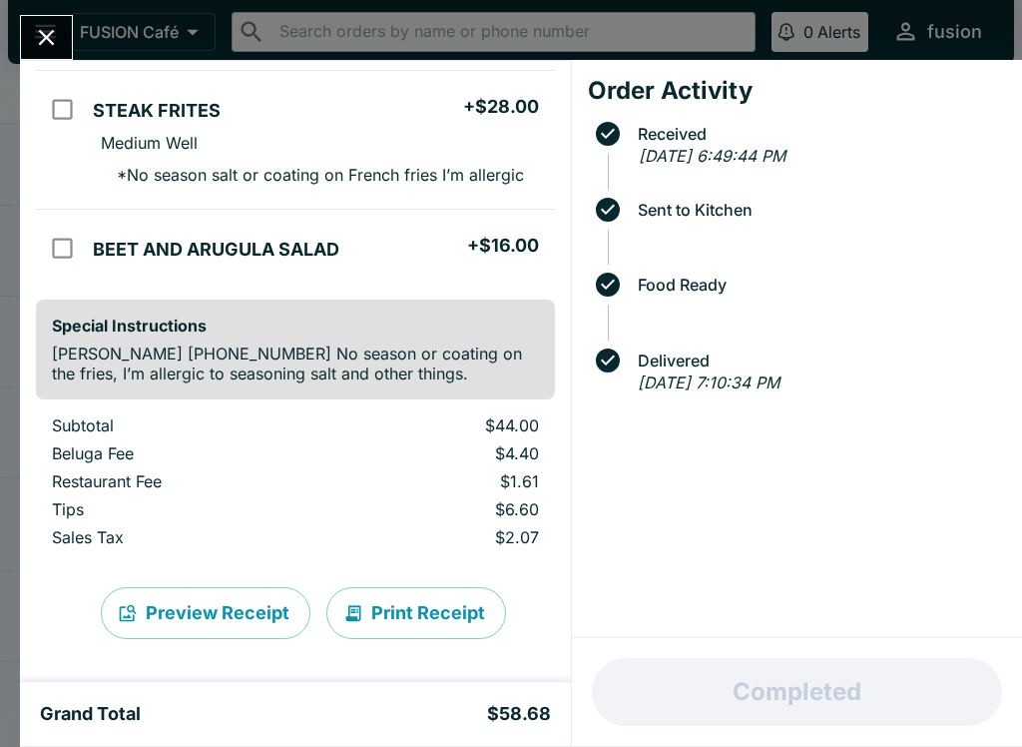
scroll to position [163, 0]
click at [428, 606] on button "Print Receipt" at bounding box center [416, 613] width 180 height 52
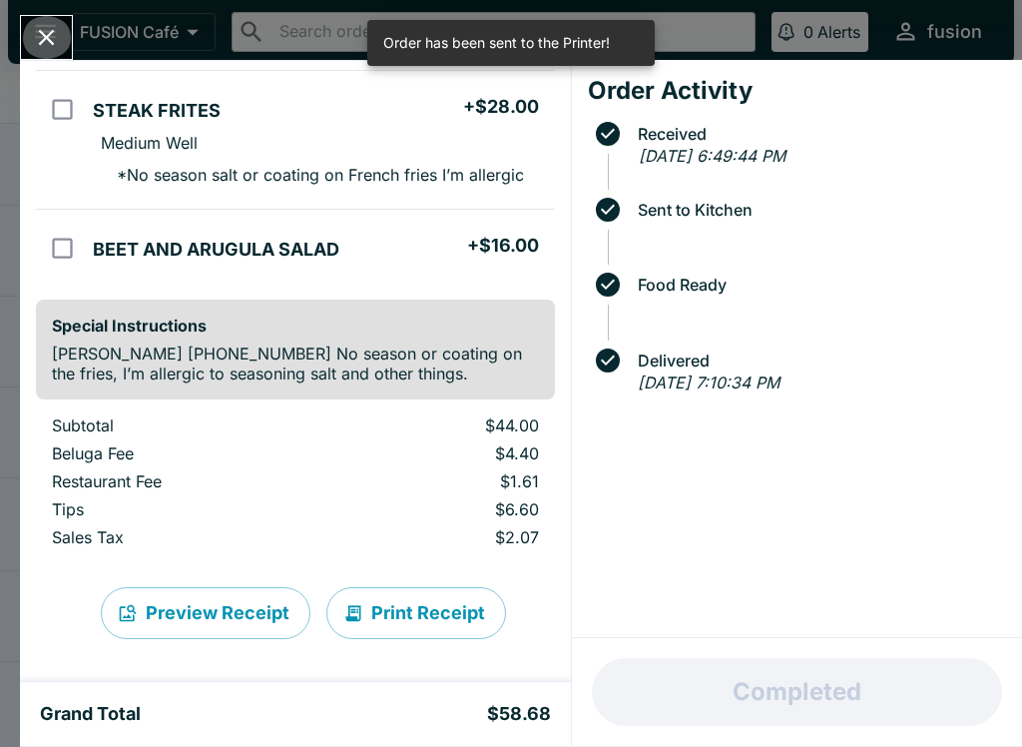
click at [46, 45] on icon "Close" at bounding box center [46, 37] width 27 height 27
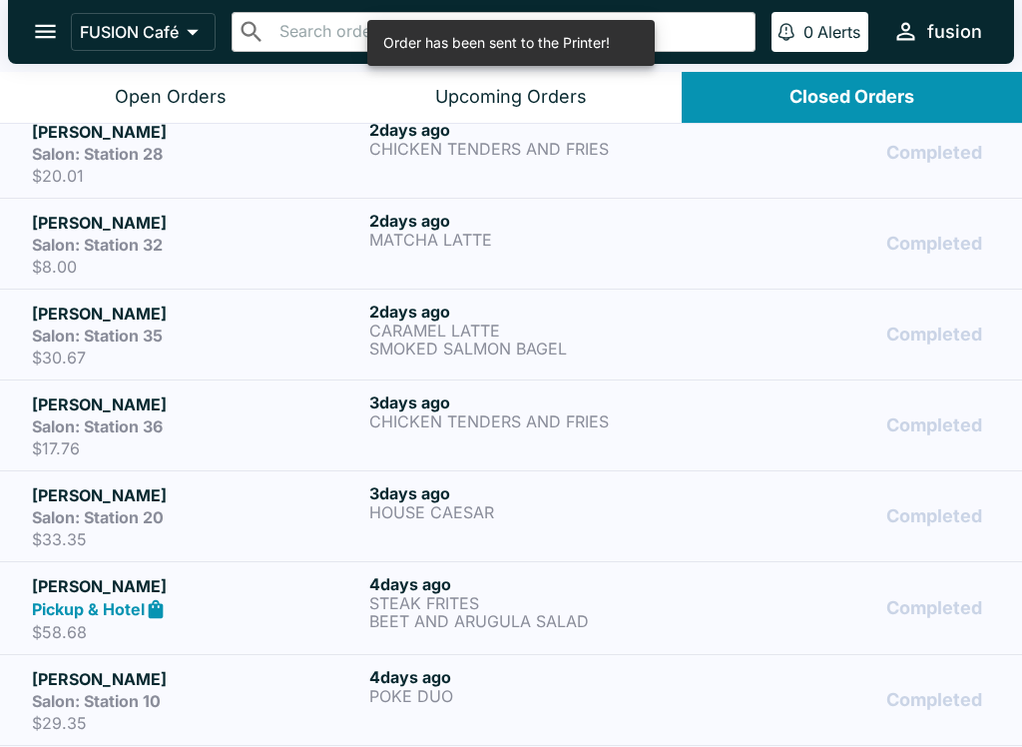
scroll to position [377, 0]
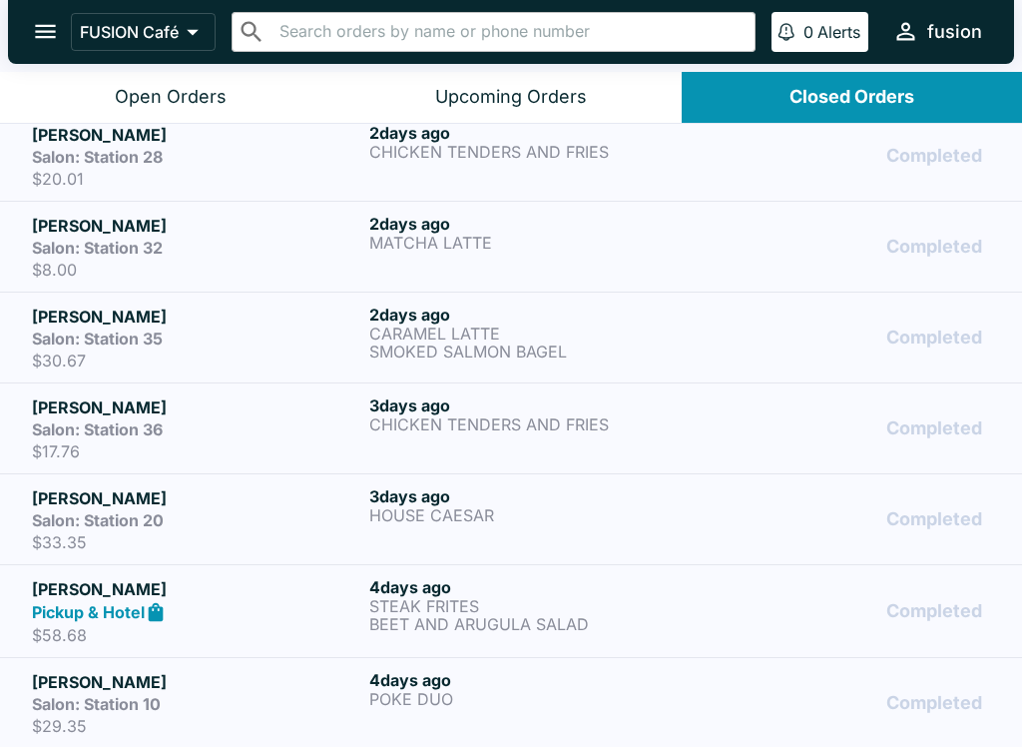
click at [558, 504] on h6 "[DATE]" at bounding box center [533, 496] width 329 height 20
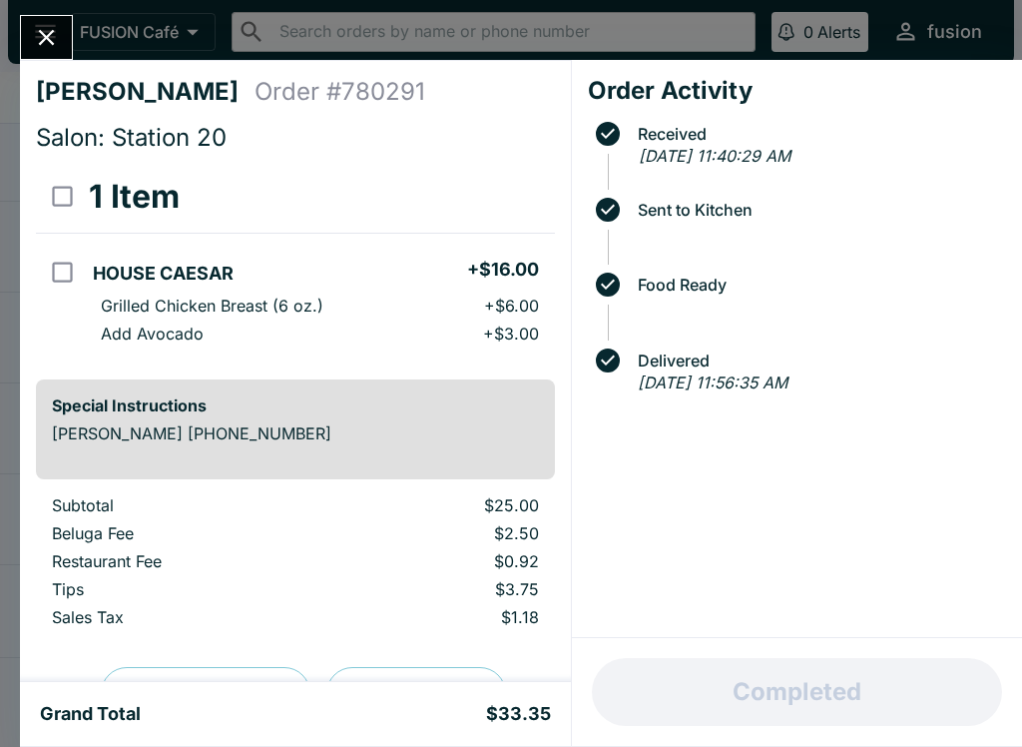
scroll to position [55, 0]
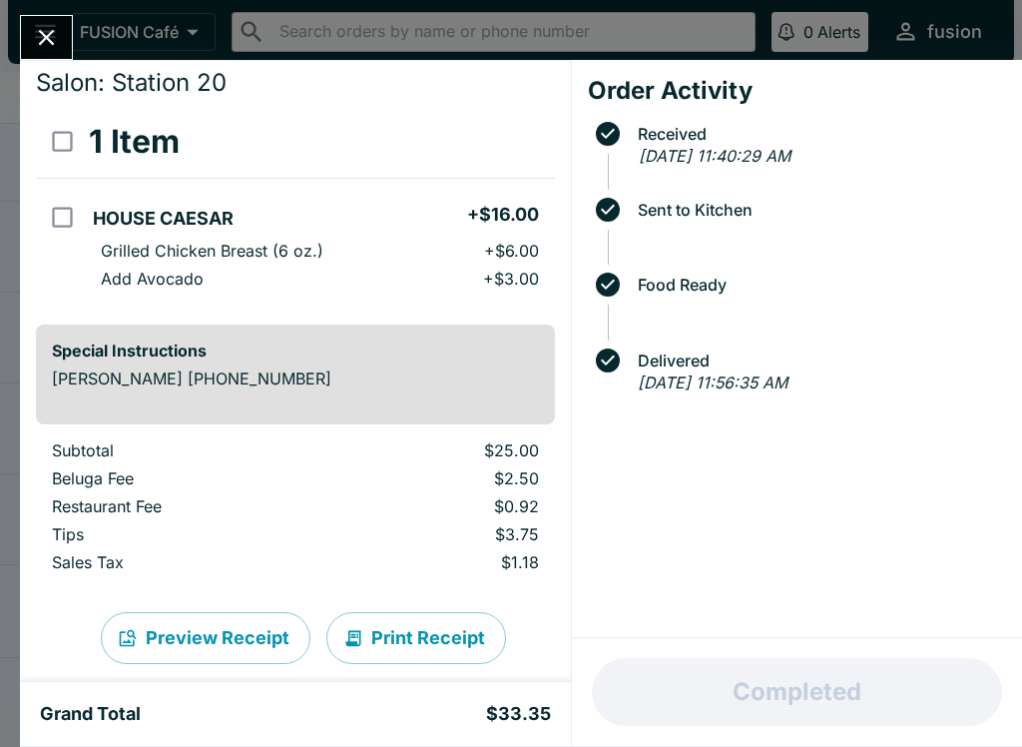
click at [428, 633] on button "Print Receipt" at bounding box center [416, 638] width 180 height 52
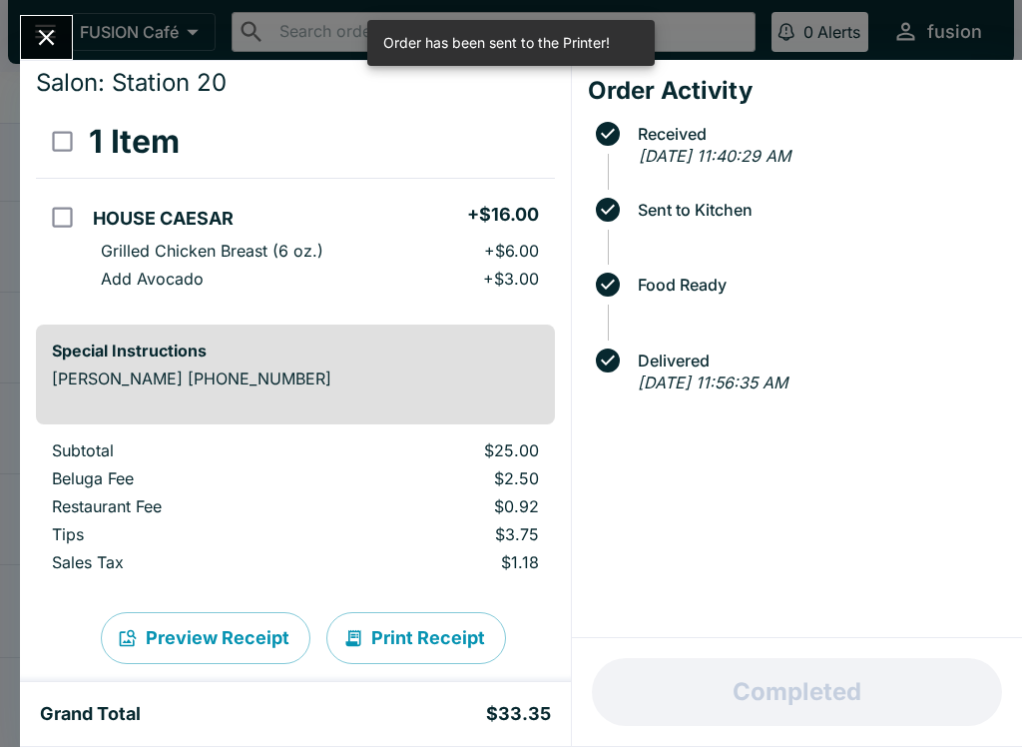
click at [53, 32] on icon "Close" at bounding box center [47, 38] width 16 height 16
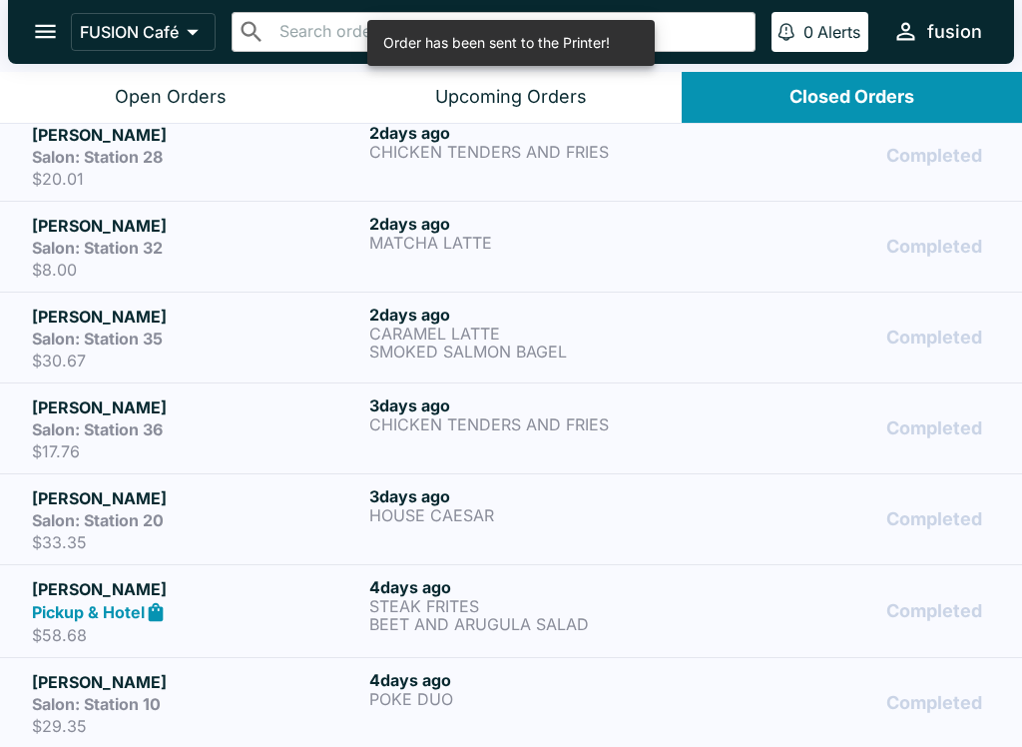
click at [682, 409] on h6 "[DATE]" at bounding box center [533, 405] width 329 height 20
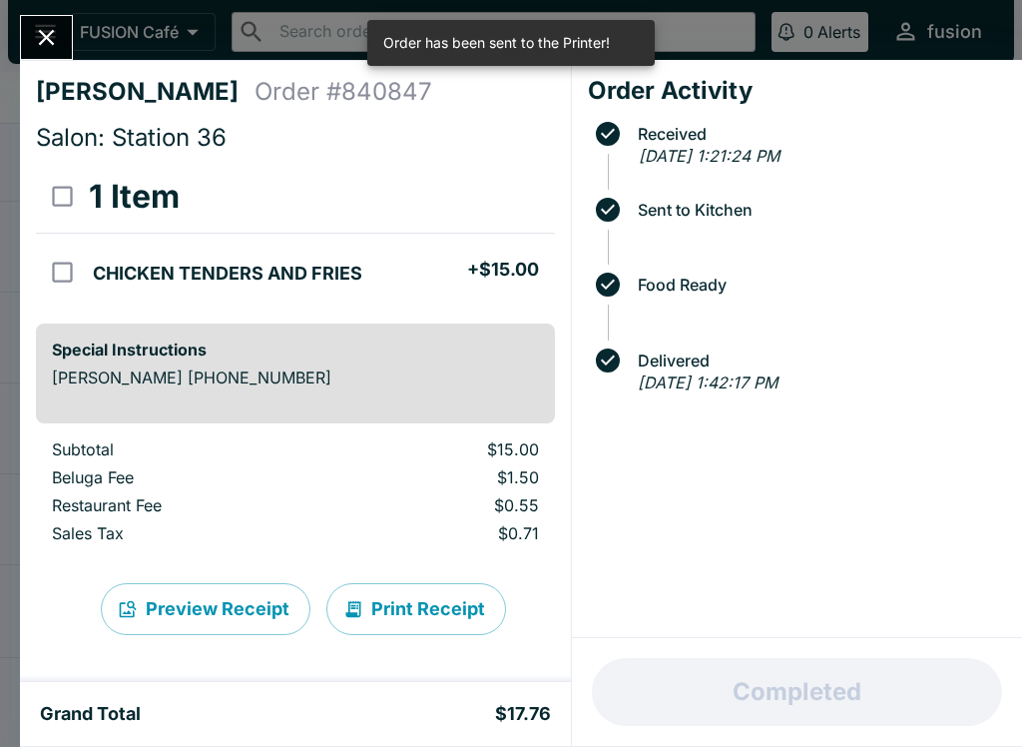
click at [414, 609] on button "Print Receipt" at bounding box center [416, 609] width 180 height 52
click at [46, 30] on icon "Close" at bounding box center [46, 37] width 27 height 27
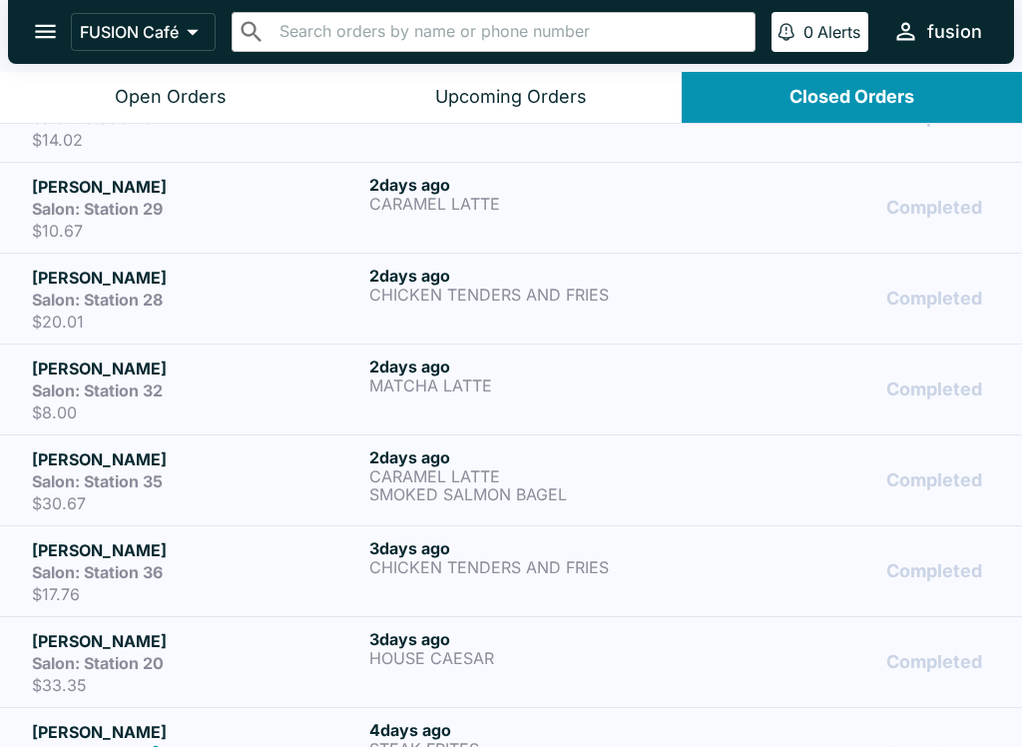
scroll to position [230, 0]
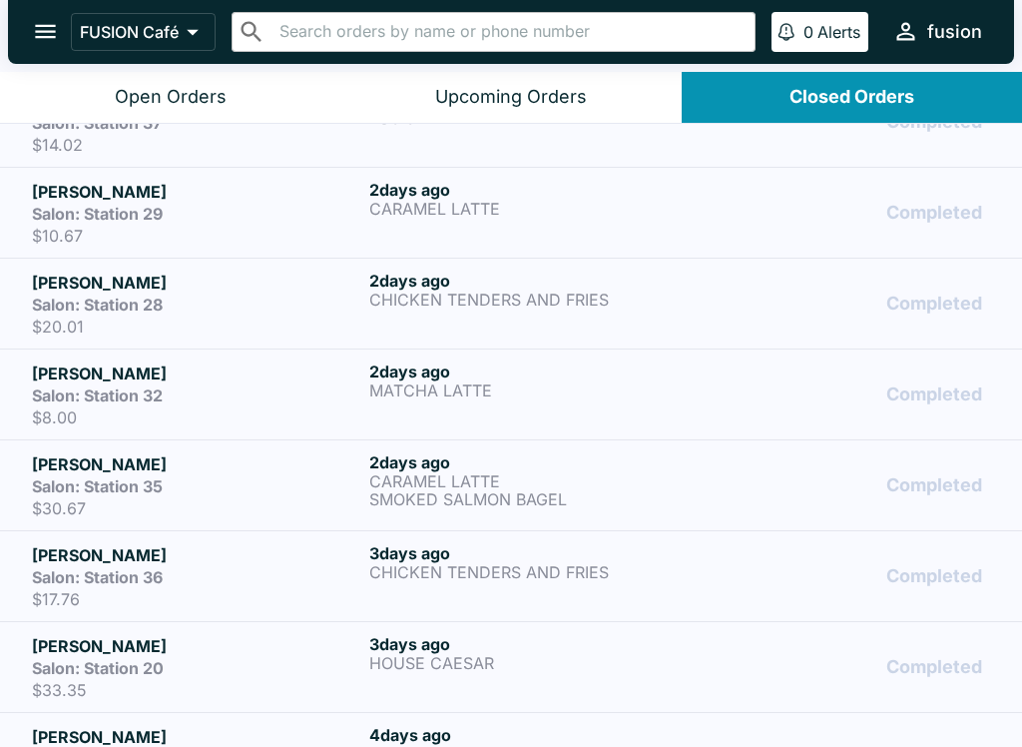
click at [617, 479] on p "CARAMEL LATTE" at bounding box center [533, 481] width 329 height 18
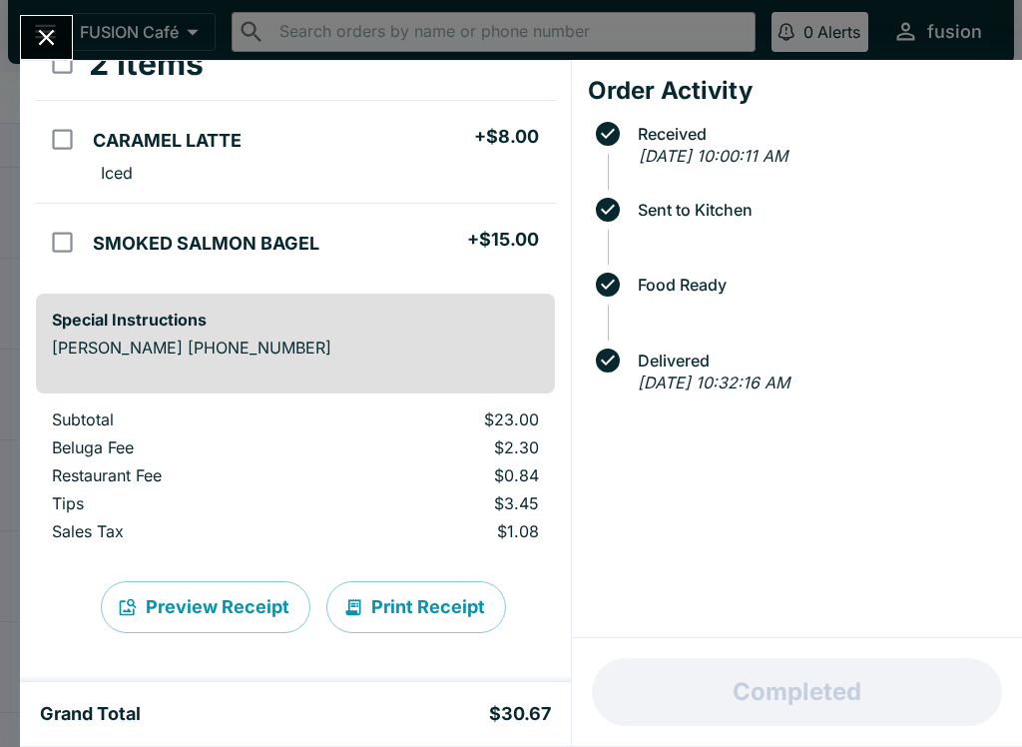
scroll to position [133, 0]
click at [402, 610] on button "Print Receipt" at bounding box center [416, 607] width 180 height 52
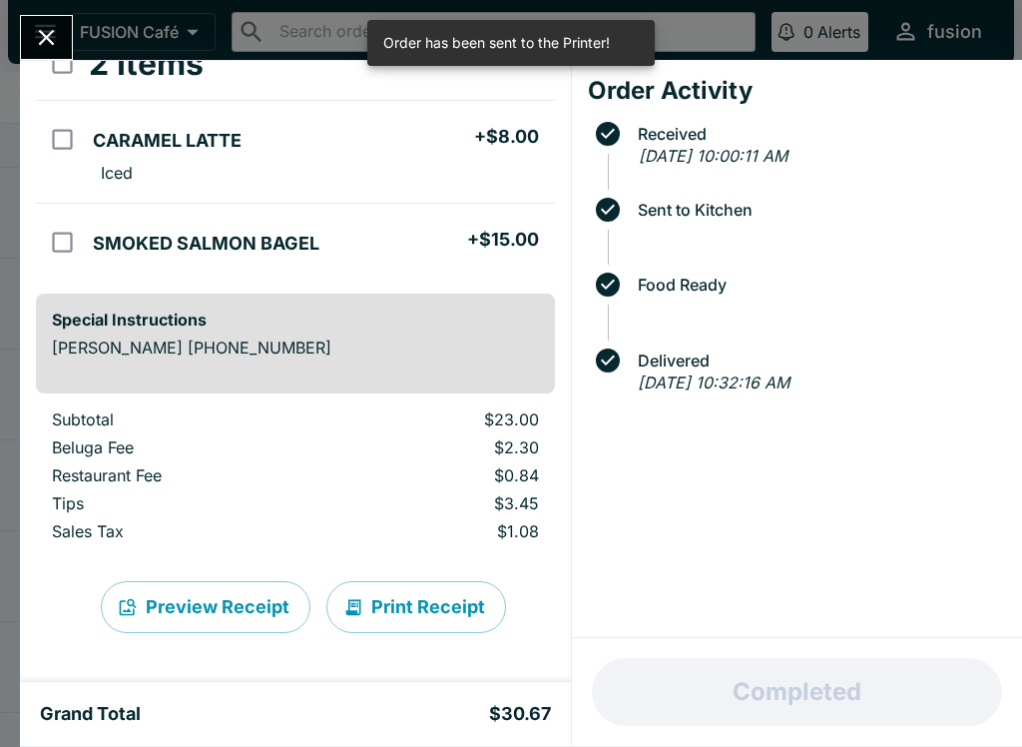
click at [36, 44] on icon "Close" at bounding box center [46, 37] width 27 height 27
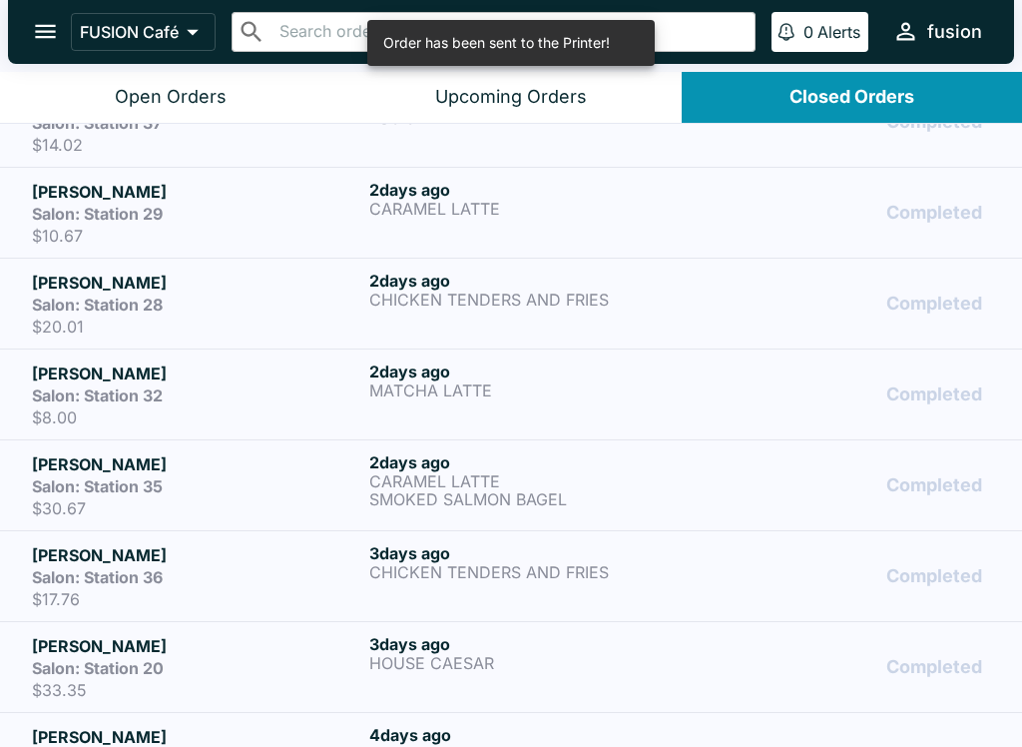
click at [395, 399] on div "[DATE] MATCHA LATTE" at bounding box center [533, 394] width 329 height 66
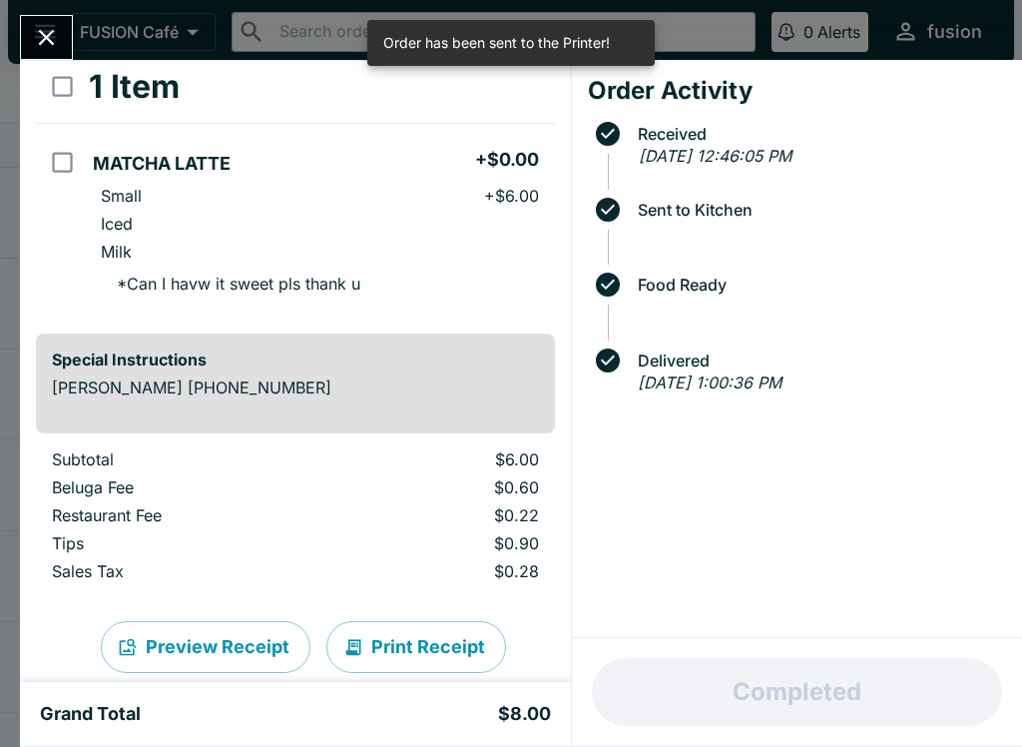
scroll to position [139, 0]
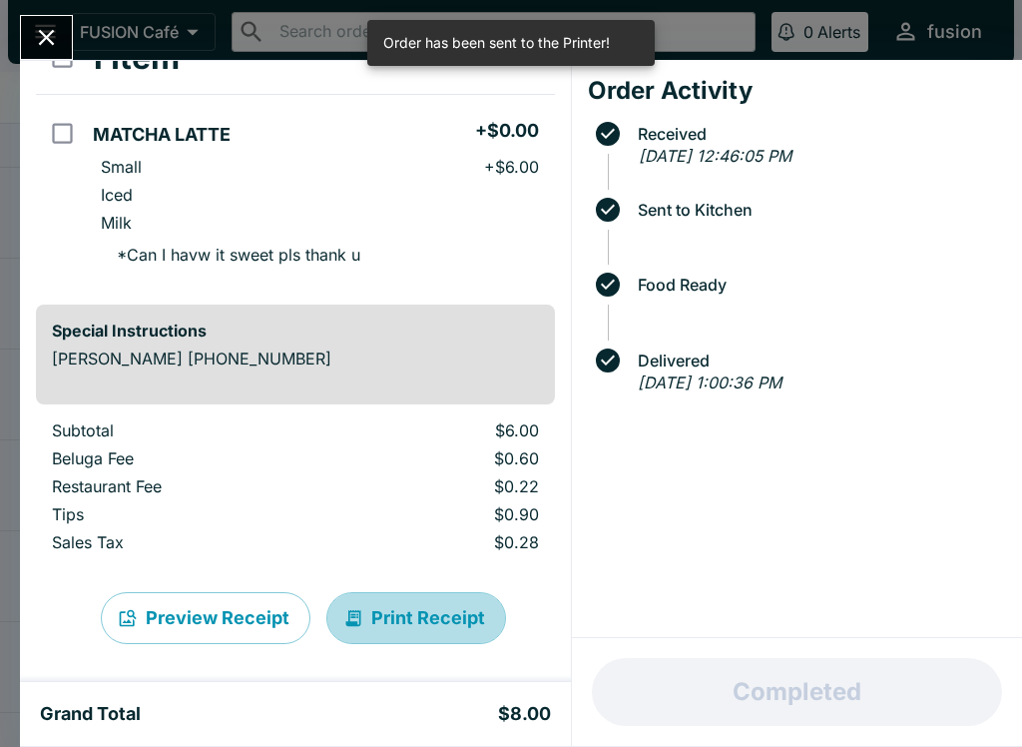
click at [424, 605] on button "Print Receipt" at bounding box center [416, 618] width 180 height 52
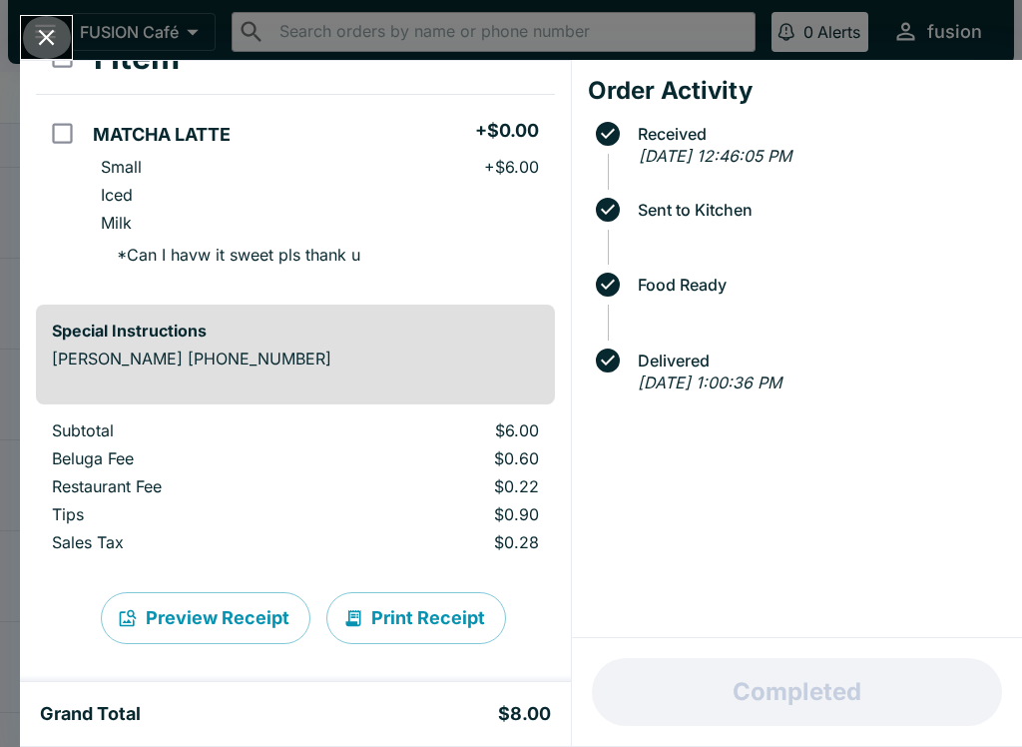
click at [40, 30] on icon "Close" at bounding box center [46, 37] width 27 height 27
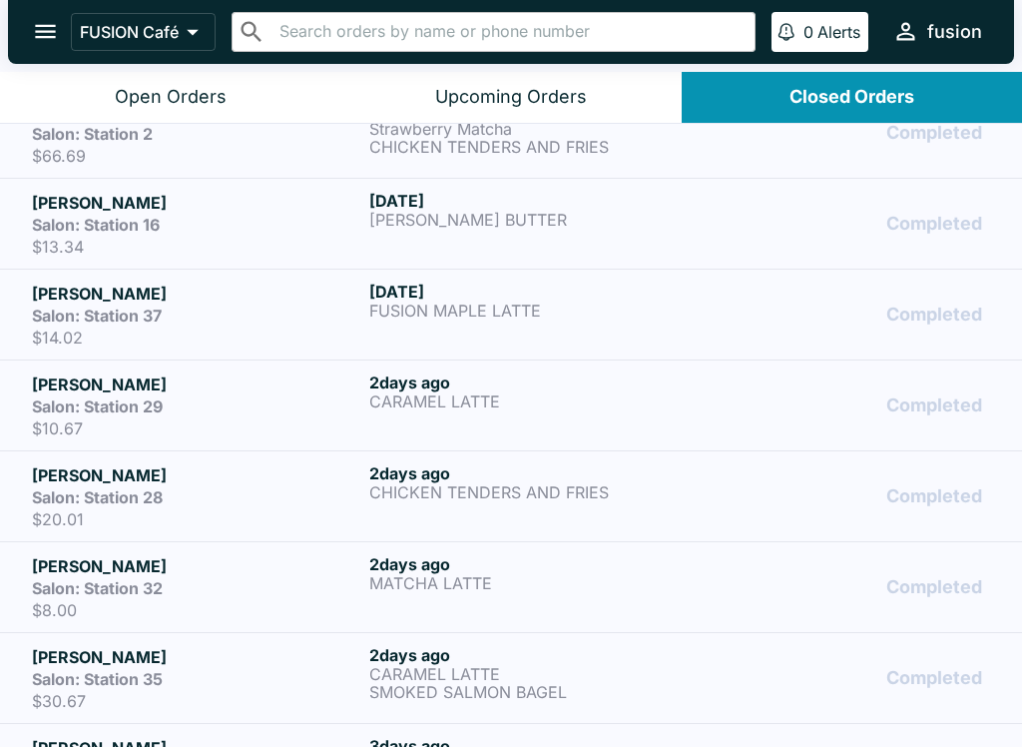
scroll to position [33, 0]
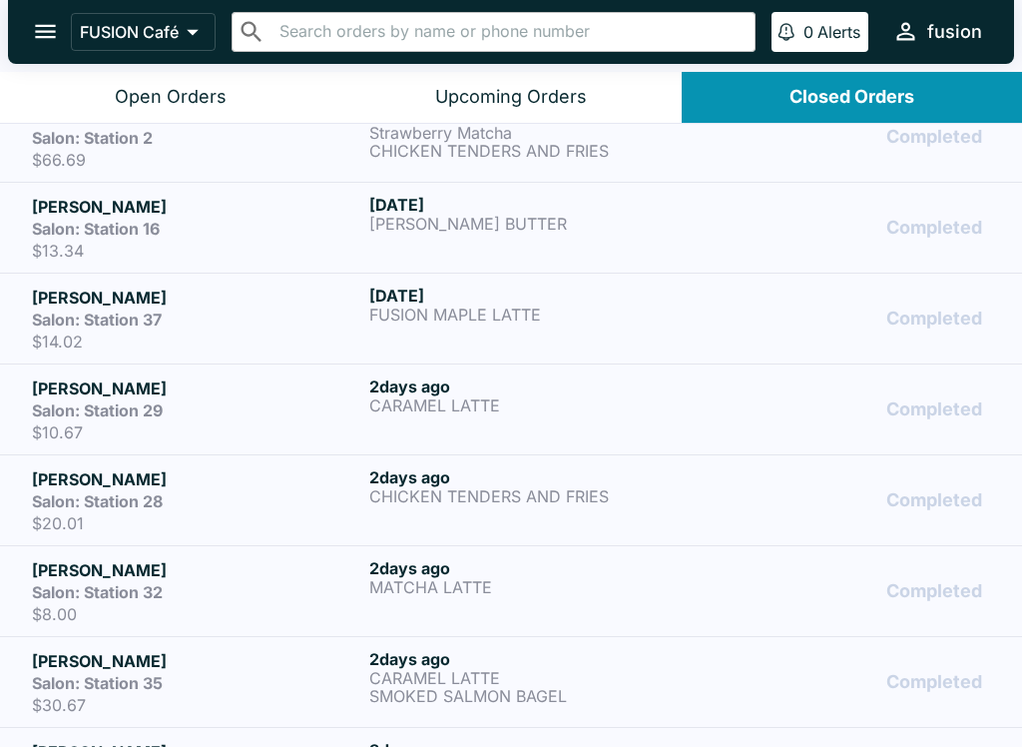
click at [509, 516] on div "[DATE] CHICKEN TENDERS AND FRIES" at bounding box center [533, 500] width 329 height 66
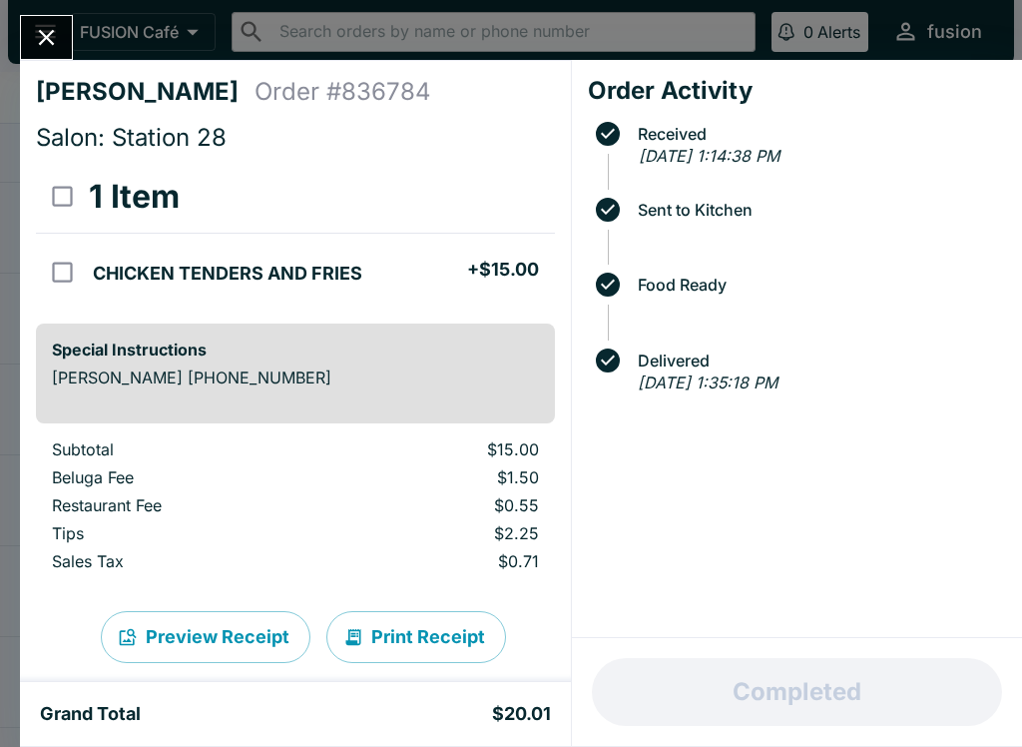
click at [420, 636] on button "Print Receipt" at bounding box center [416, 637] width 180 height 52
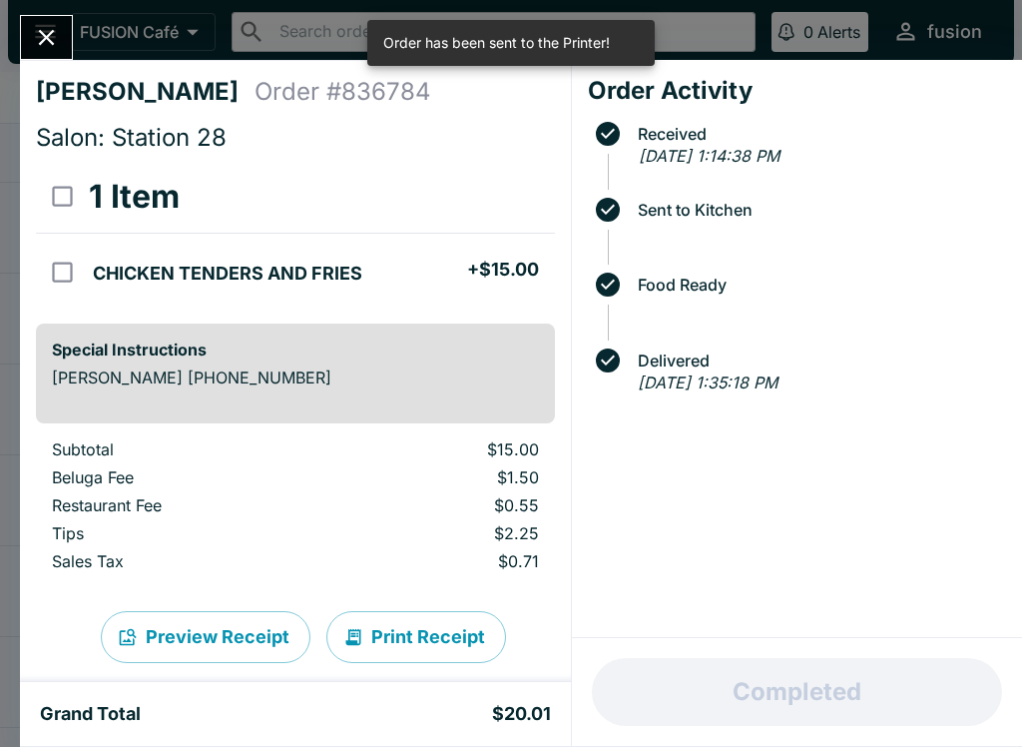
click at [61, 20] on button "Close" at bounding box center [46, 37] width 51 height 43
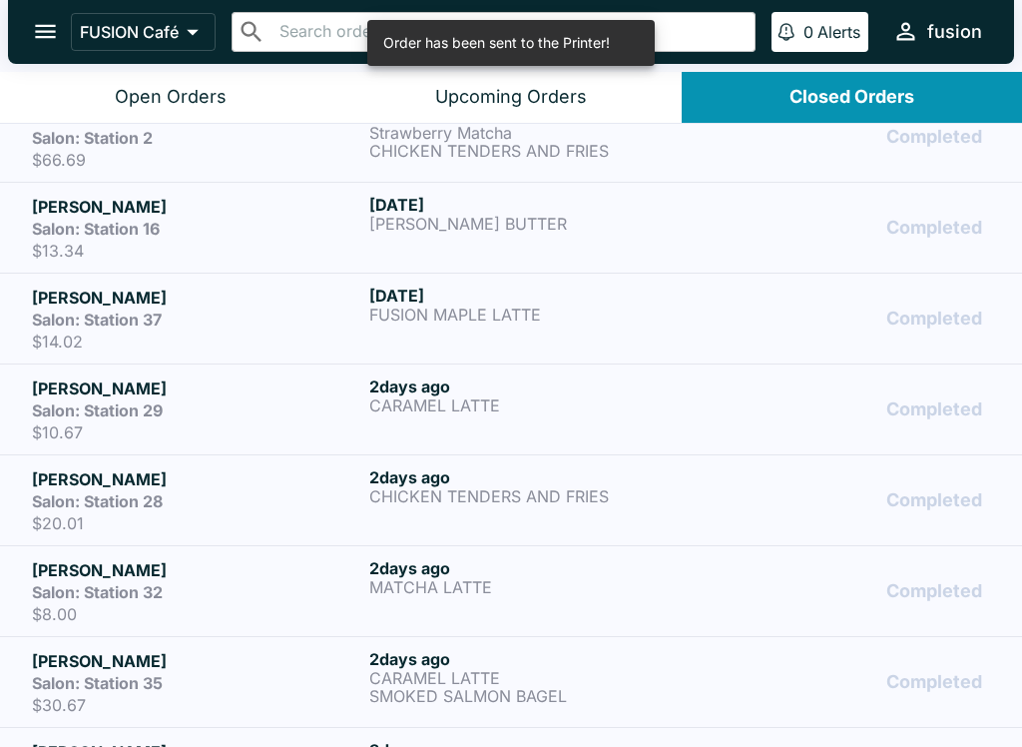
click at [564, 392] on h6 "[DATE]" at bounding box center [533, 386] width 329 height 20
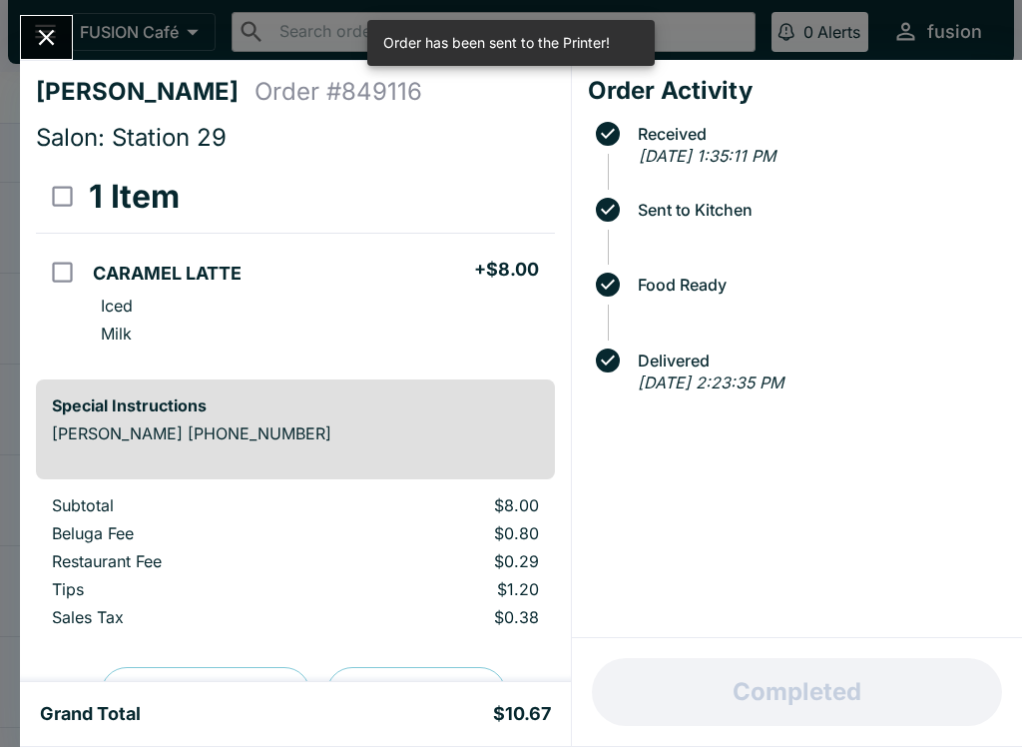
scroll to position [54, 0]
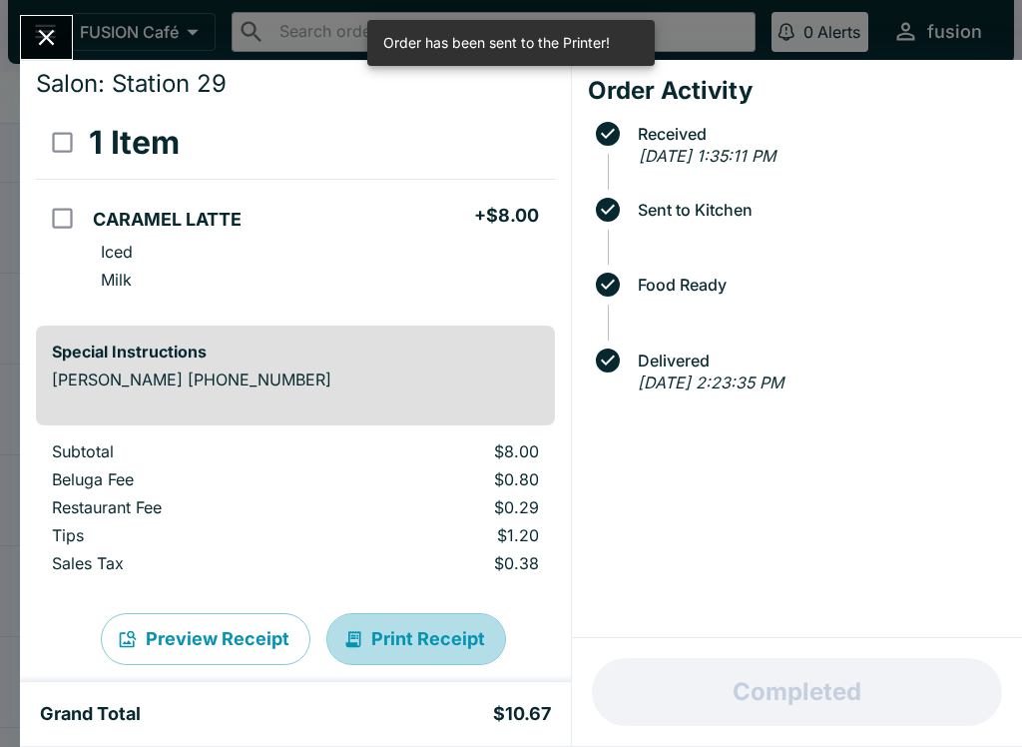
click at [422, 630] on button "Print Receipt" at bounding box center [416, 639] width 180 height 52
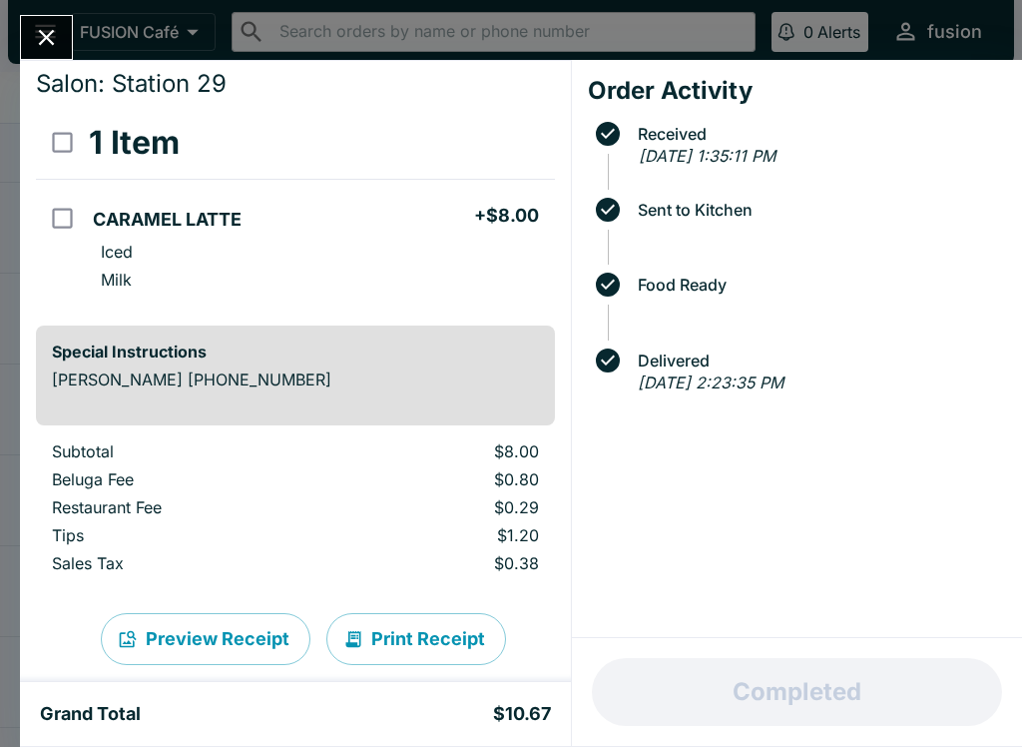
click at [46, 32] on icon "Close" at bounding box center [46, 37] width 27 height 27
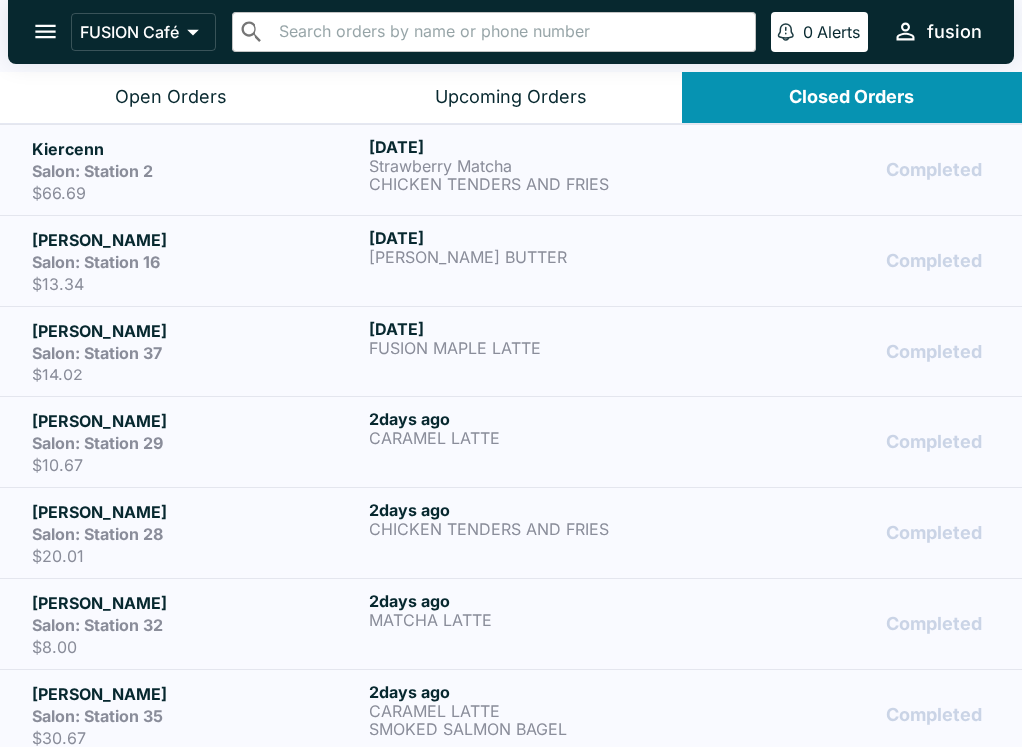
click at [237, 339] on h5 "[PERSON_NAME]" at bounding box center [196, 330] width 329 height 24
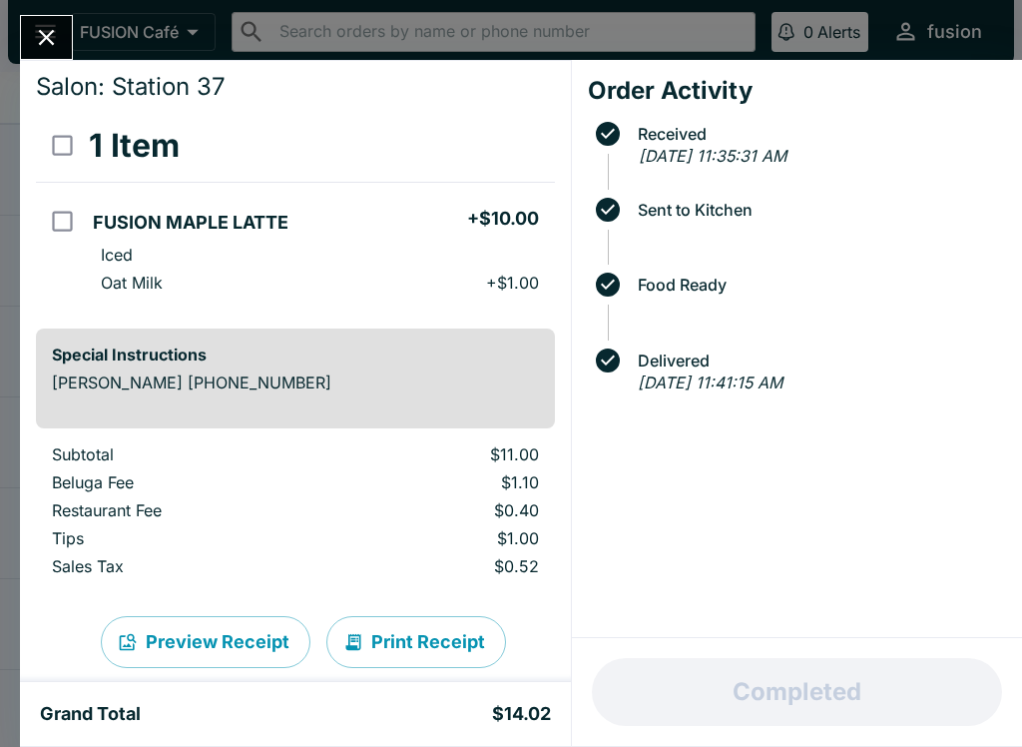
scroll to position [52, 0]
click at [417, 628] on button "Print Receipt" at bounding box center [416, 641] width 180 height 52
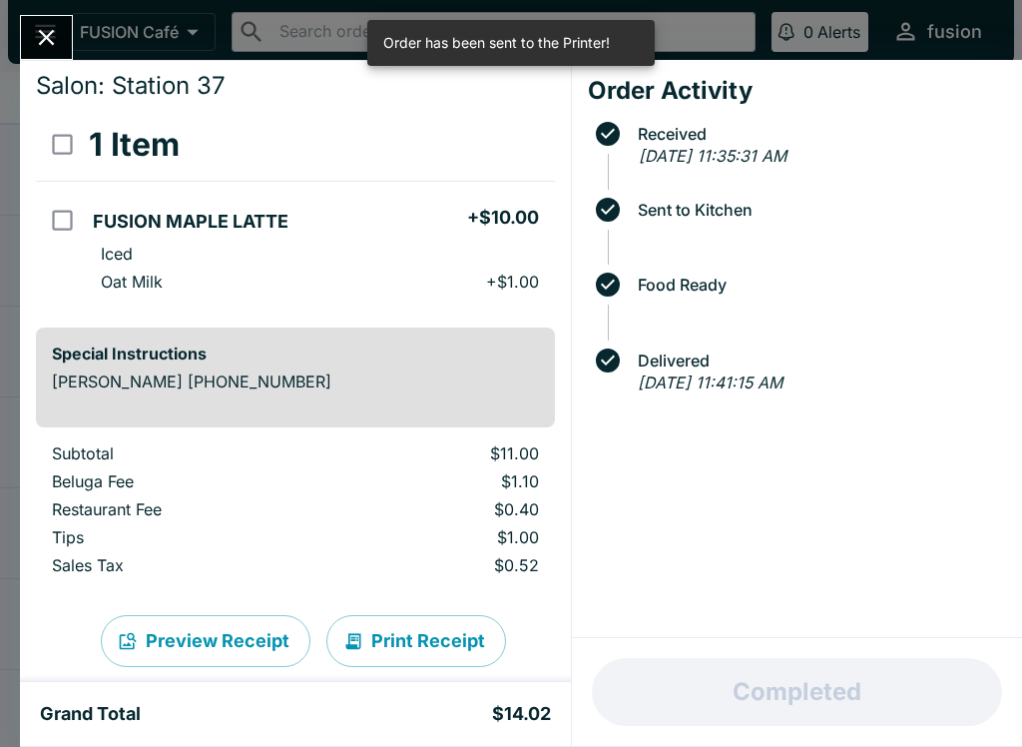
click at [51, 32] on icon "Close" at bounding box center [47, 38] width 16 height 16
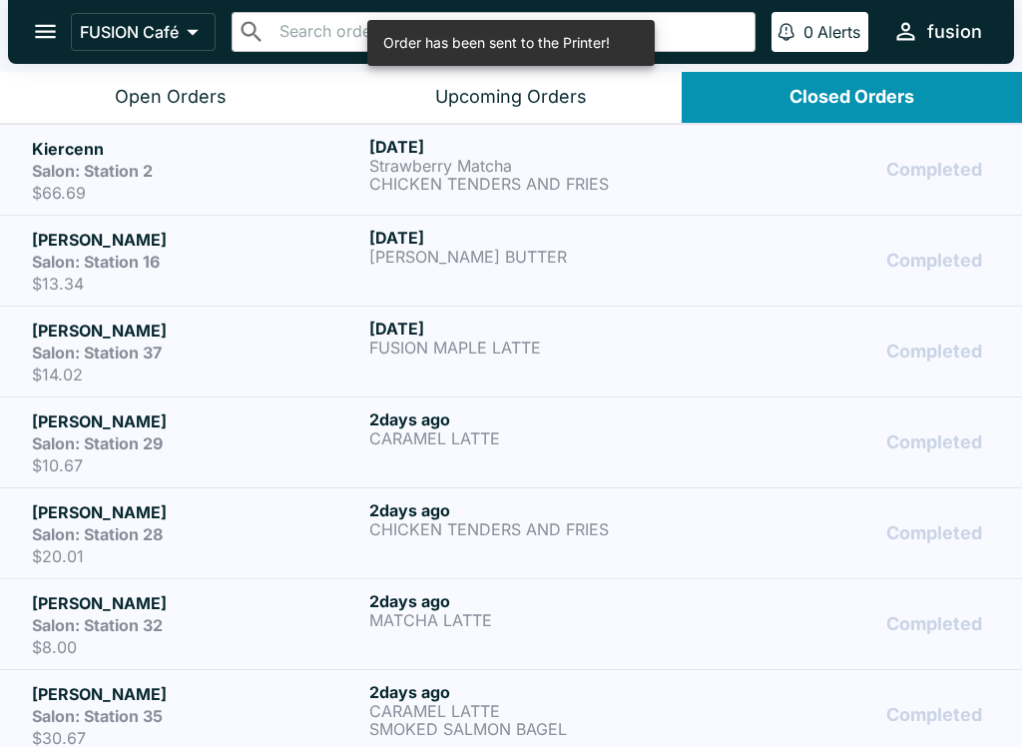
click at [298, 254] on div "Salon: Station 16" at bounding box center [196, 262] width 329 height 20
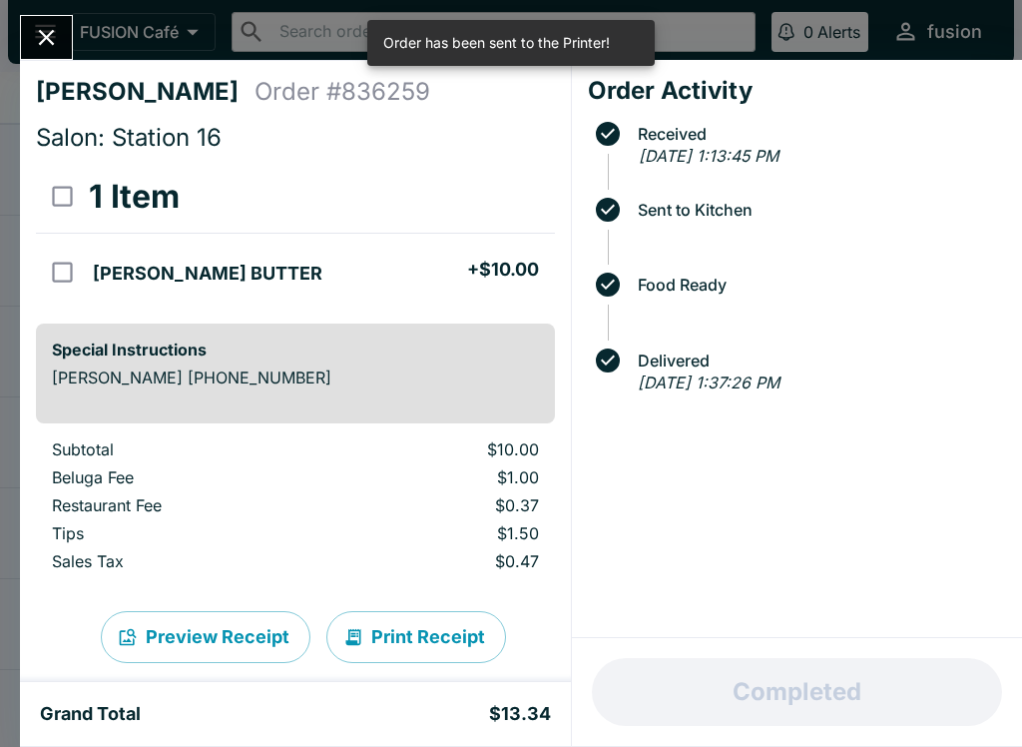
click at [419, 618] on button "Print Receipt" at bounding box center [416, 637] width 180 height 52
click at [41, 39] on icon "Close" at bounding box center [46, 37] width 27 height 27
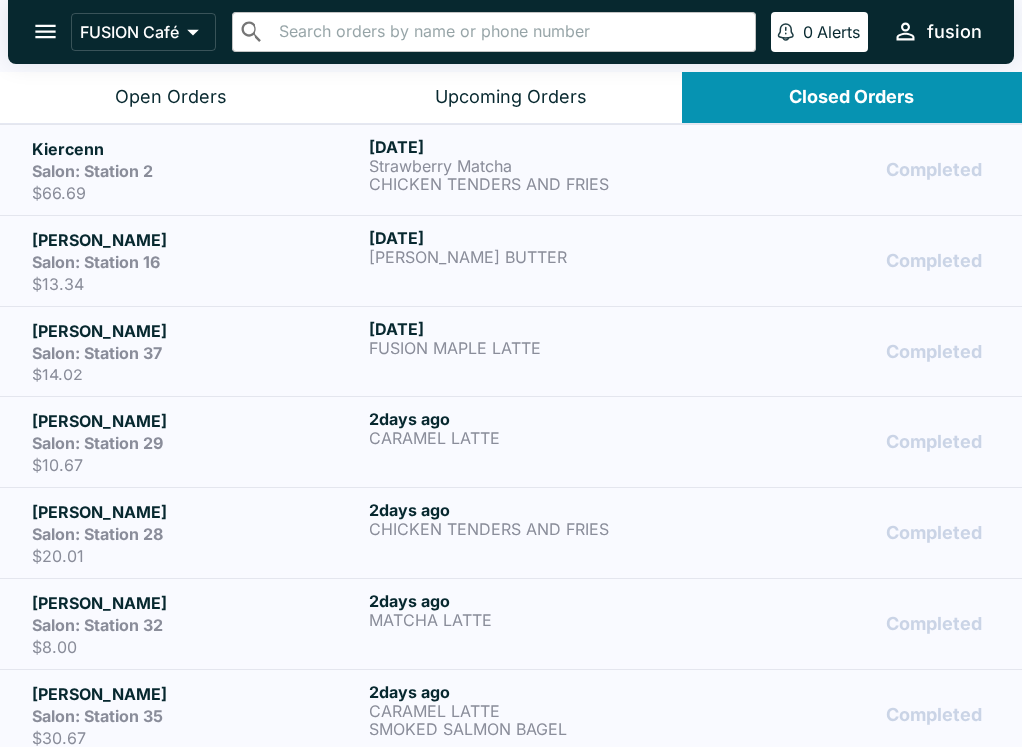
click at [292, 145] on h5 "Kiercenn" at bounding box center [196, 149] width 329 height 24
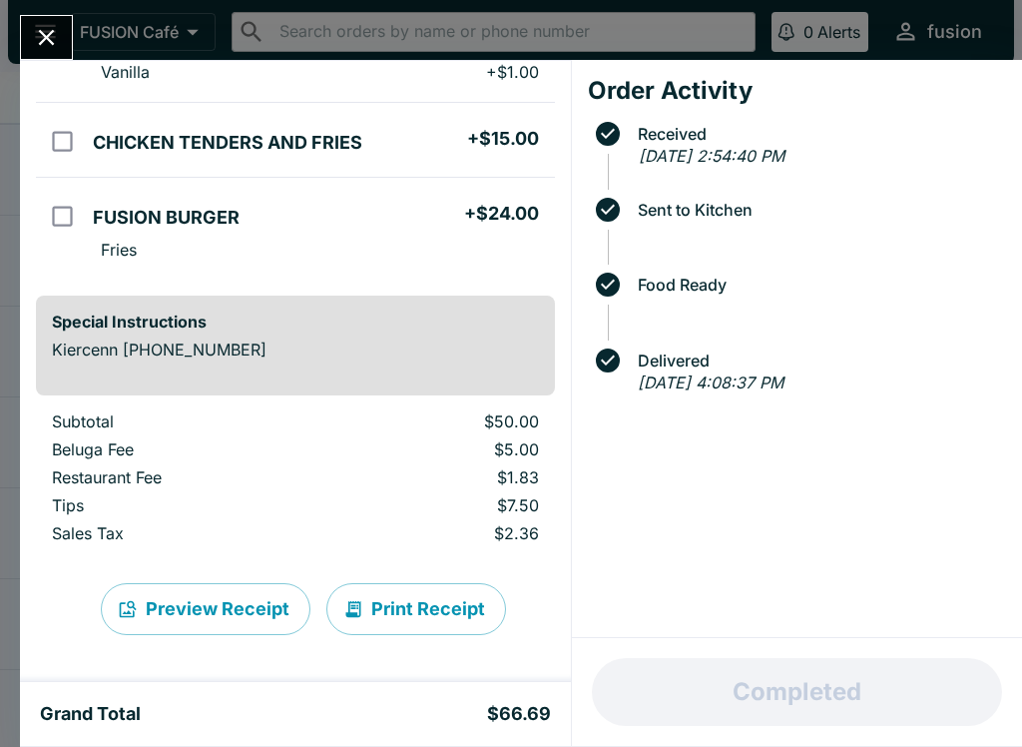
scroll to position [235, 0]
click at [457, 600] on button "Print Receipt" at bounding box center [416, 608] width 180 height 52
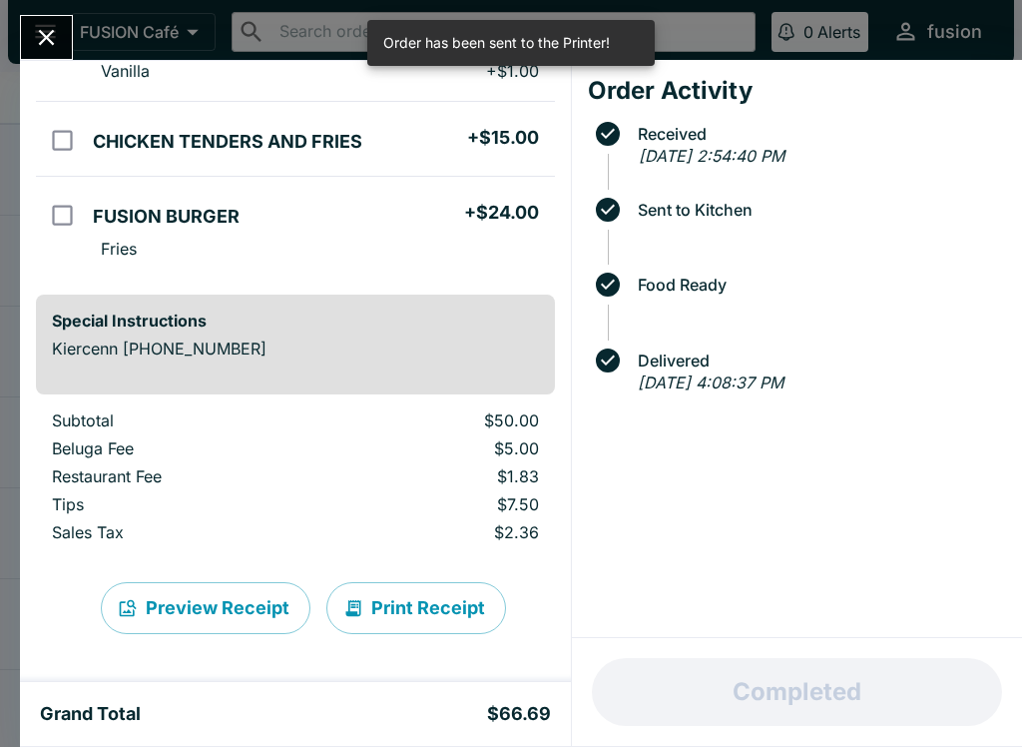
click at [34, 20] on button "Close" at bounding box center [46, 37] width 51 height 43
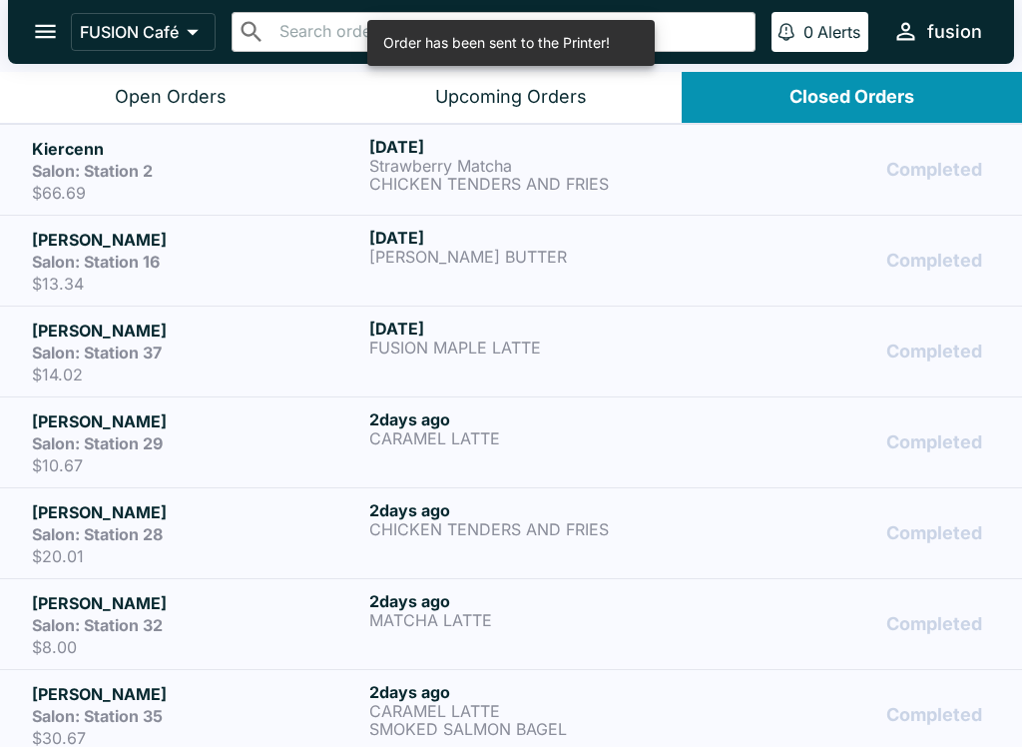
click at [209, 76] on button "Open Orders" at bounding box center [170, 97] width 340 height 51
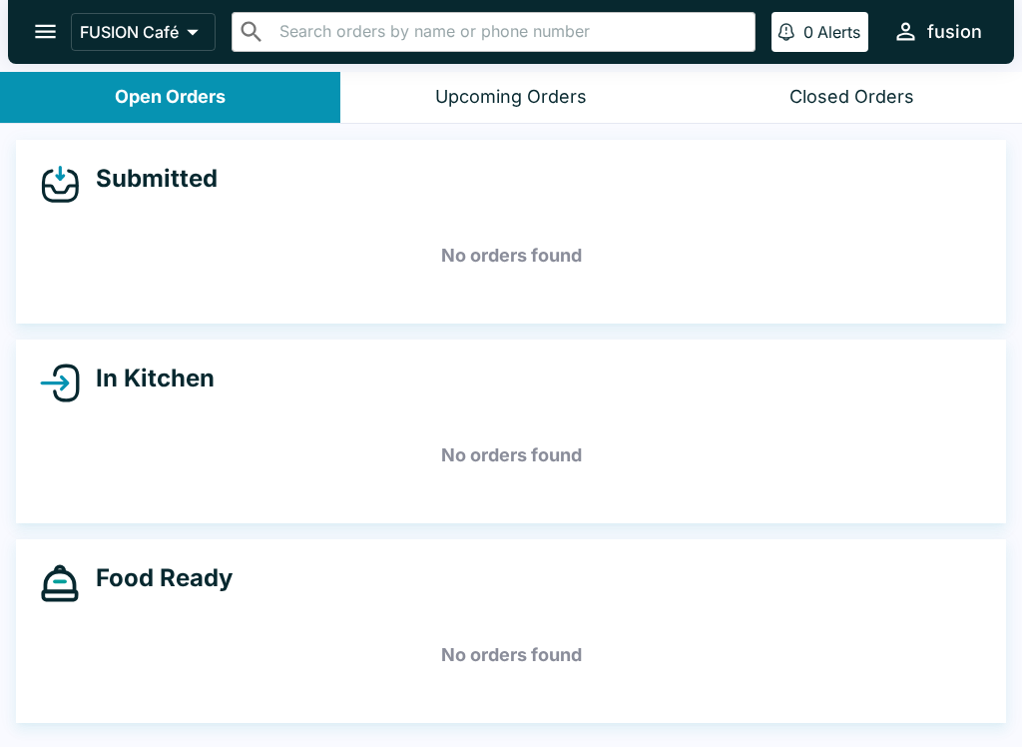
scroll to position [3, 0]
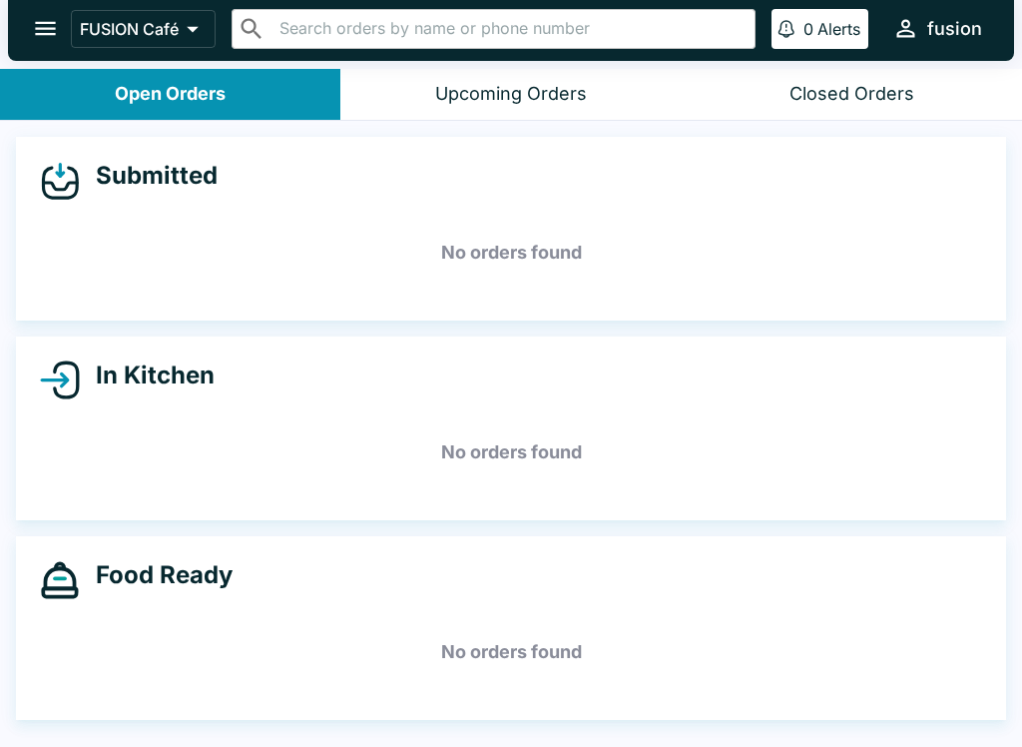
click at [899, 70] on button "Closed Orders" at bounding box center [852, 94] width 340 height 51
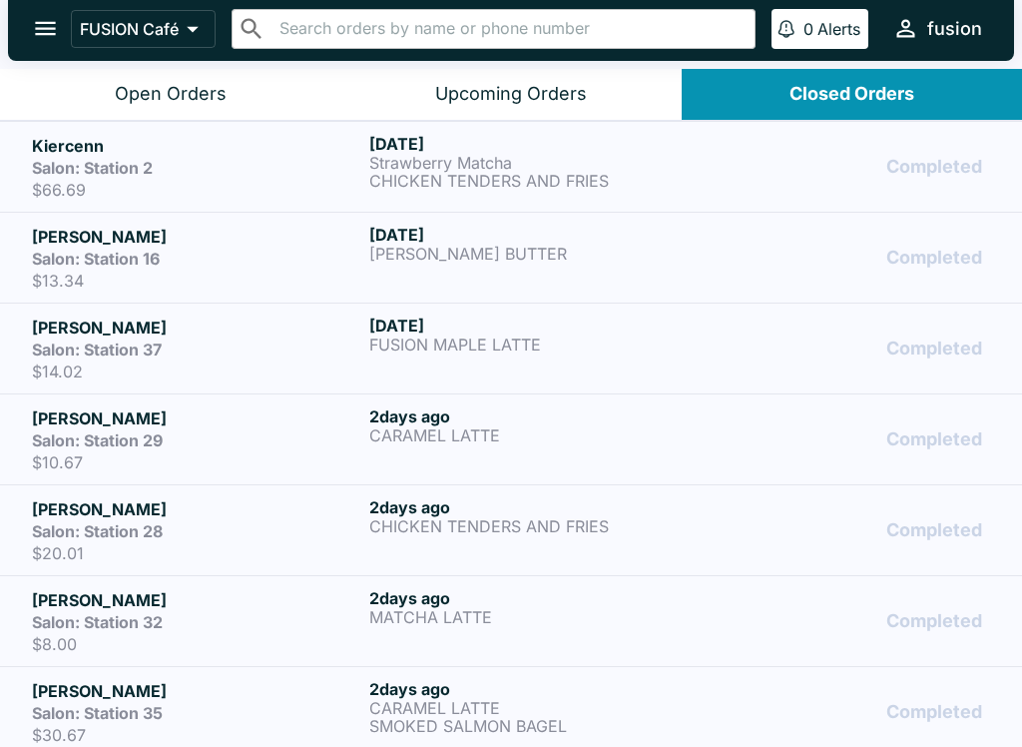
scroll to position [0, 0]
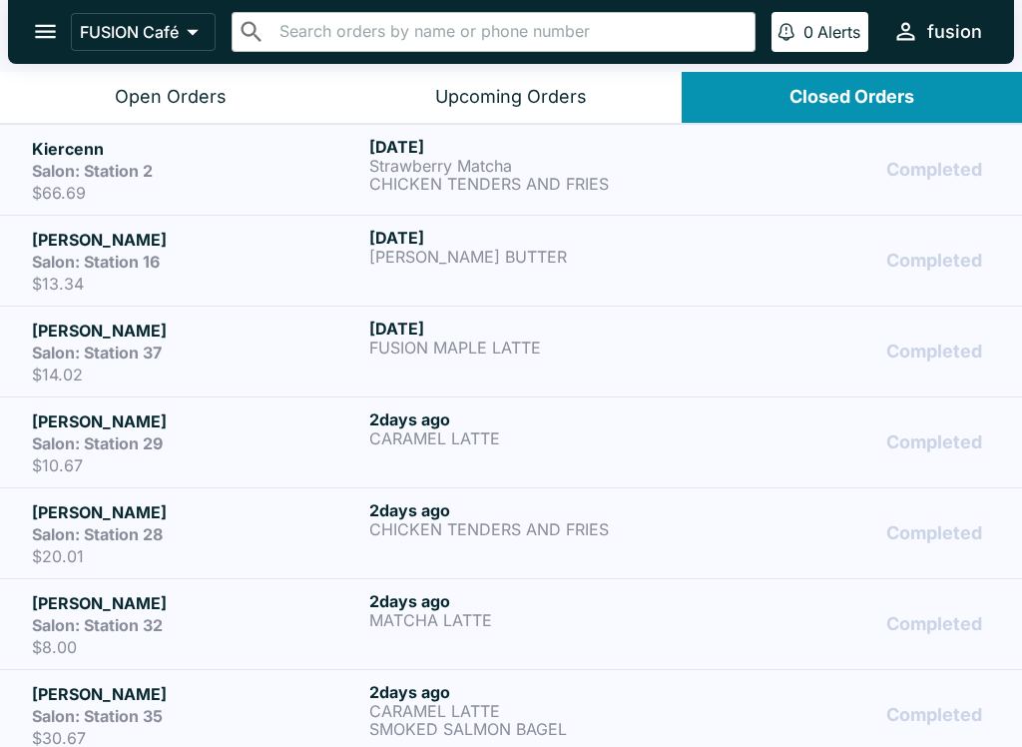
click at [160, 112] on button "Open Orders" at bounding box center [170, 97] width 340 height 51
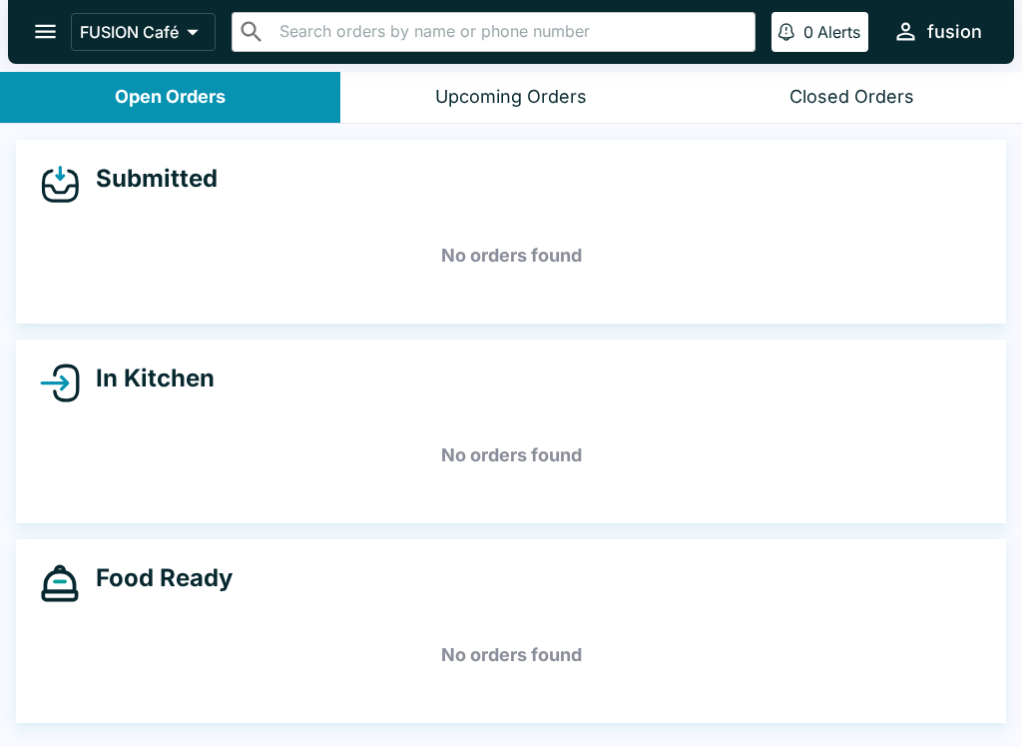
click at [499, 94] on div "Upcoming Orders" at bounding box center [511, 97] width 152 height 23
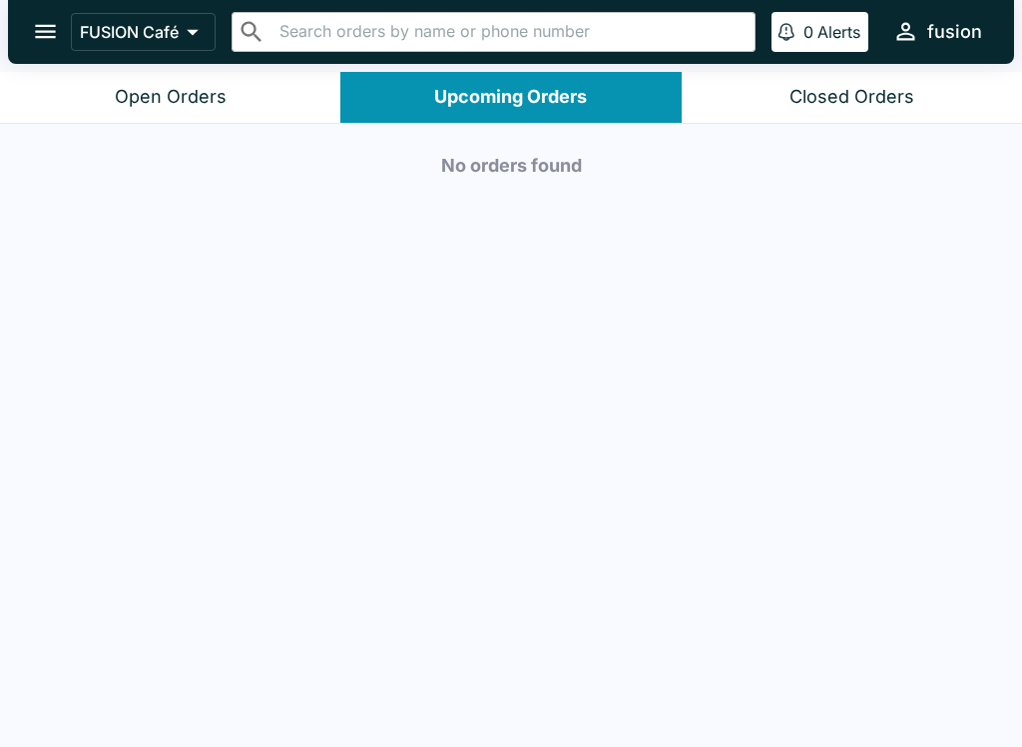
click at [240, 105] on button "Open Orders" at bounding box center [170, 97] width 340 height 51
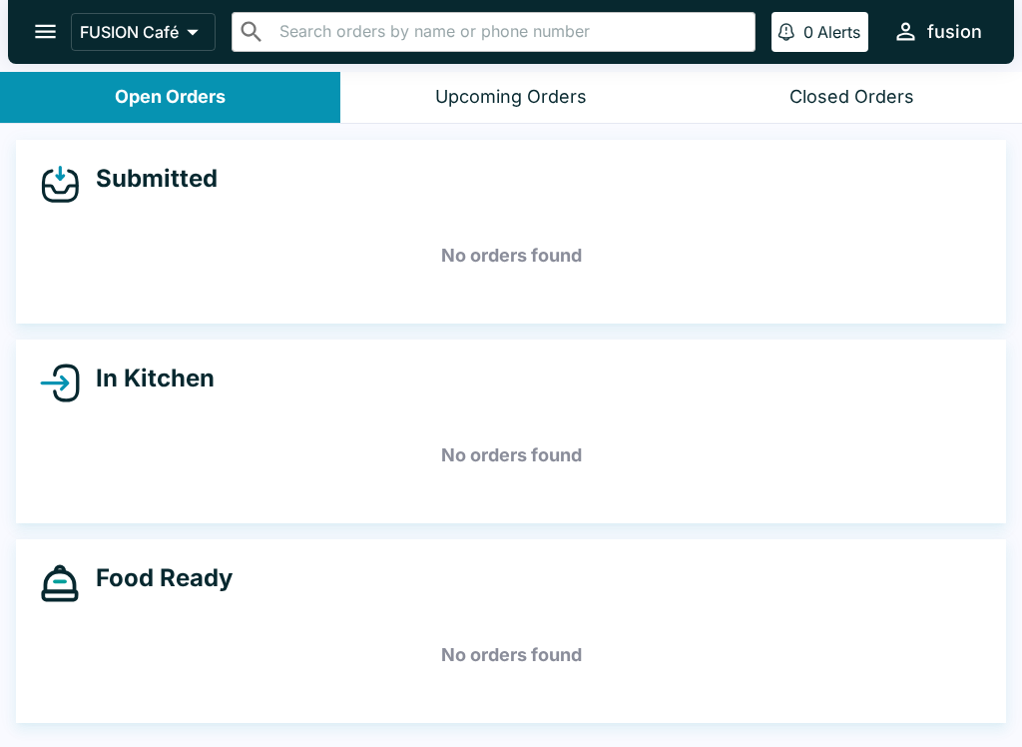
click at [192, 24] on icon at bounding box center [193, 32] width 28 height 28
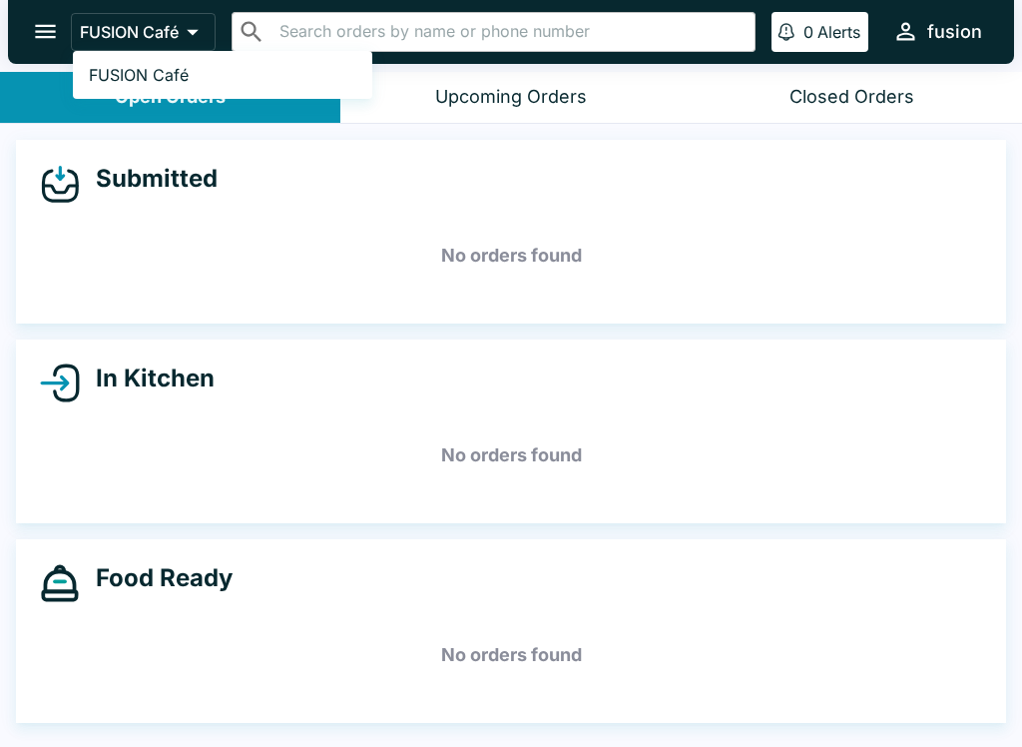
click at [280, 192] on div at bounding box center [511, 373] width 1022 height 747
